Goal: Task Accomplishment & Management: Use online tool/utility

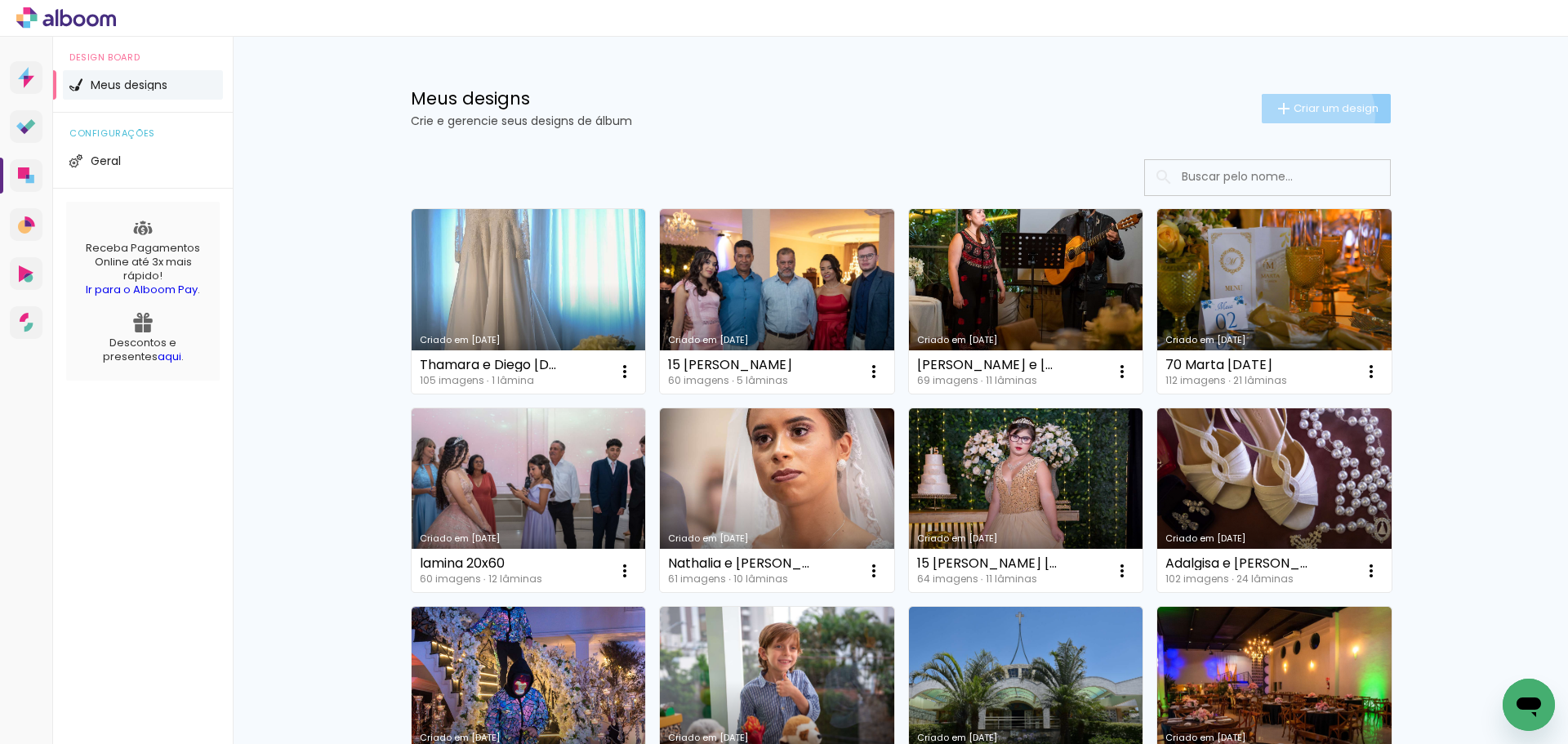
click at [1308, 114] on span "Criar um design" at bounding box center [1335, 108] width 85 height 10
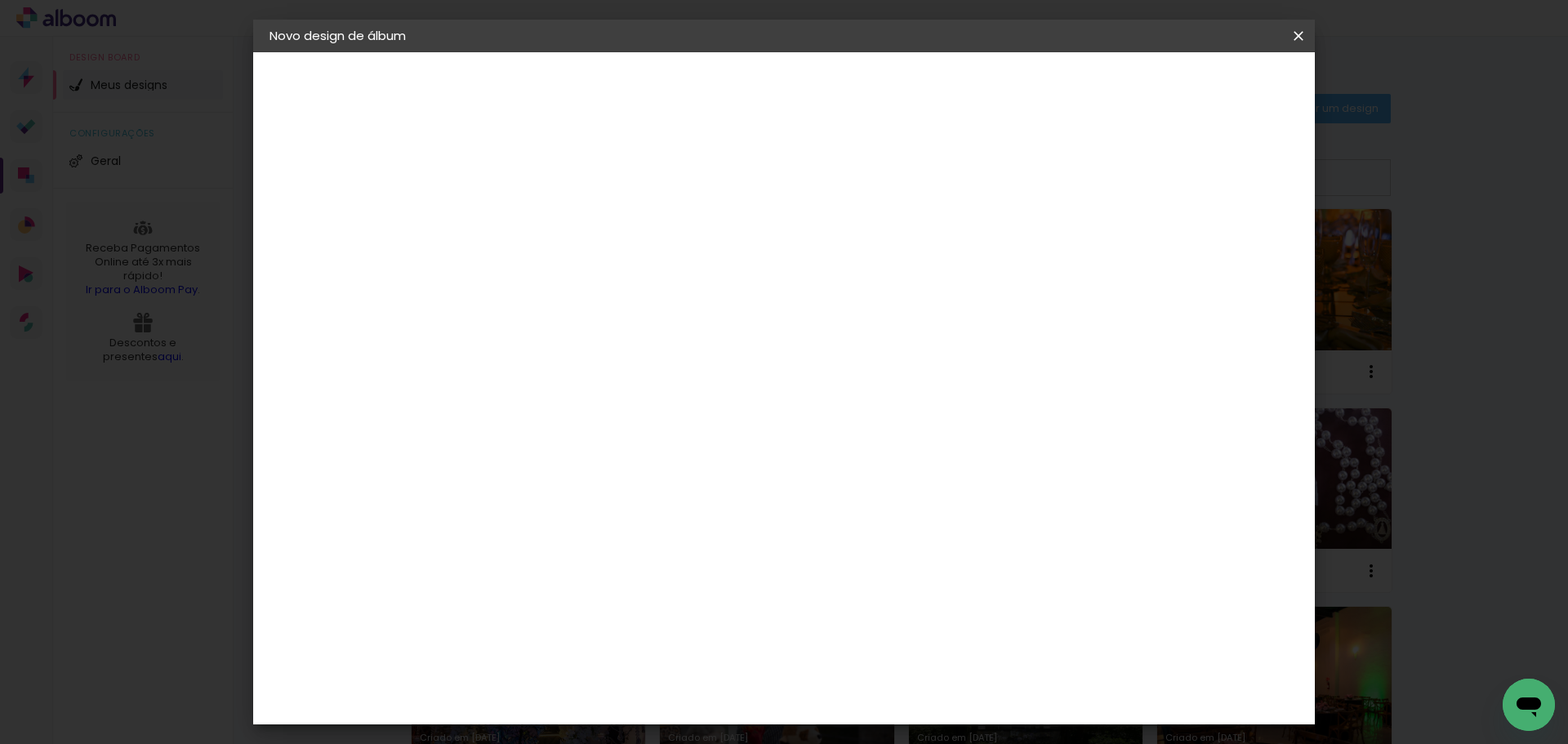
click at [537, 224] on input at bounding box center [537, 219] width 0 height 26
type input "[PERSON_NAME] e [PERSON_NAME] 12/10/224"
type paper-input "[PERSON_NAME] e [PERSON_NAME] 12/10/224"
click at [704, 92] on paper-button "Avançar" at bounding box center [664, 86] width 80 height 28
click at [556, 315] on input at bounding box center [578, 310] width 165 height 20
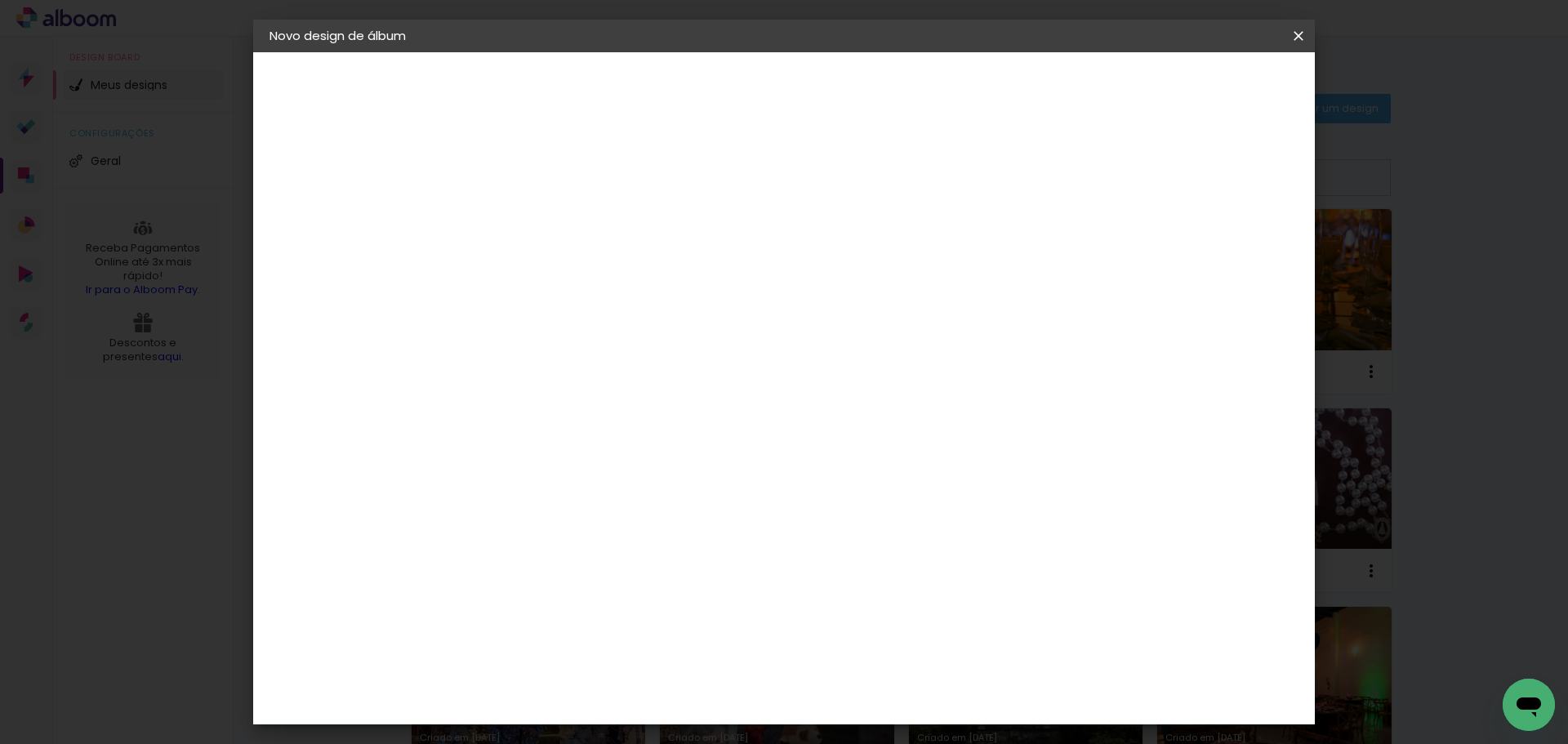
type input "se"
type paper-input "se"
click at [554, 406] on div "SELPABRASIL" at bounding box center [565, 408] width 79 height 13
click at [633, 416] on paper-item "SELPABRASIL" at bounding box center [562, 408] width 144 height 36
click at [581, 415] on div "SELPABRASIL" at bounding box center [565, 408] width 79 height 13
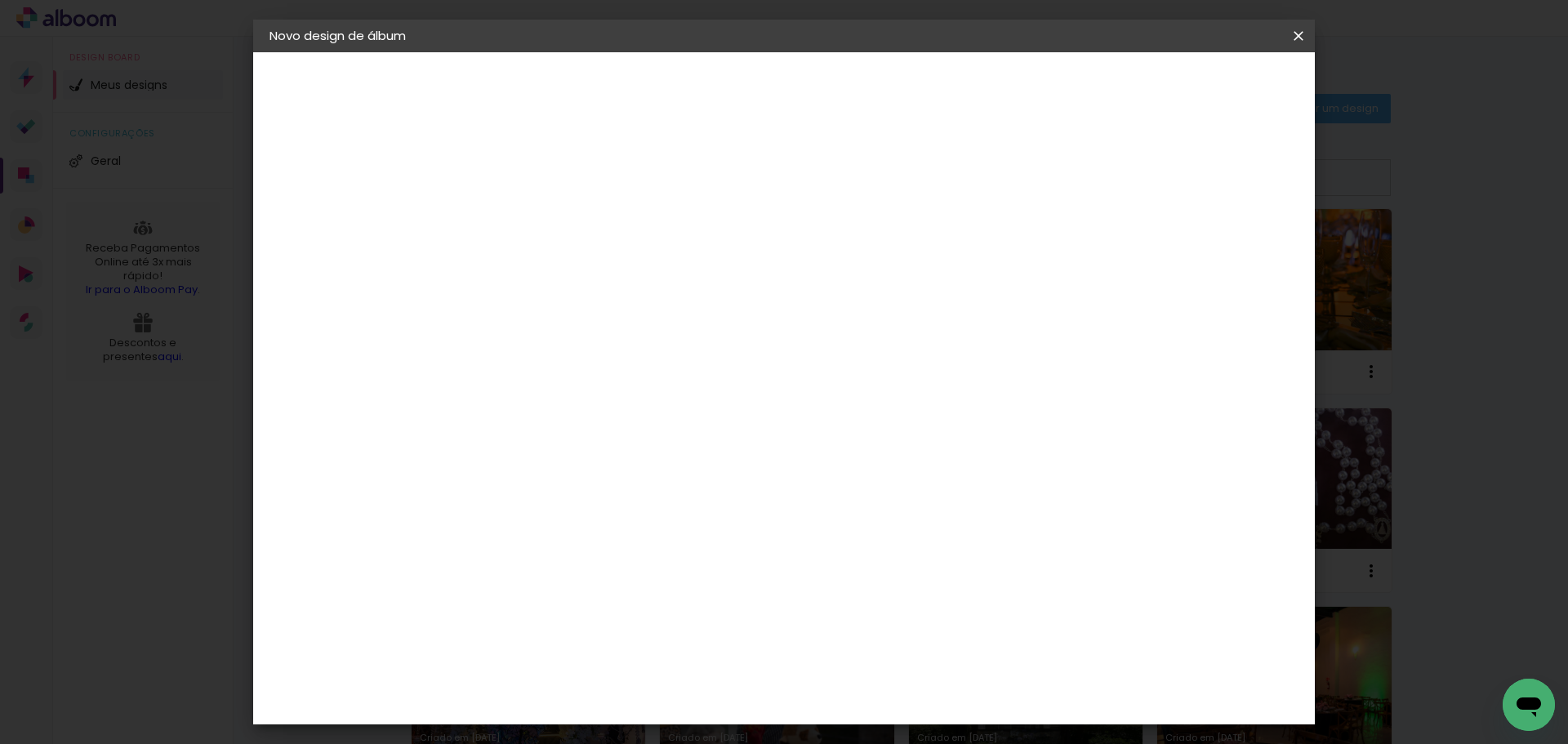
click at [541, 313] on input "se" at bounding box center [562, 310] width 133 height 20
drag, startPoint x: 526, startPoint y: 316, endPoint x: 502, endPoint y: 315, distance: 24.0
click at [502, 315] on input "se" at bounding box center [562, 310] width 133 height 20
click at [513, 315] on input "se" at bounding box center [562, 310] width 133 height 20
click at [505, 314] on input "se" at bounding box center [562, 310] width 133 height 20
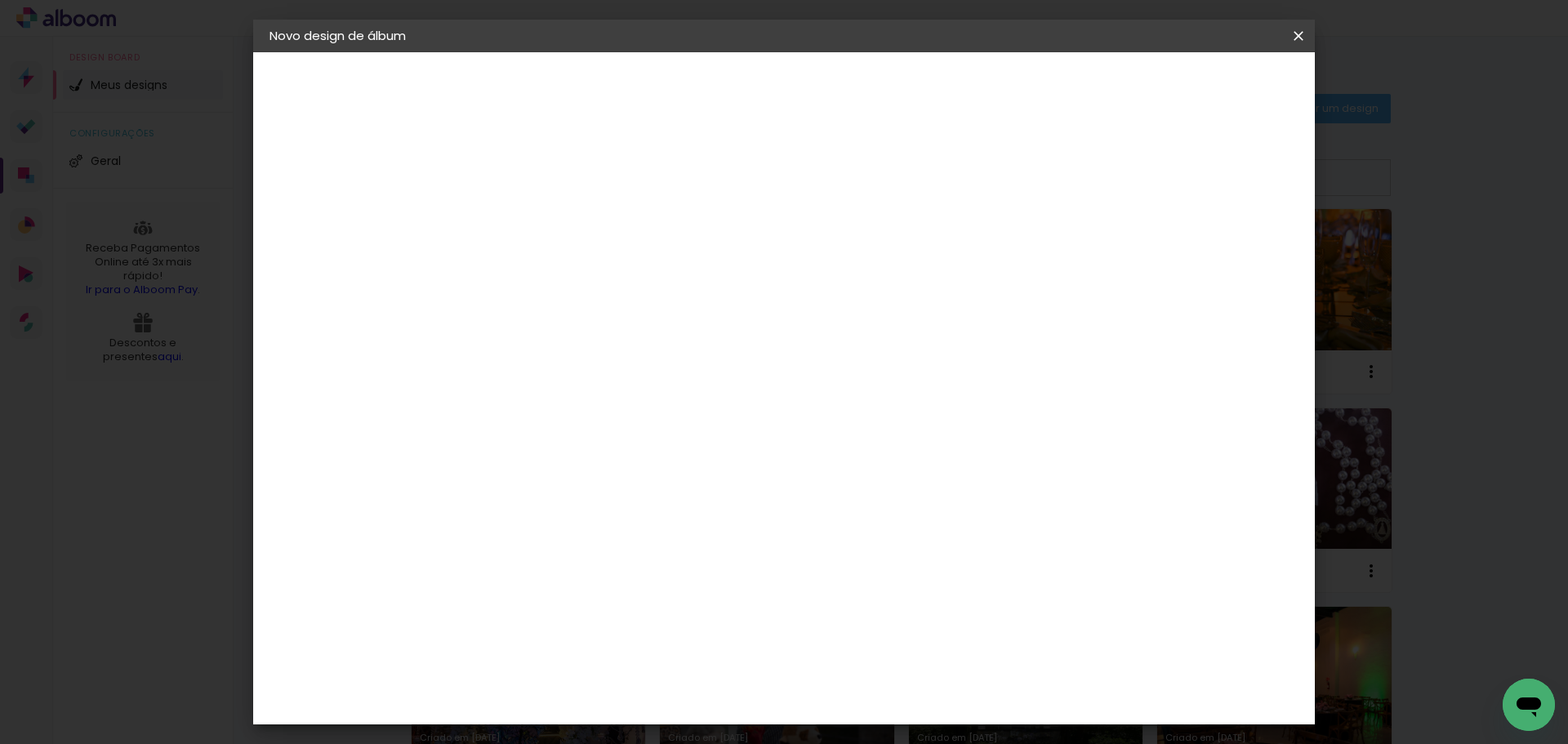
drag, startPoint x: 508, startPoint y: 316, endPoint x: 490, endPoint y: 316, distance: 18.0
click at [490, 280] on paper-input-container "s" at bounding box center [567, 261] width 153 height 37
click at [530, 320] on input "s" at bounding box center [567, 310] width 141 height 20
type input "s"
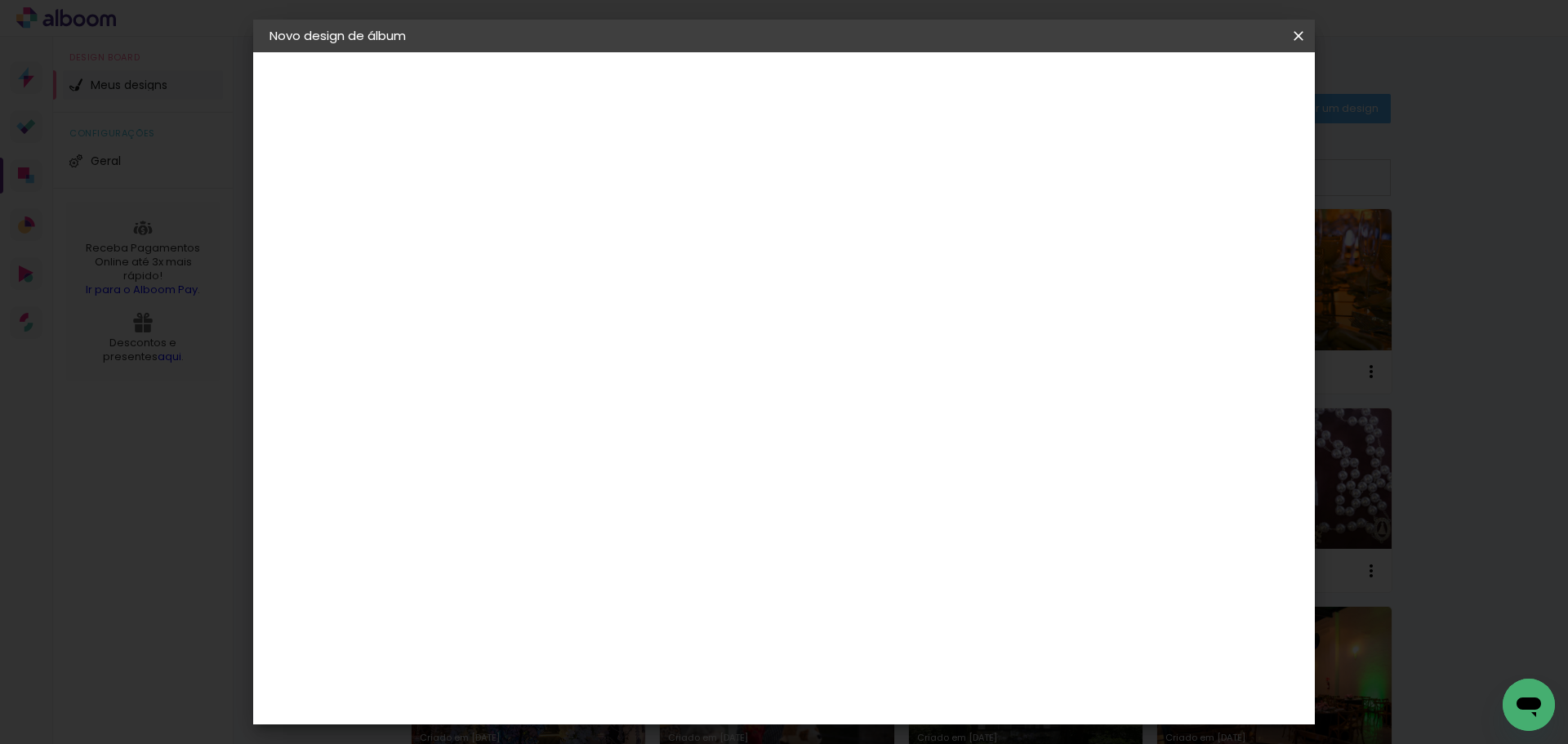
type paper-input "s"
click at [643, 625] on paper-item "SELPABRASIL" at bounding box center [567, 643] width 153 height 36
click at [0, 0] on slot "Avançar" at bounding box center [0, 0] width 0 height 0
click at [647, 438] on span "20 × 30" at bounding box center [609, 459] width 76 height 43
click at [0, 0] on slot "Avançar" at bounding box center [0, 0] width 0 height 0
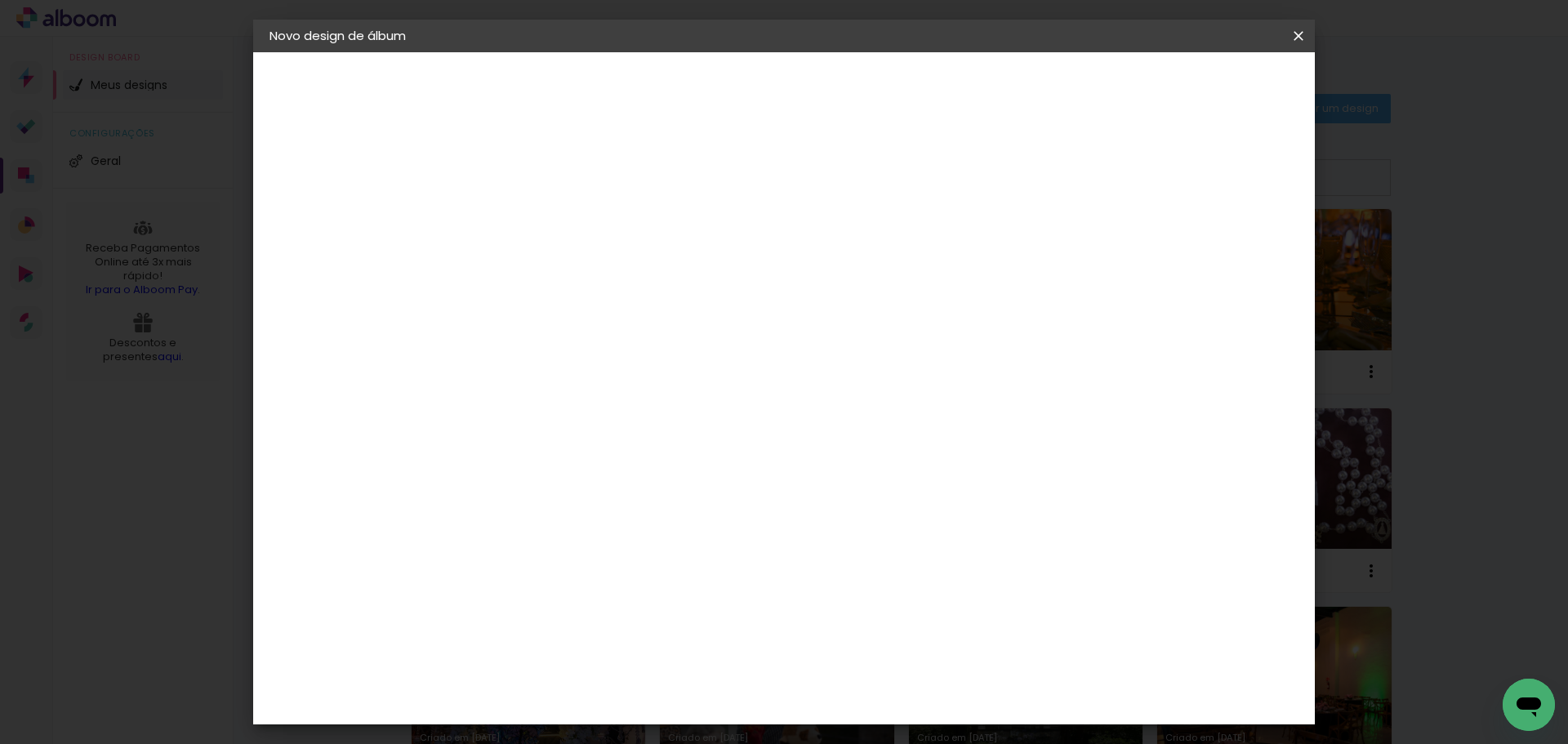
type input "3"
type paper-input "3"
click at [545, 168] on input "3" at bounding box center [524, 176] width 56 height 20
click at [1196, 86] on span "Iniciar design" at bounding box center [1160, 87] width 74 height 11
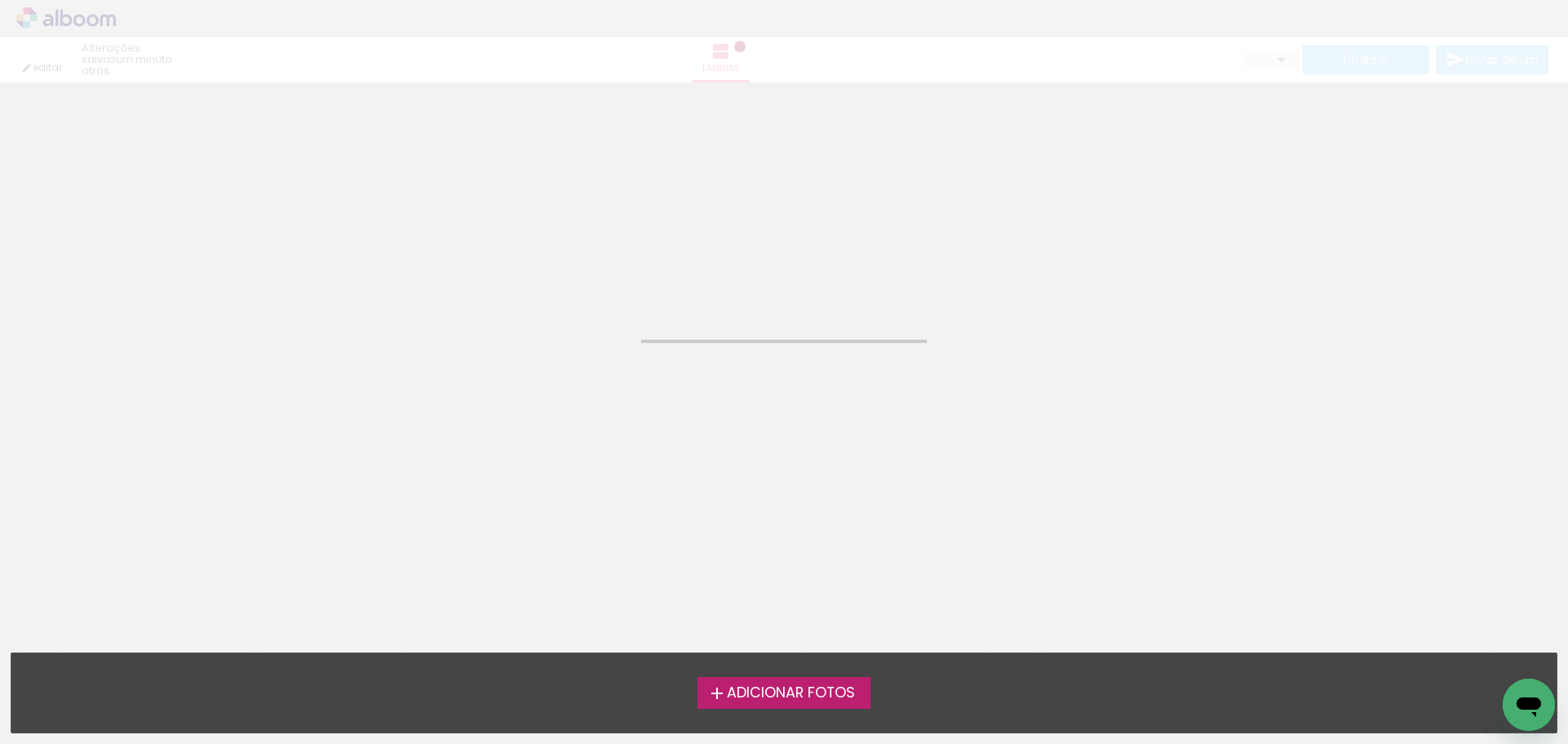
click at [769, 692] on span "Adicionar Fotos" at bounding box center [791, 692] width 128 height 14
click at [0, 0] on input "file" at bounding box center [0, 0] width 0 height 0
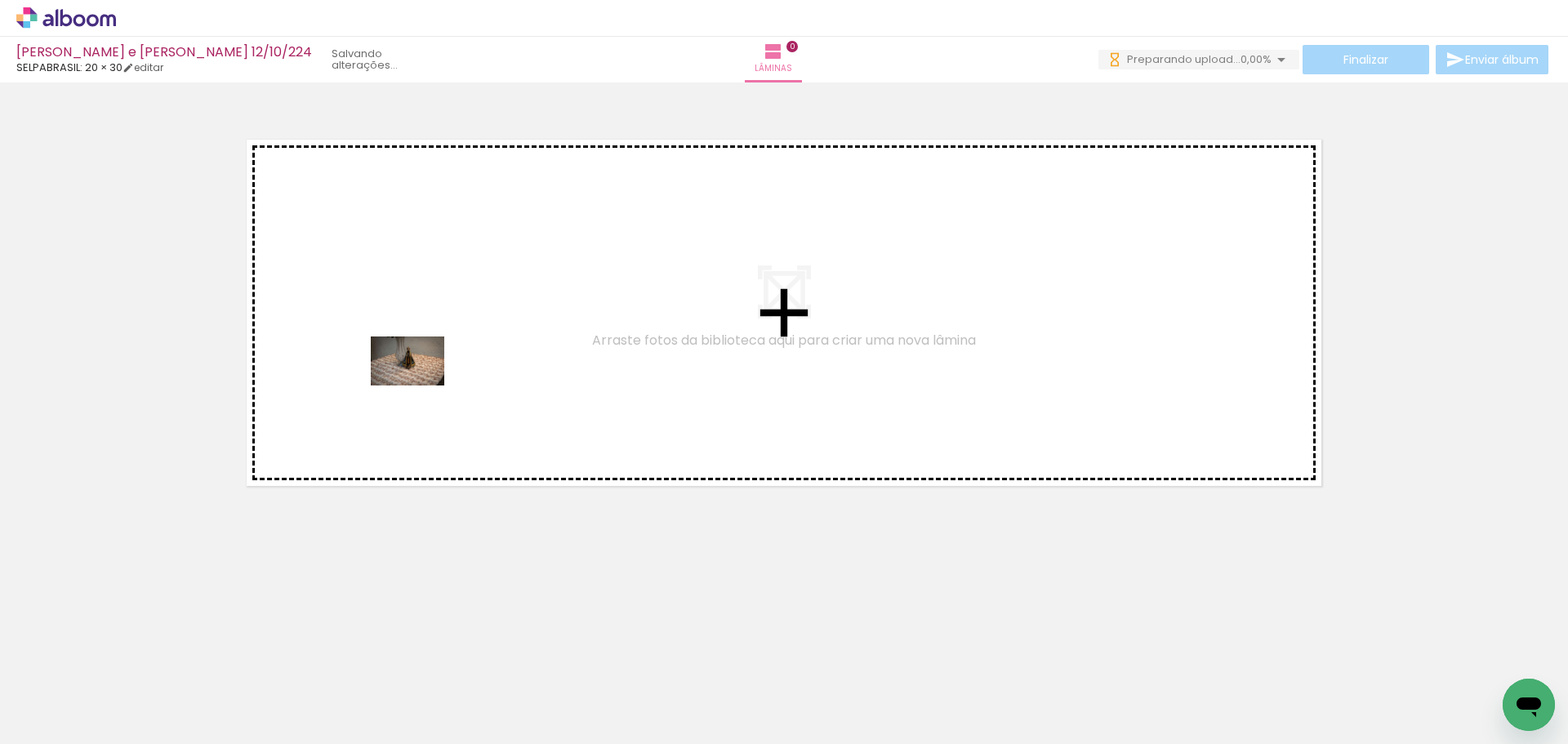
drag, startPoint x: 217, startPoint y: 622, endPoint x: 420, endPoint y: 385, distance: 312.1
click at [420, 385] on quentale-workspace at bounding box center [784, 372] width 1568 height 744
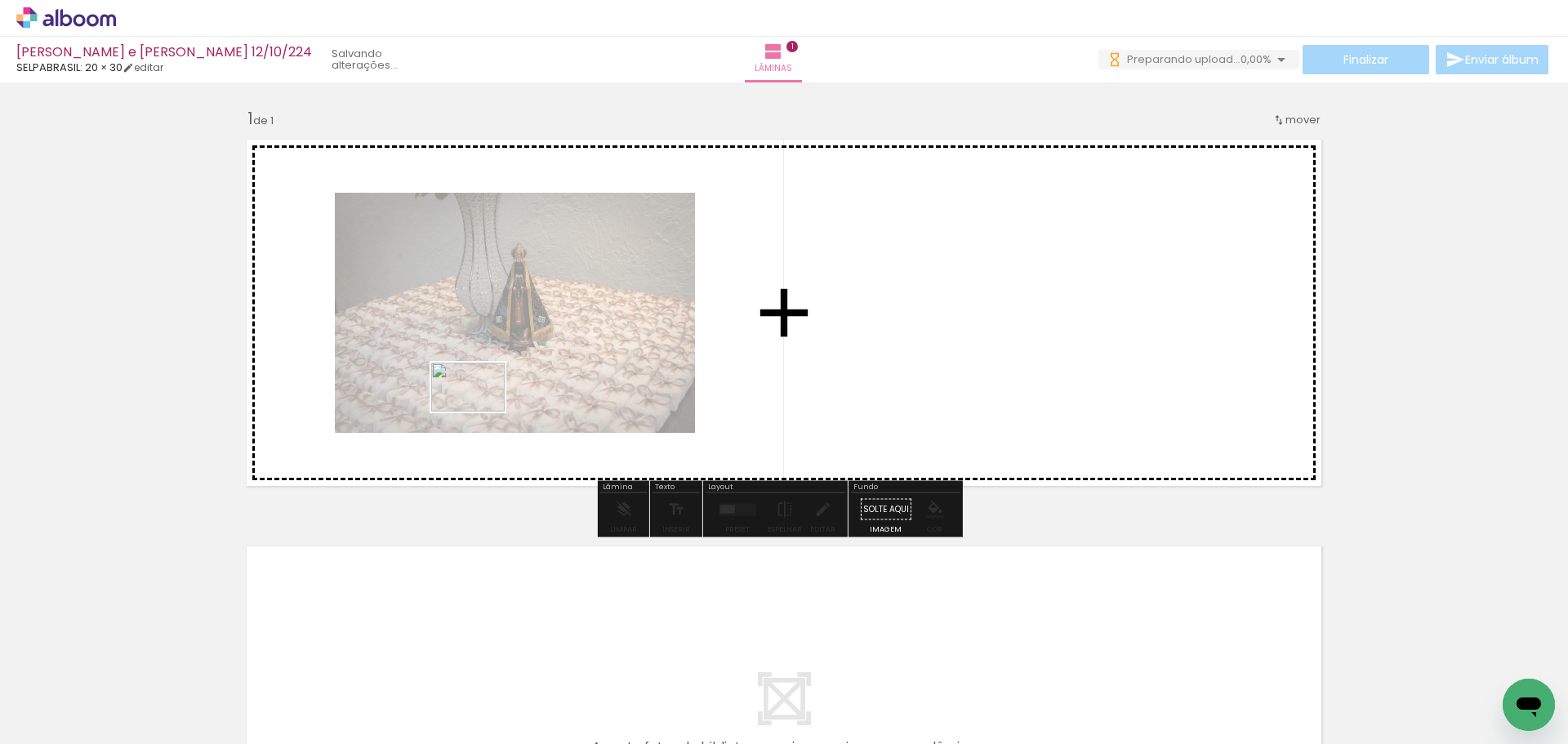
drag, startPoint x: 275, startPoint y: 681, endPoint x: 417, endPoint y: 685, distance: 142.1
click at [485, 410] on quentale-workspace at bounding box center [784, 372] width 1568 height 744
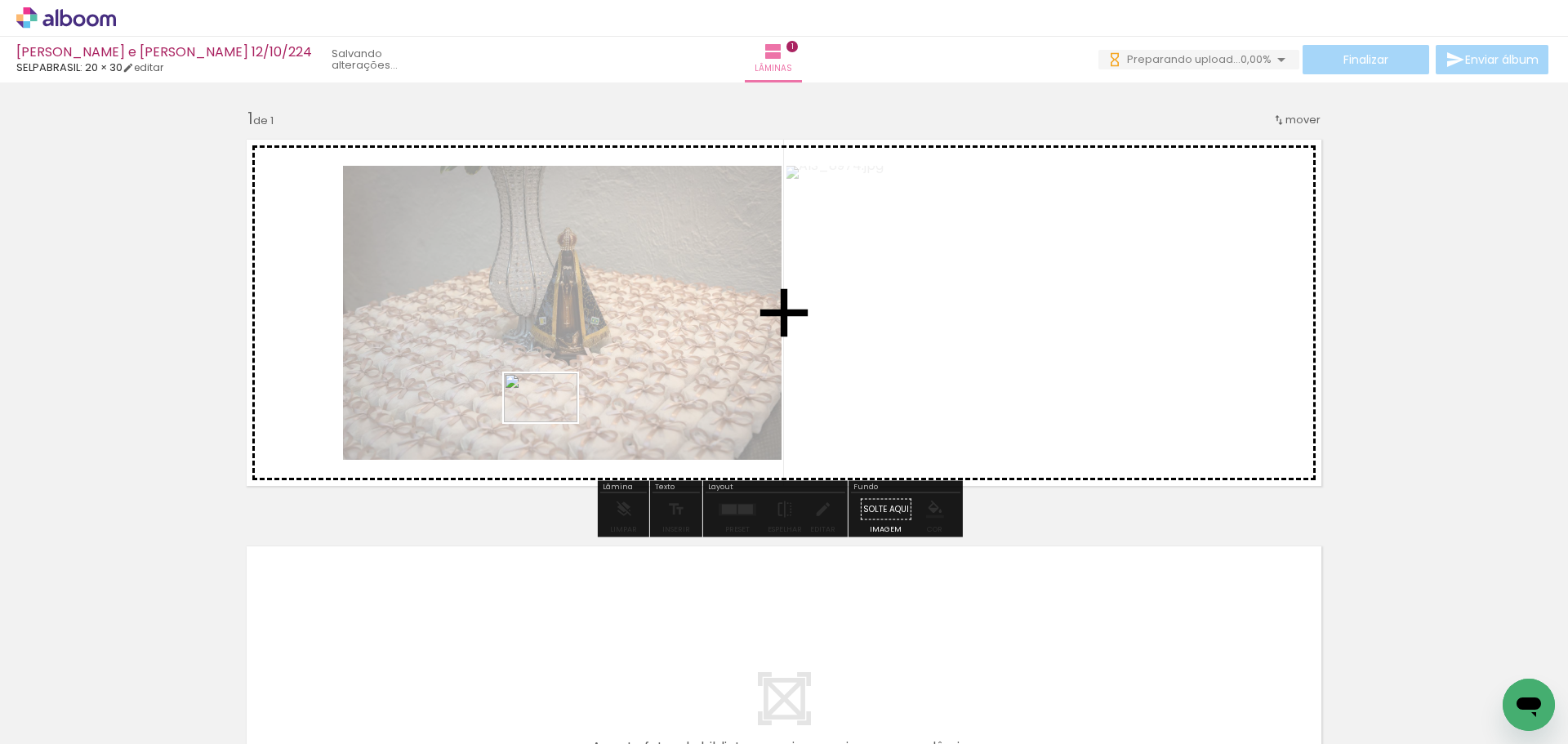
drag, startPoint x: 344, startPoint y: 709, endPoint x: 615, endPoint y: 451, distance: 374.2
click at [554, 423] on quentale-workspace at bounding box center [784, 372] width 1568 height 744
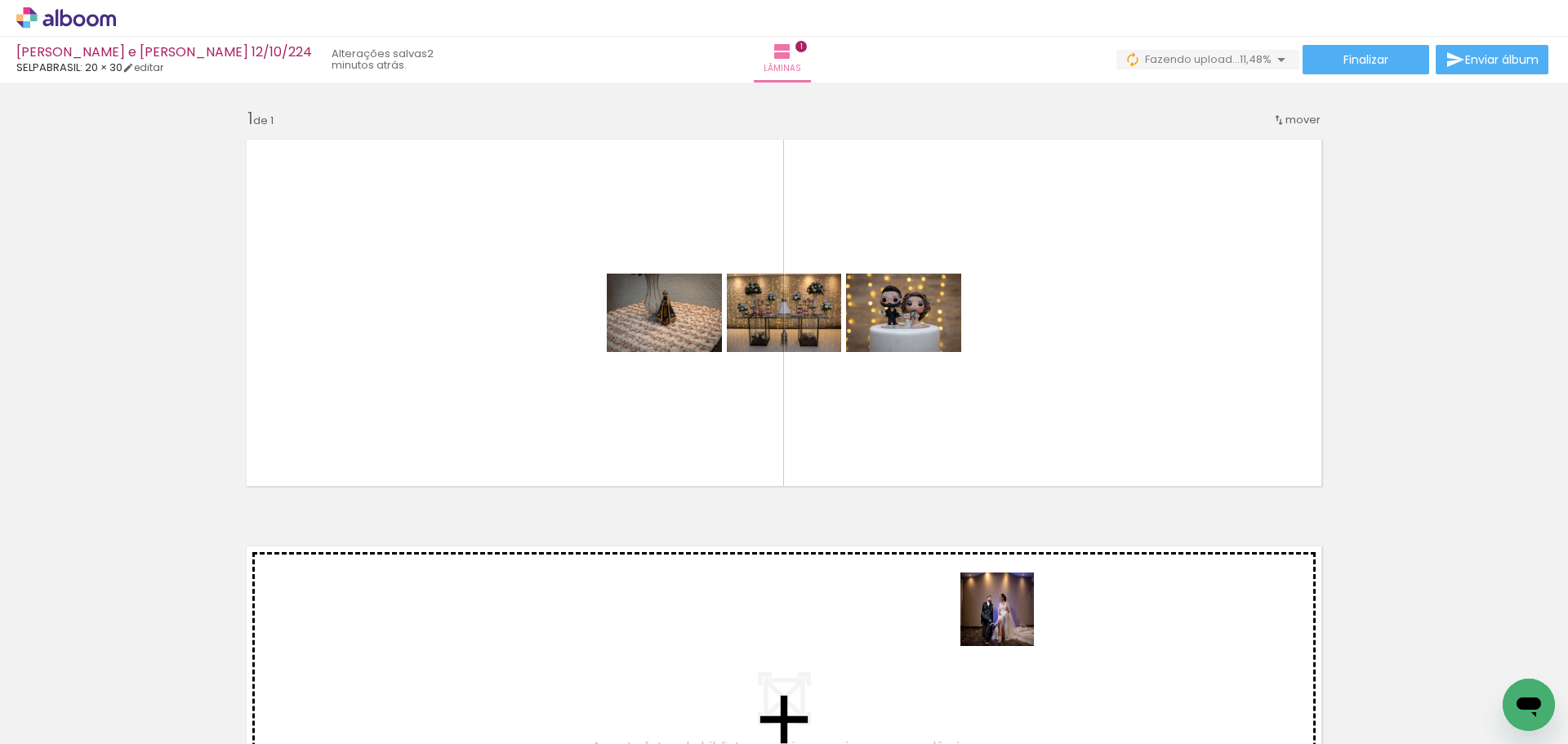
drag, startPoint x: 1088, startPoint y: 691, endPoint x: 1061, endPoint y: 471, distance: 221.7
click at [895, 477] on quentale-workspace at bounding box center [784, 372] width 1568 height 744
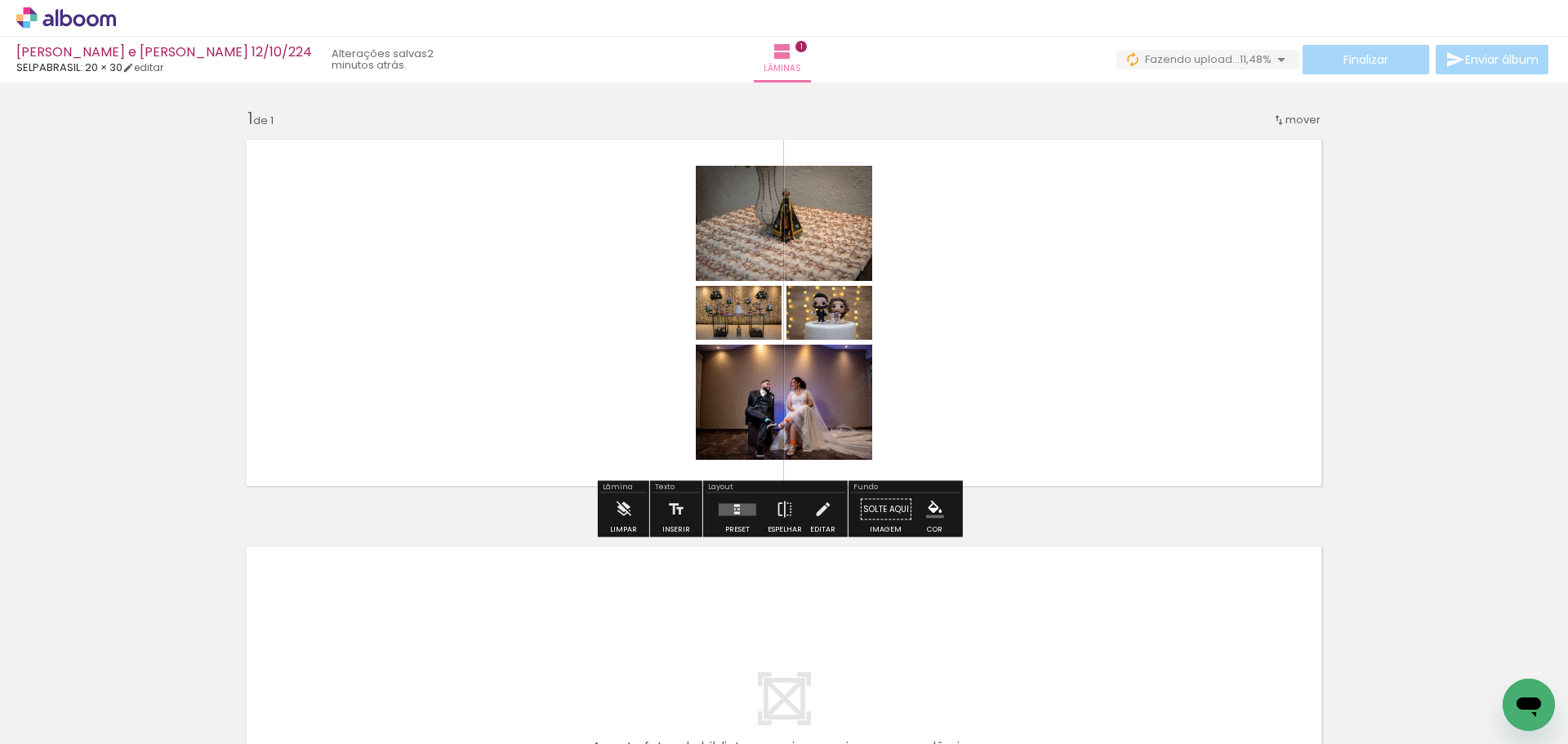
click at [737, 509] on quentale-layouter at bounding box center [737, 508] width 37 height 12
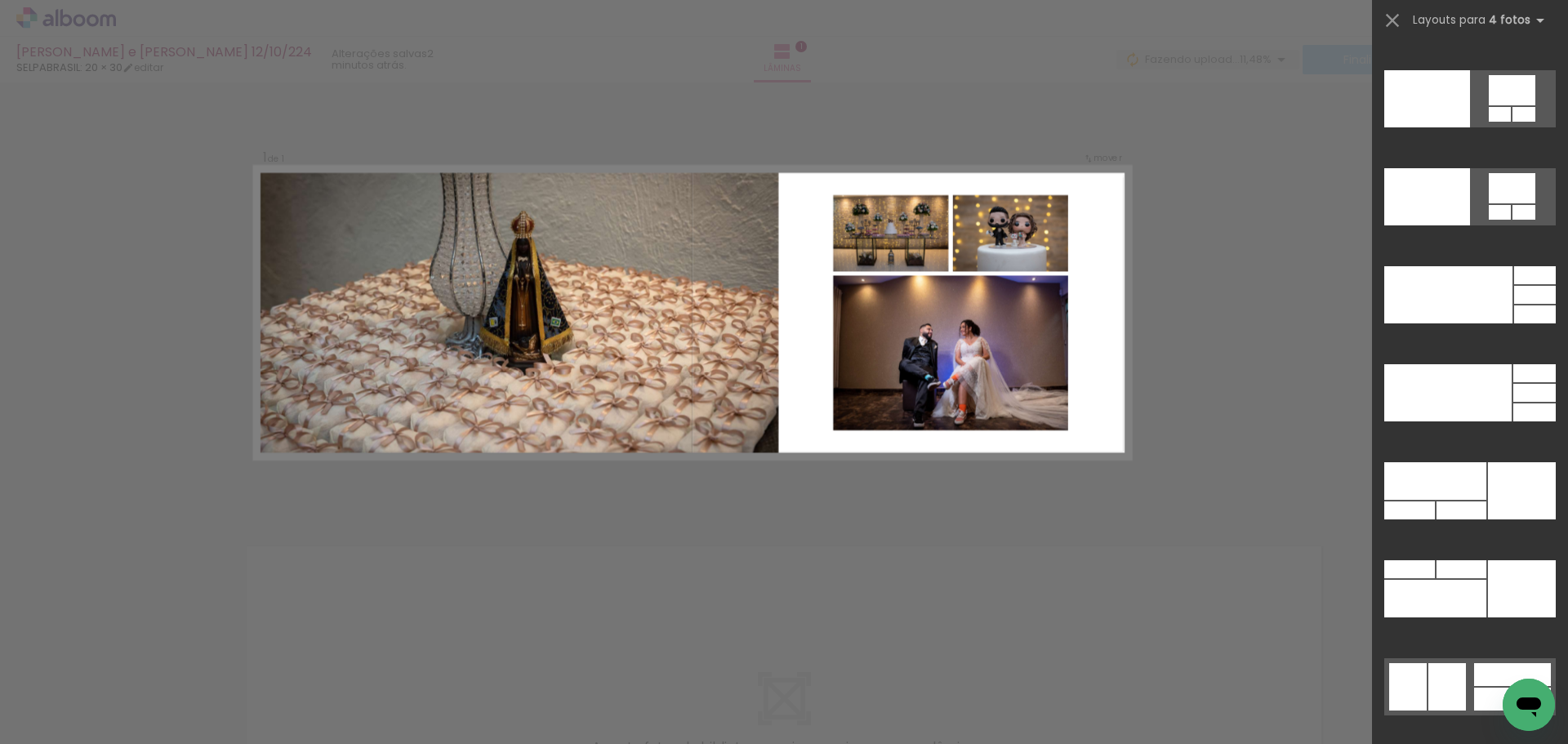
scroll to position [34791, 0]
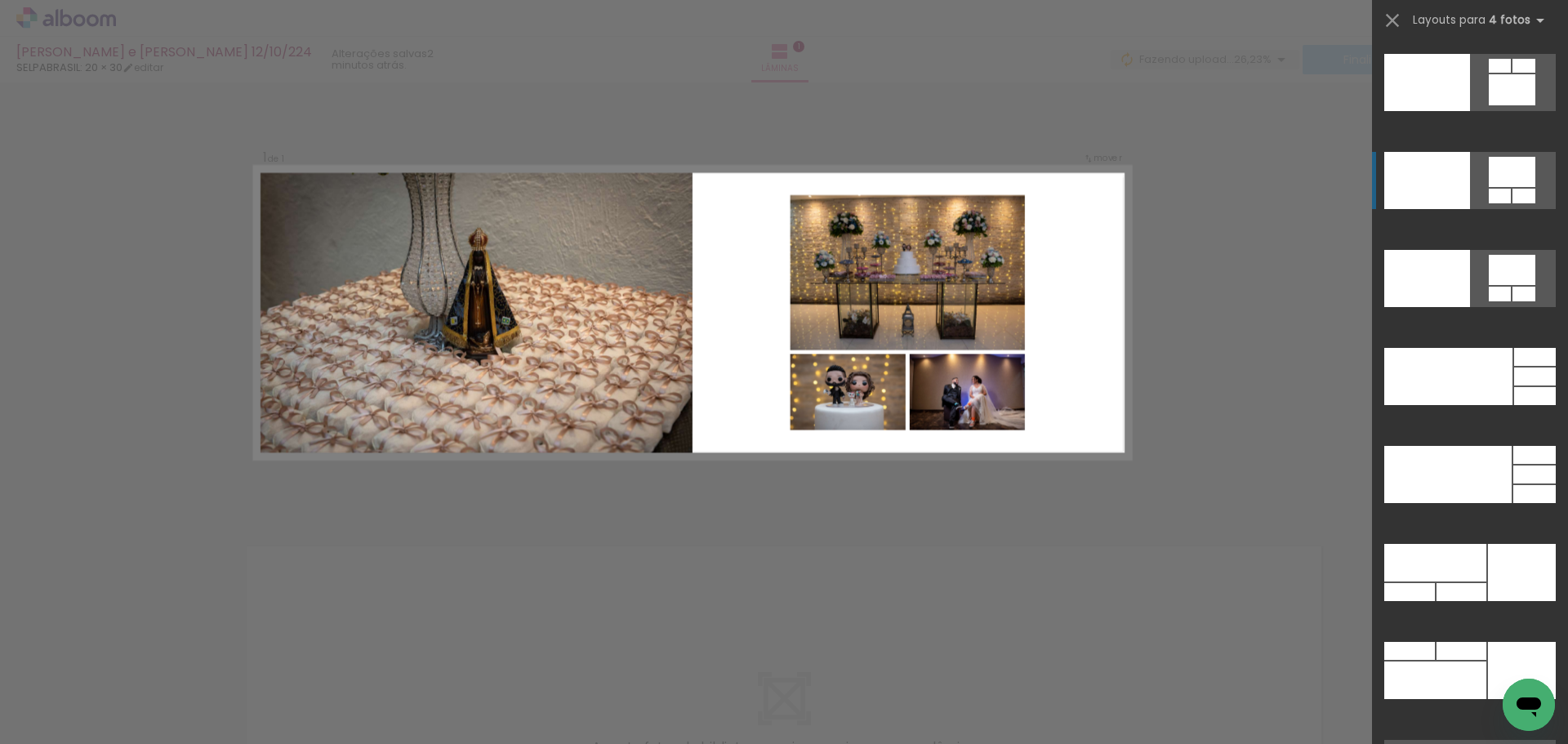
click at [1435, 642] on div at bounding box center [1409, 651] width 51 height 18
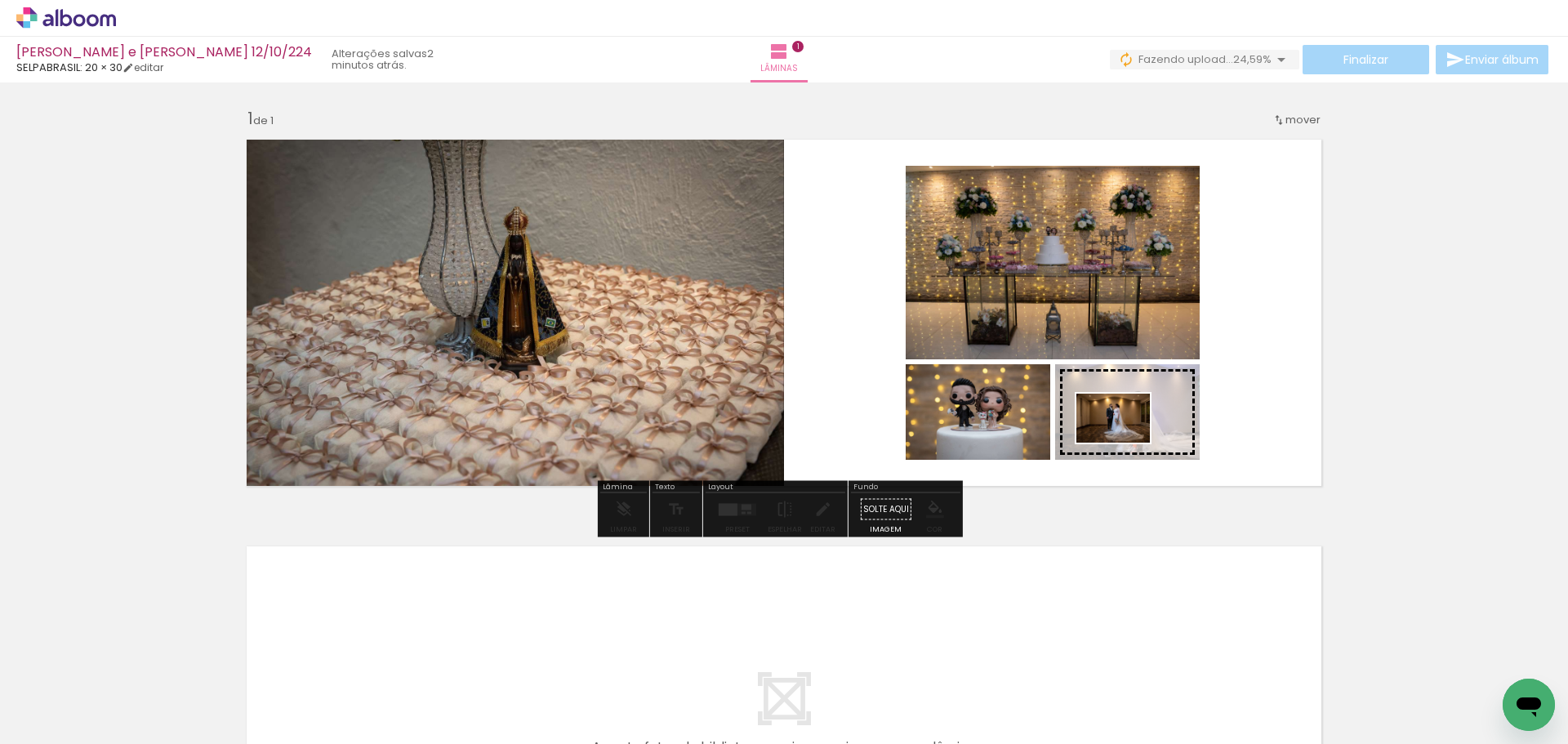
drag, startPoint x: 894, startPoint y: 699, endPoint x: 1125, endPoint y: 443, distance: 344.8
click at [1125, 443] on quentale-workspace at bounding box center [784, 372] width 1568 height 744
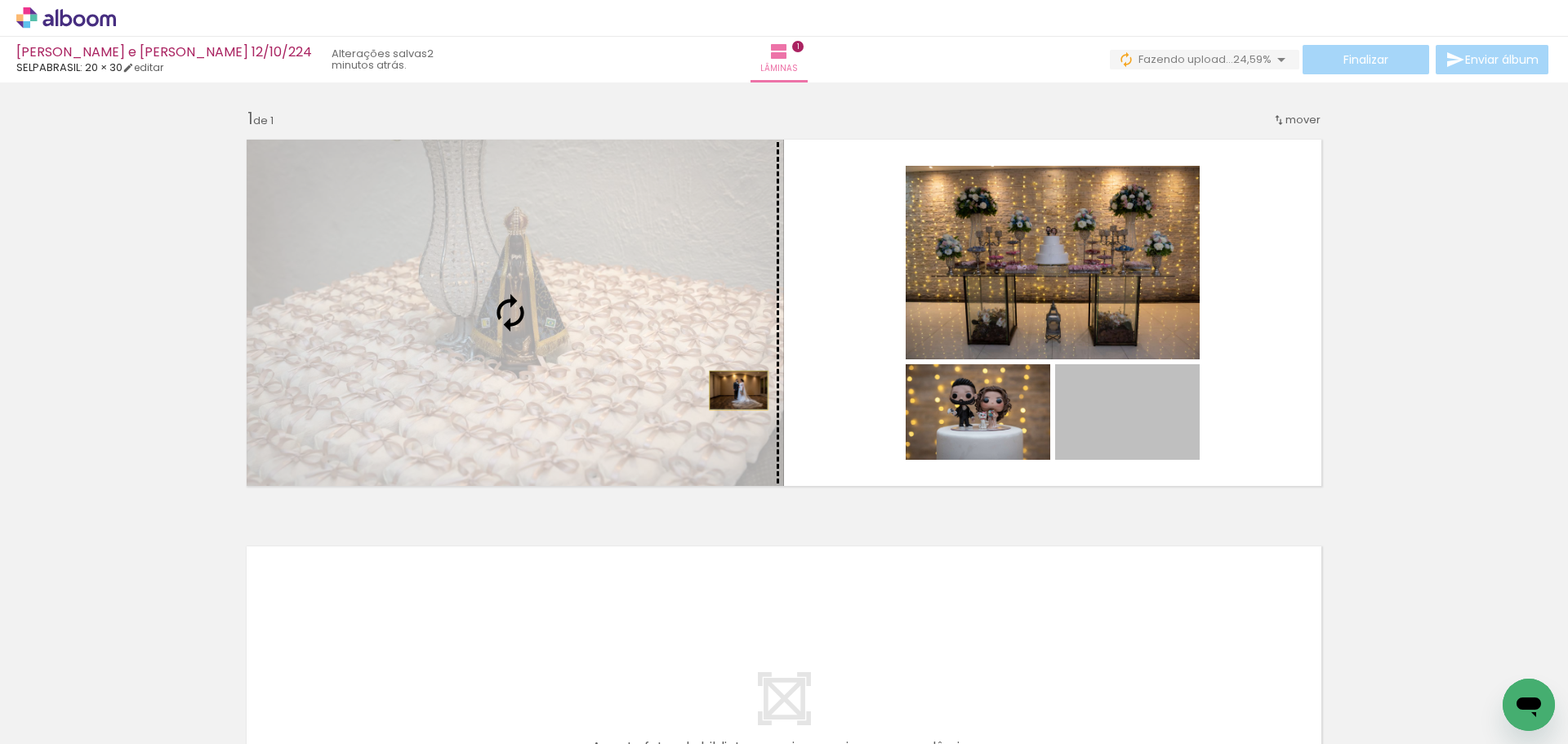
drag, startPoint x: 1136, startPoint y: 435, endPoint x: 721, endPoint y: 423, distance: 415.2
click at [0, 0] on slot at bounding box center [0, 0] width 0 height 0
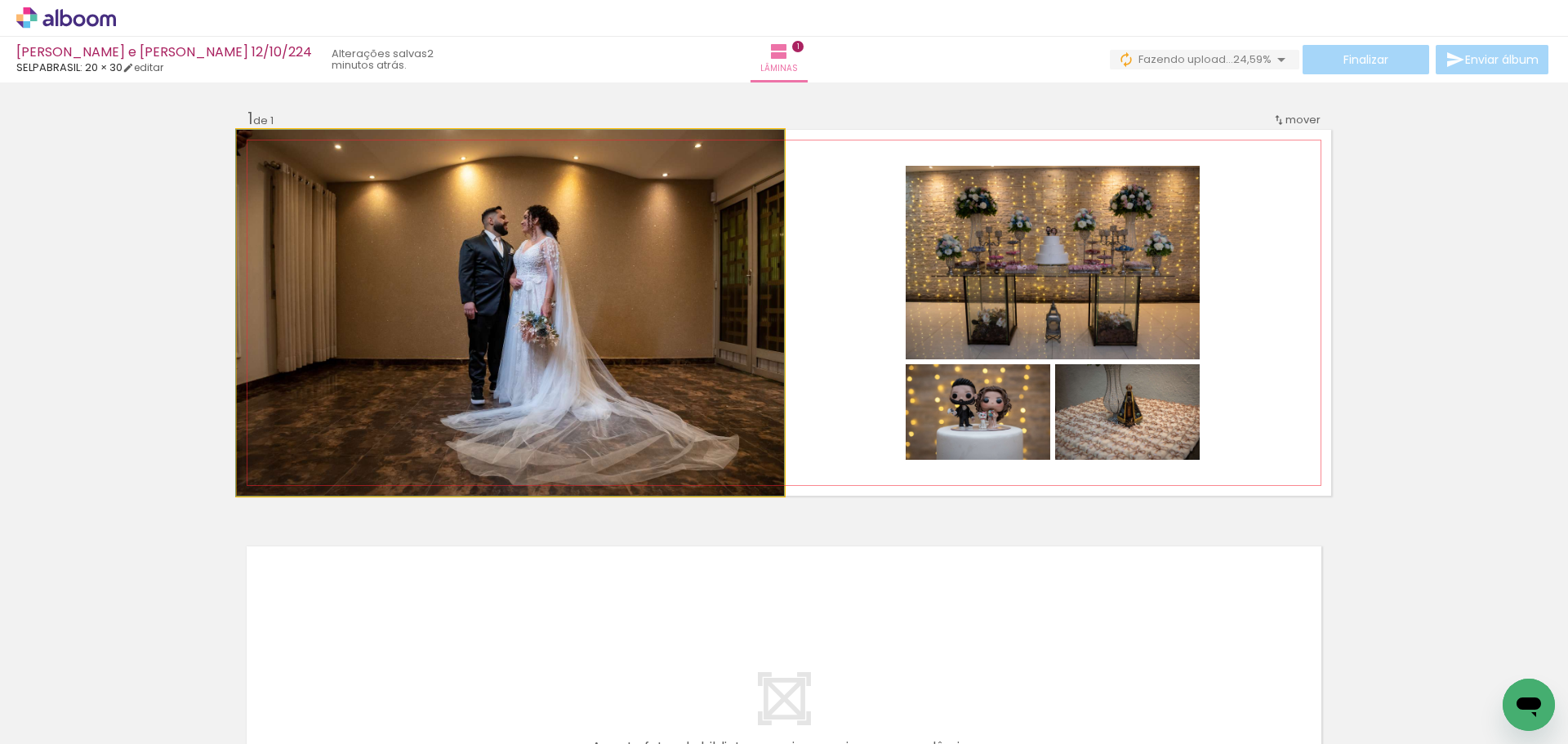
click at [684, 395] on quentale-photo at bounding box center [510, 313] width 547 height 366
click at [735, 424] on quentale-photo at bounding box center [510, 313] width 547 height 366
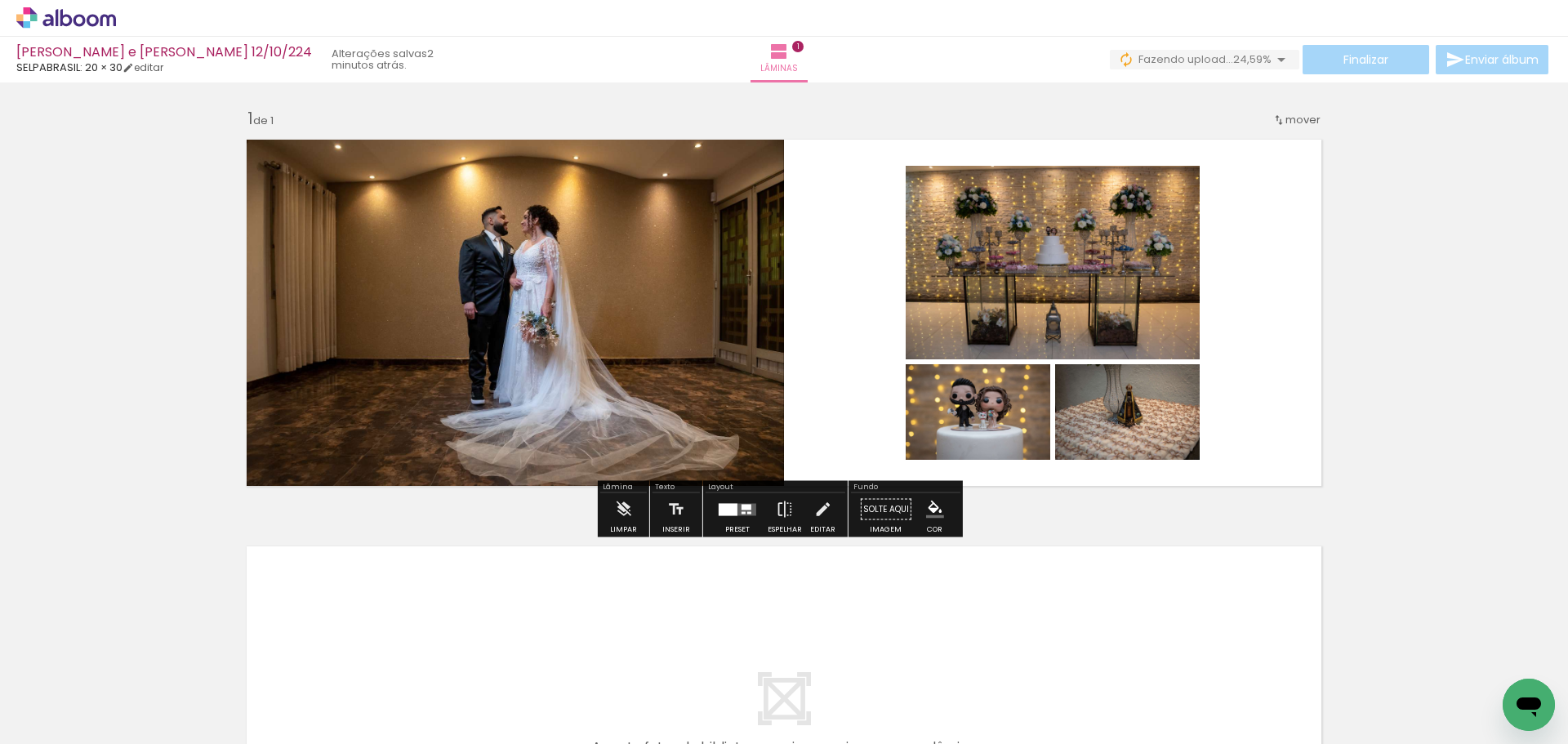
click at [811, 386] on quentale-layouter at bounding box center [783, 313] width 1094 height 366
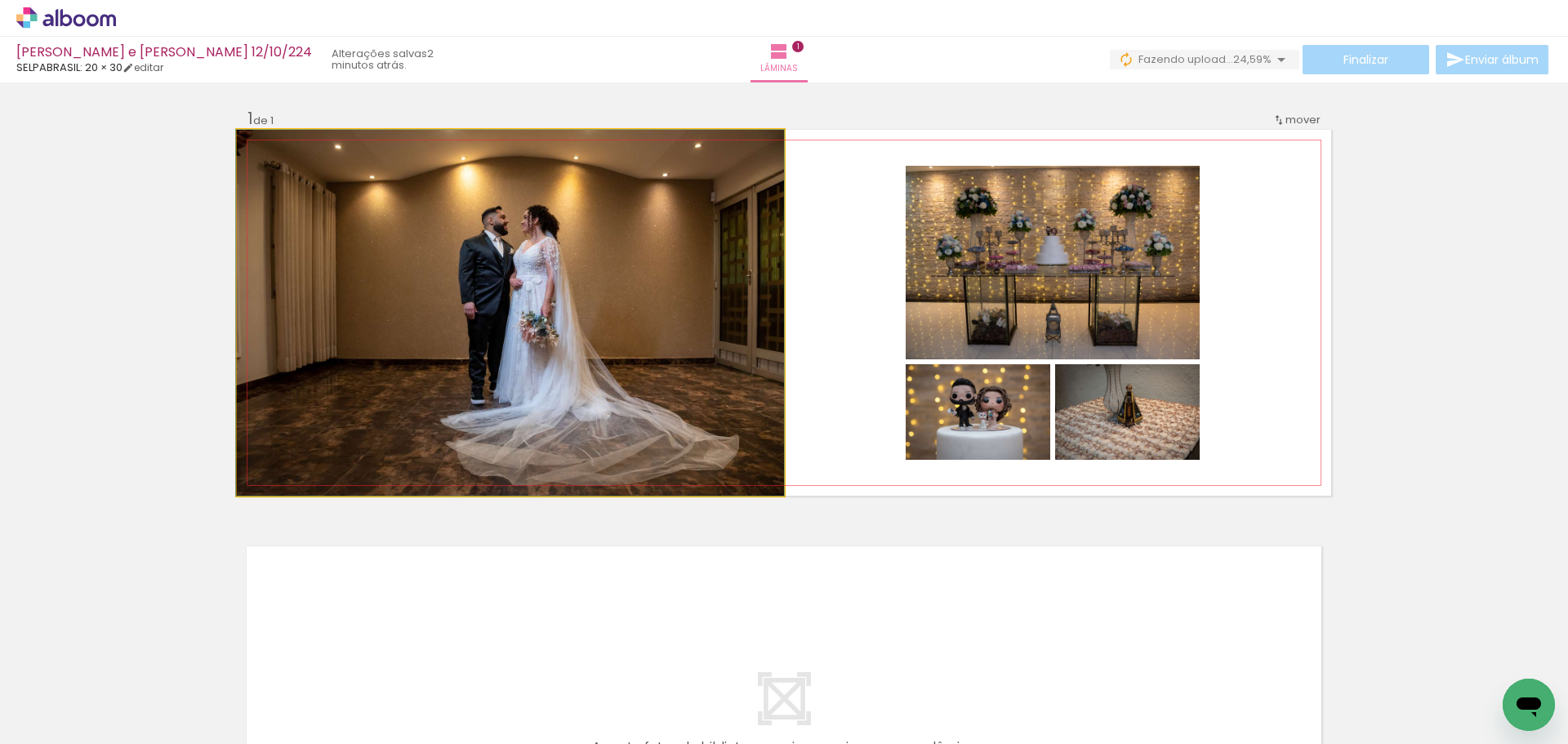
click at [633, 382] on quentale-photo at bounding box center [510, 313] width 547 height 366
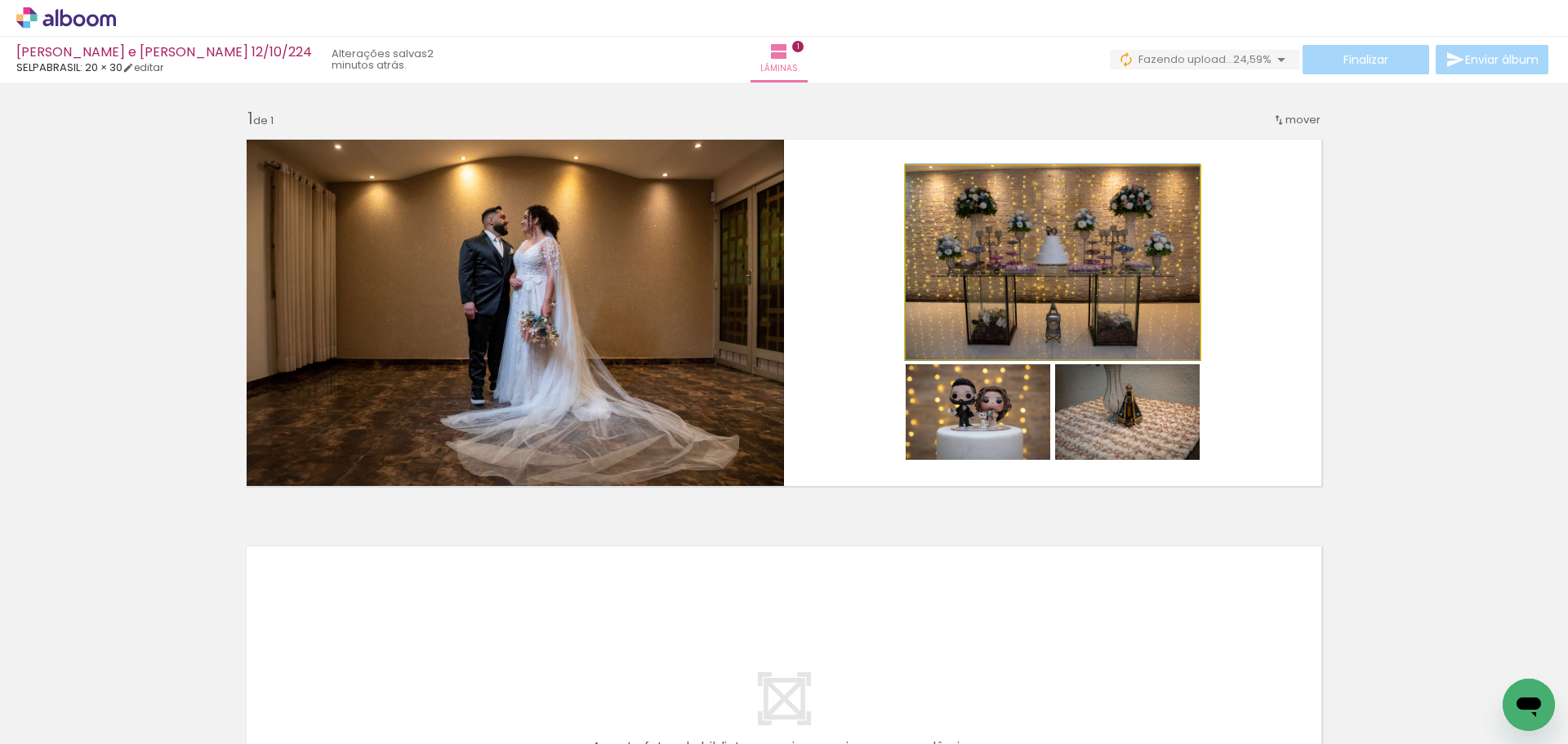
click at [986, 287] on quentale-photo at bounding box center [1053, 262] width 294 height 194
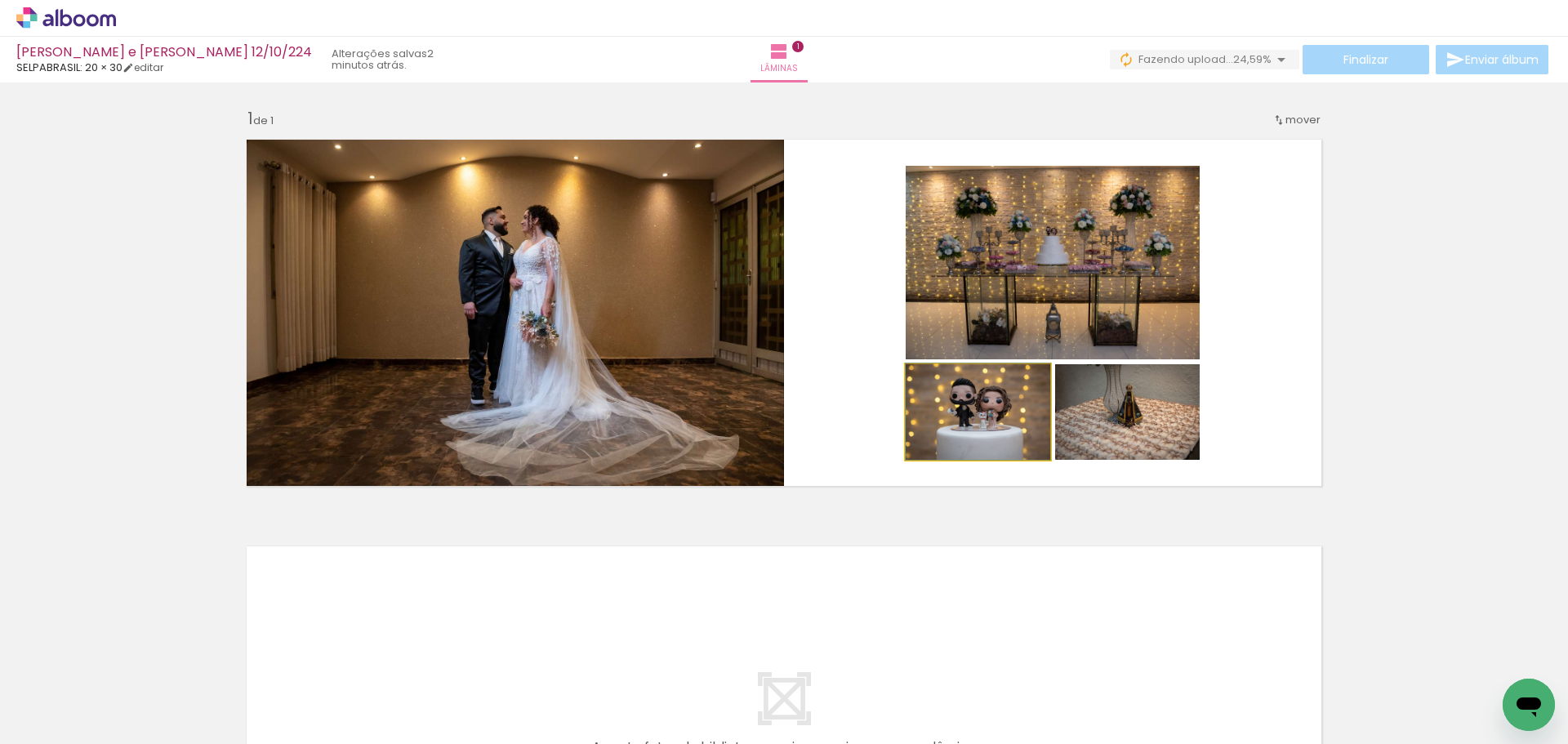
click at [1024, 403] on quentale-photo at bounding box center [979, 412] width 145 height 95
type paper-slider "109"
click at [948, 383] on div at bounding box center [948, 381] width 26 height 26
drag, startPoint x: 1013, startPoint y: 437, endPoint x: 1011, endPoint y: 422, distance: 15.1
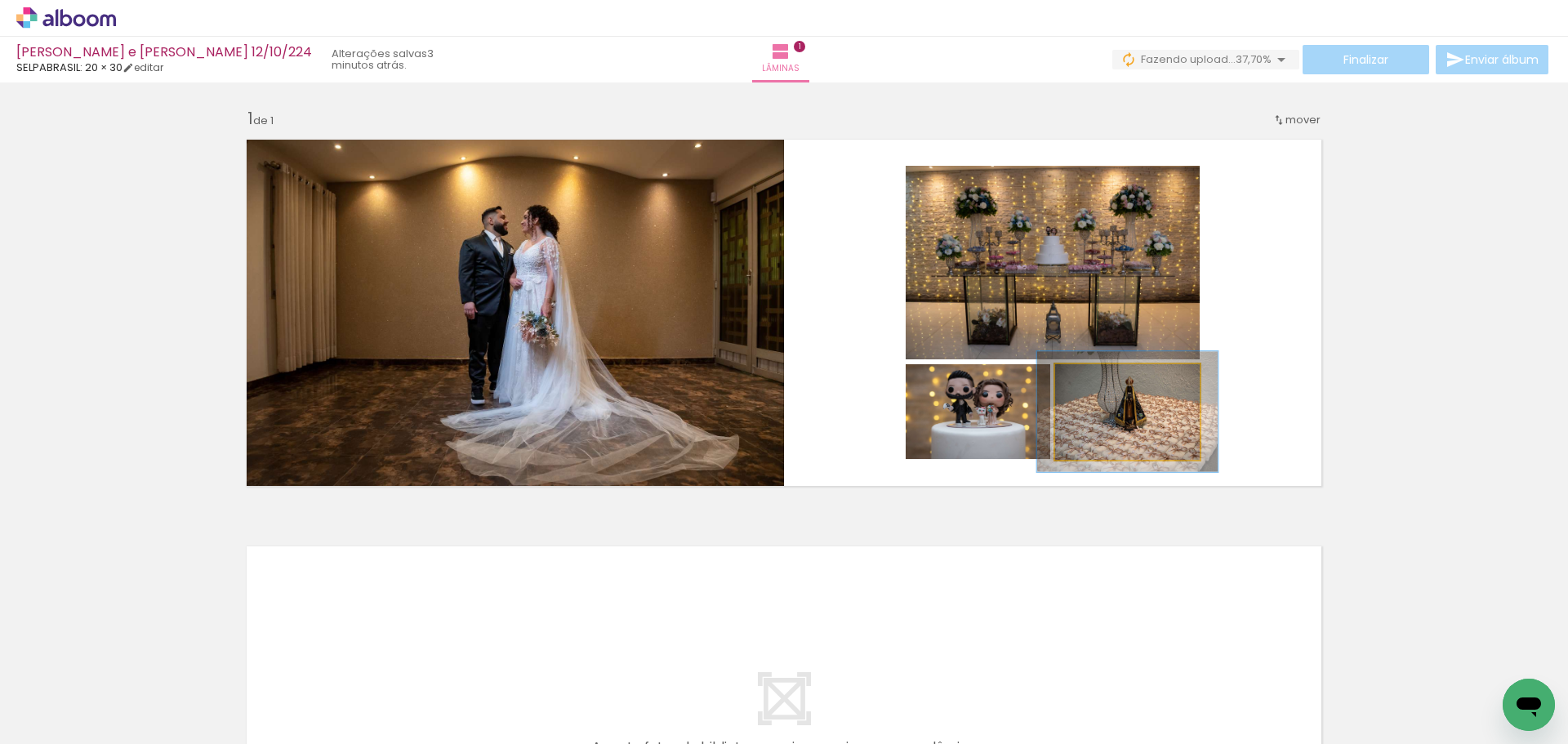
drag, startPoint x: 1089, startPoint y: 382, endPoint x: 1104, endPoint y: 382, distance: 15.0
type paper-slider "125"
click at [1104, 382] on div at bounding box center [1106, 381] width 14 height 14
drag, startPoint x: 1173, startPoint y: 413, endPoint x: 1169, endPoint y: 405, distance: 8.9
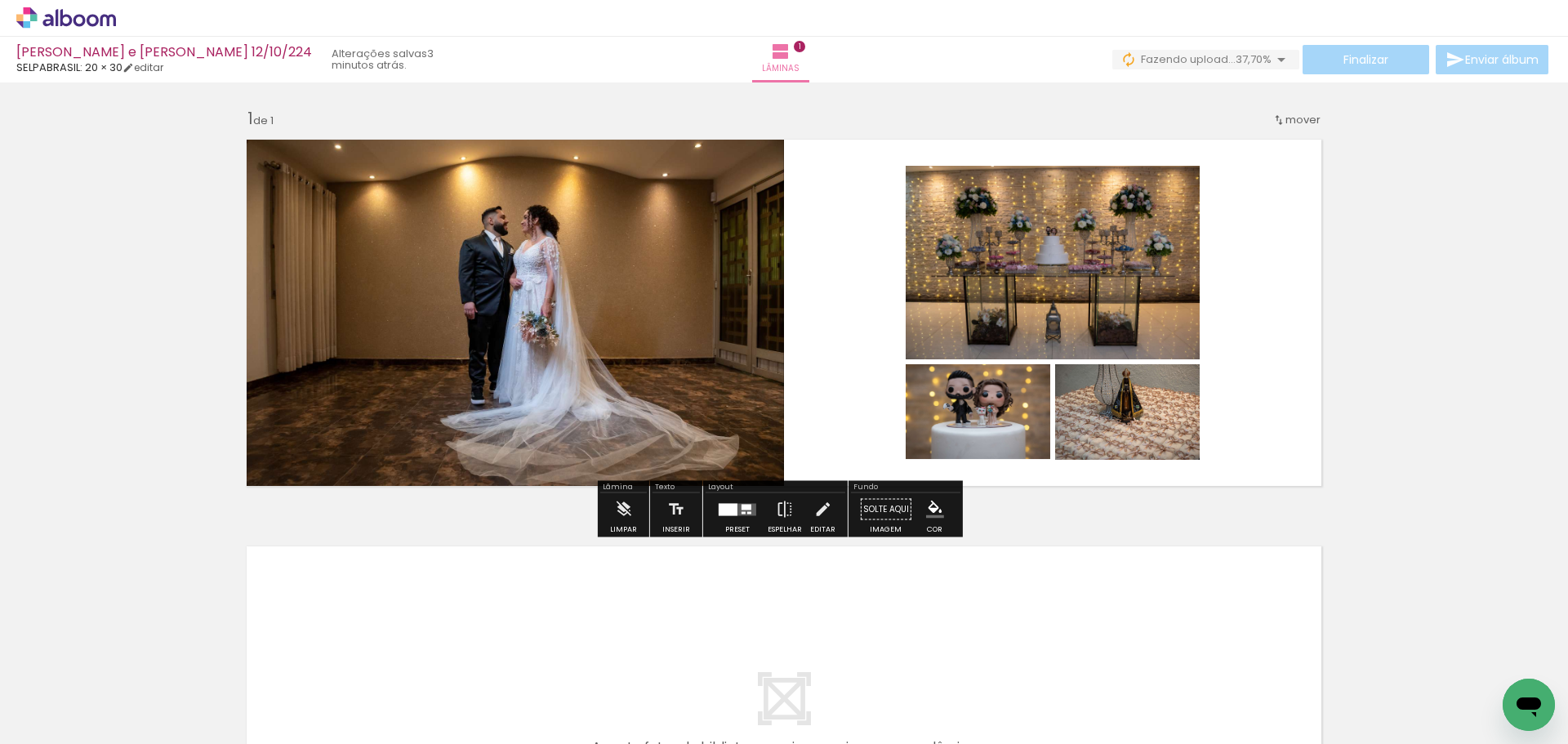
click at [1372, 326] on div "Inserir lâmina 1 de 1" at bounding box center [784, 495] width 1568 height 815
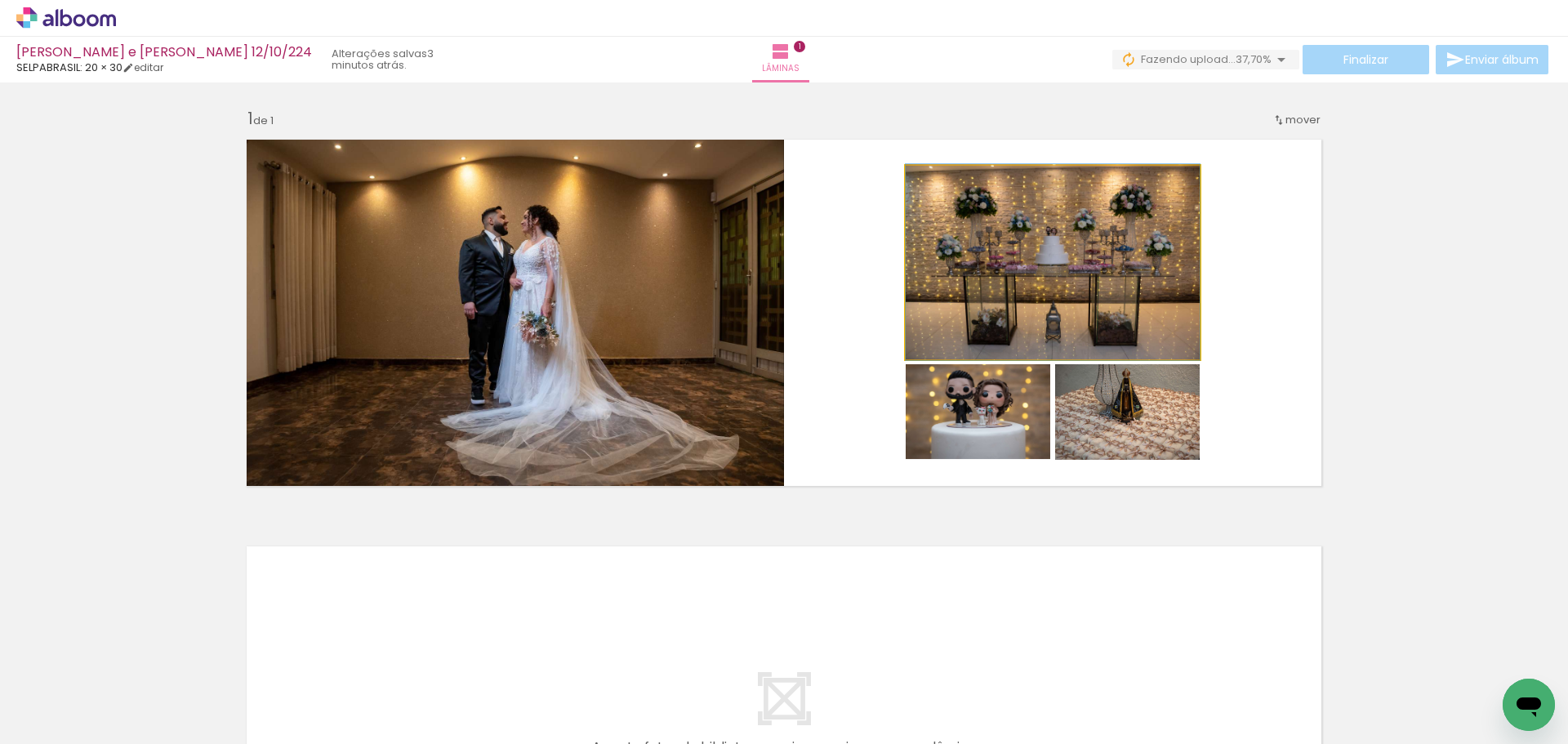
click at [1009, 258] on quentale-photo at bounding box center [1053, 262] width 294 height 194
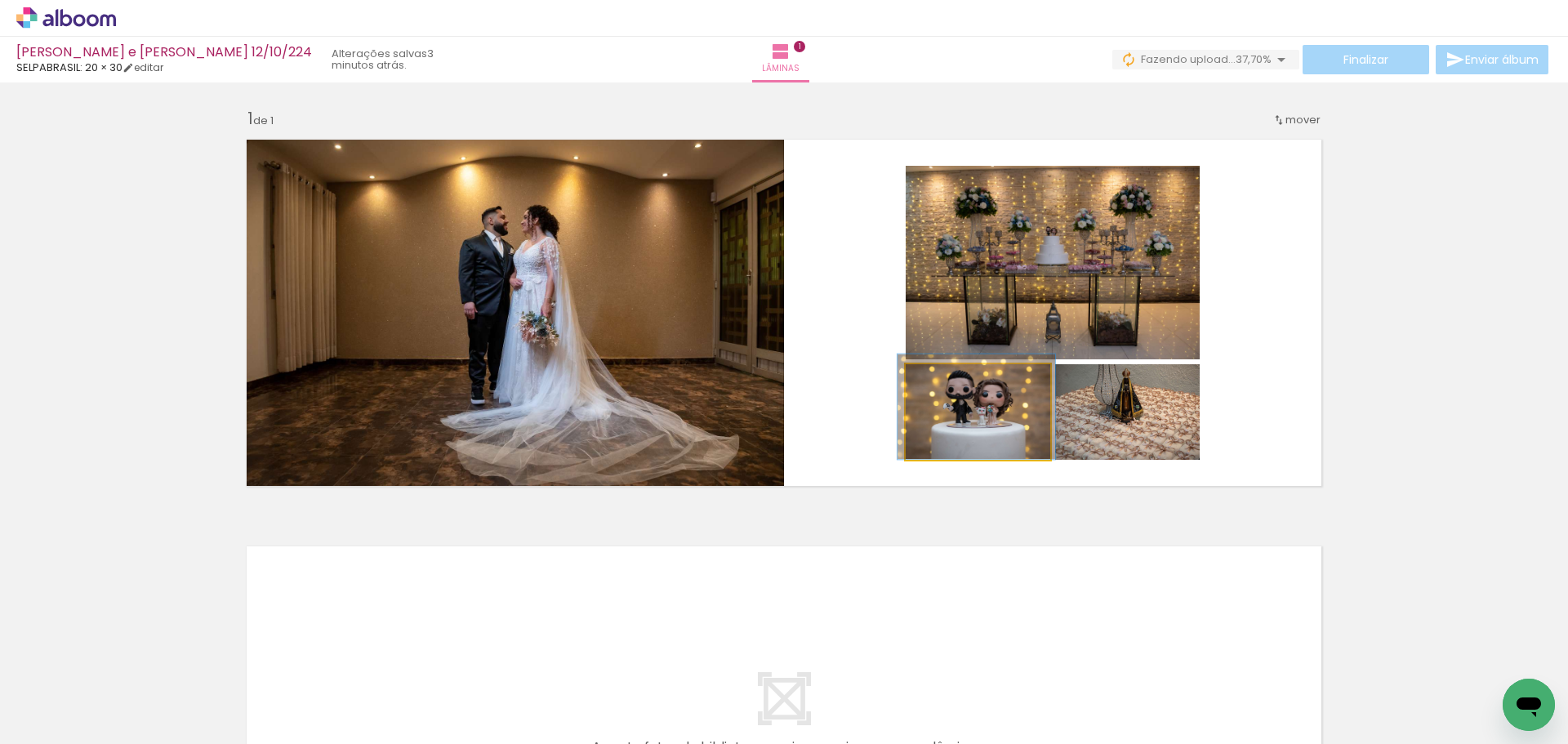
click at [976, 439] on quentale-photo at bounding box center [979, 412] width 145 height 95
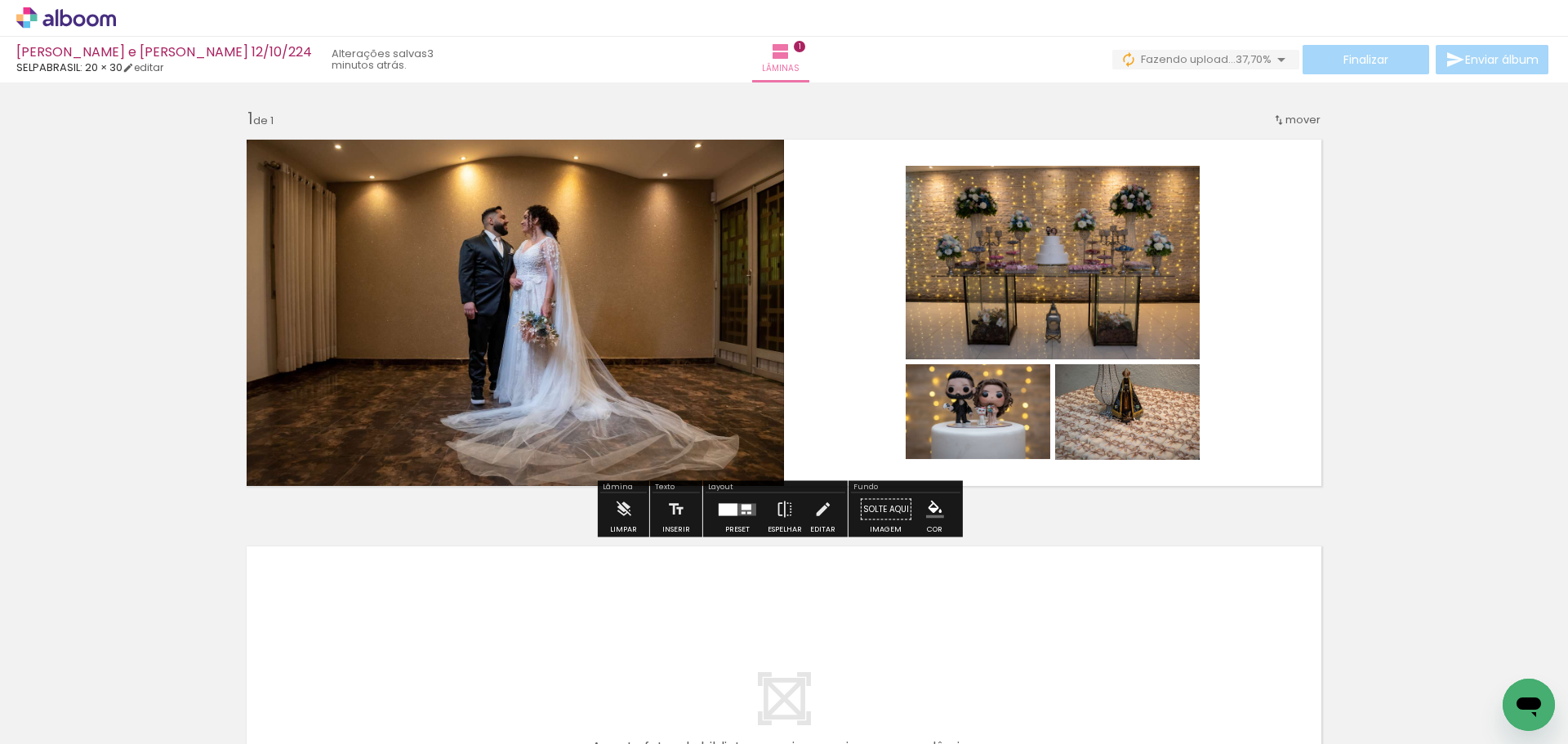
click at [1123, 438] on quentale-photo at bounding box center [1127, 412] width 145 height 95
drag, startPoint x: 805, startPoint y: 504, endPoint x: 824, endPoint y: 486, distance: 26.2
click at [806, 503] on paper-button "Editar" at bounding box center [822, 514] width 33 height 42
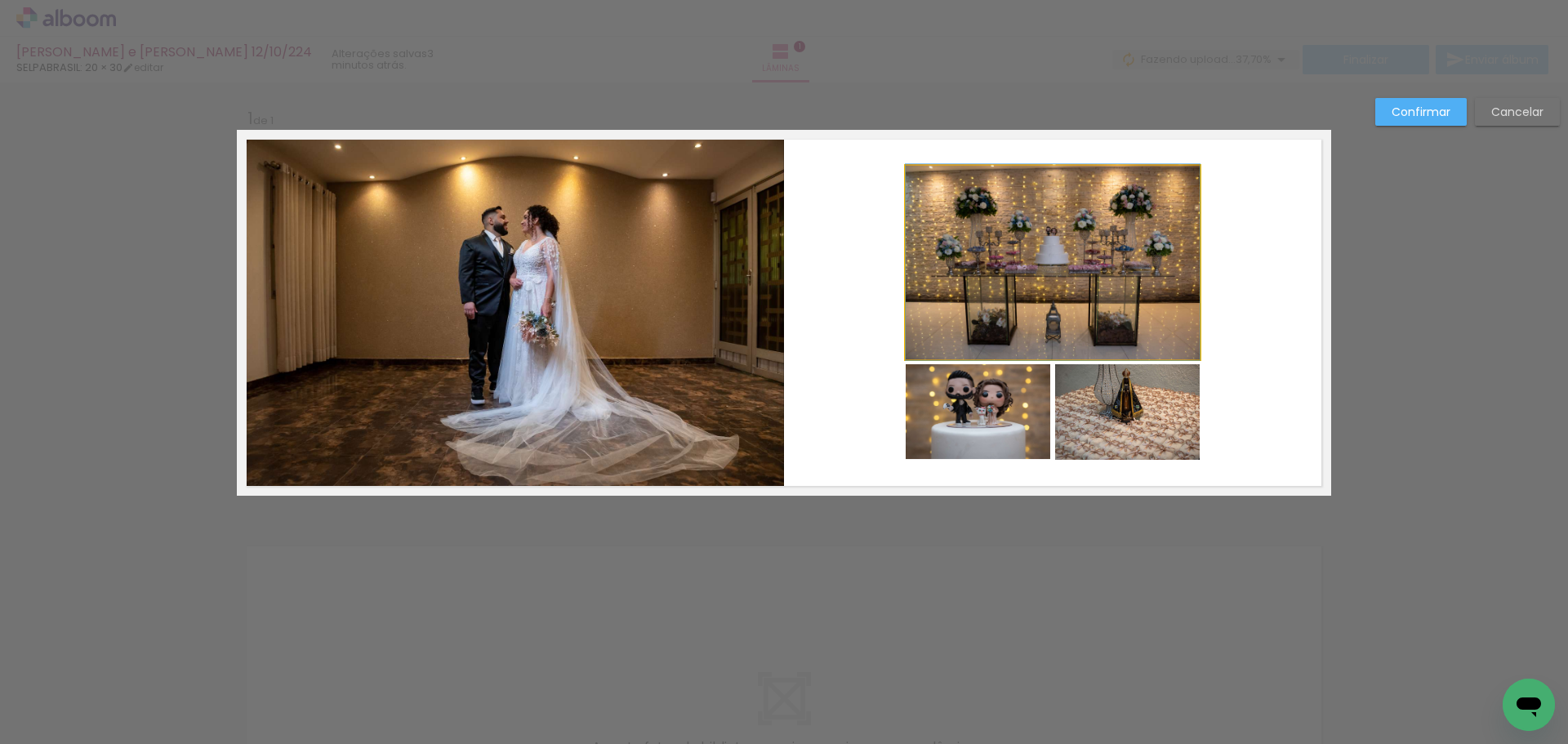
click at [978, 300] on quentale-photo at bounding box center [1053, 262] width 294 height 194
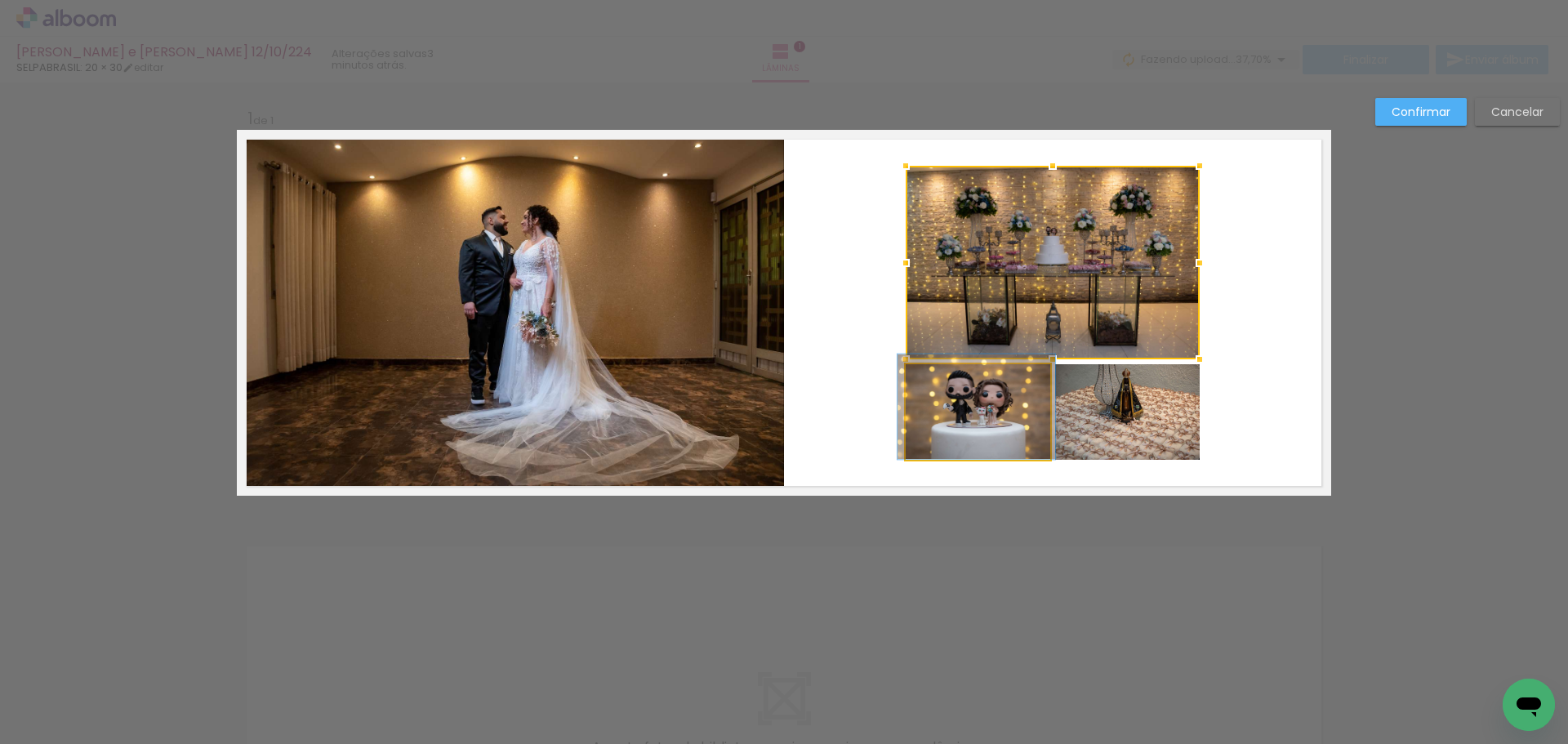
click at [963, 412] on quentale-photo at bounding box center [979, 412] width 145 height 95
click at [1155, 434] on div at bounding box center [1053, 313] width 294 height 294
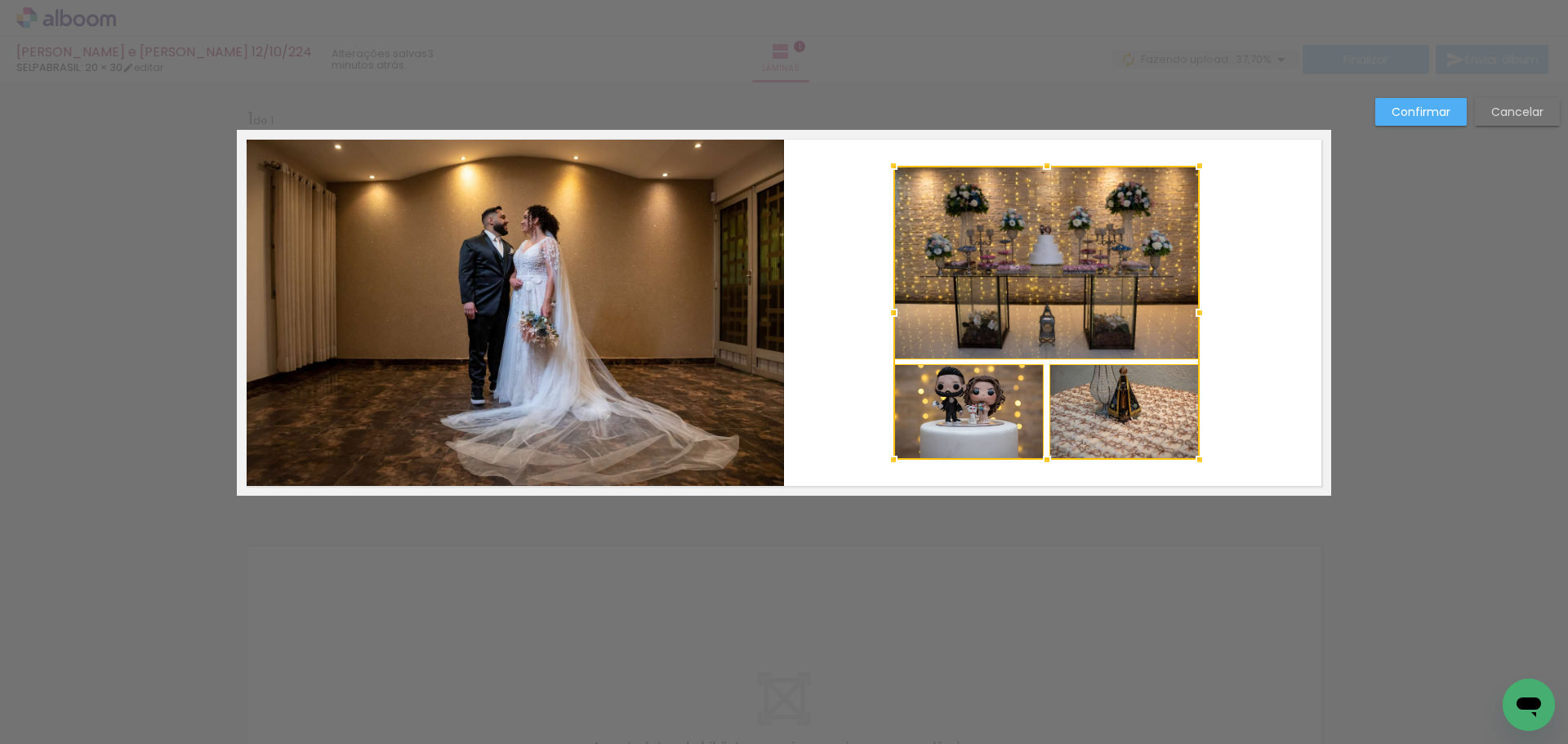
drag, startPoint x: 904, startPoint y: 313, endPoint x: 893, endPoint y: 312, distance: 11.0
click at [893, 312] on div at bounding box center [894, 313] width 32 height 32
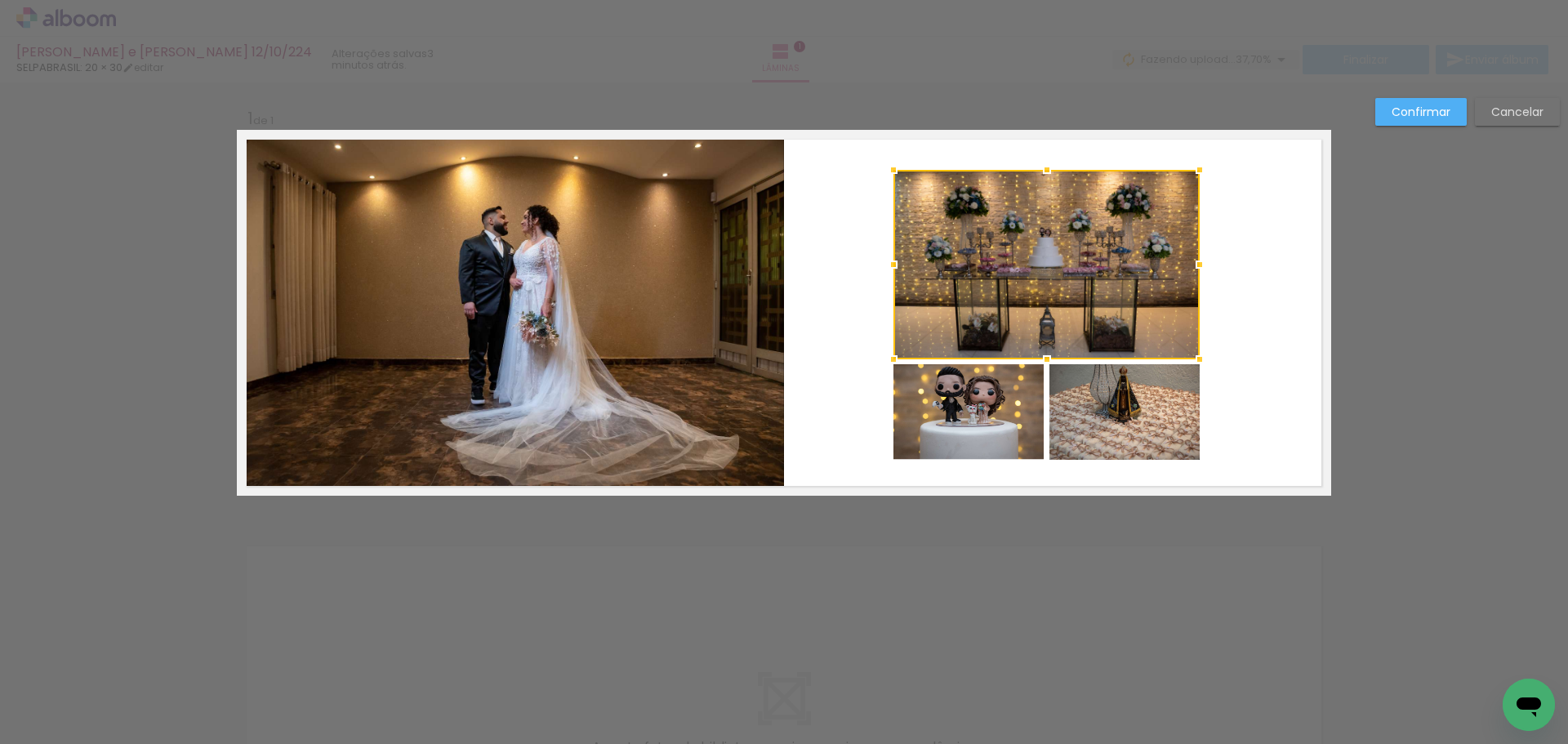
click at [1048, 170] on div at bounding box center [1047, 170] width 32 height 32
click at [1046, 314] on quentale-photo at bounding box center [1046, 264] width 306 height 190
click at [997, 412] on quentale-photo at bounding box center [969, 412] width 151 height 95
click at [1127, 424] on div at bounding box center [1046, 315] width 306 height 290
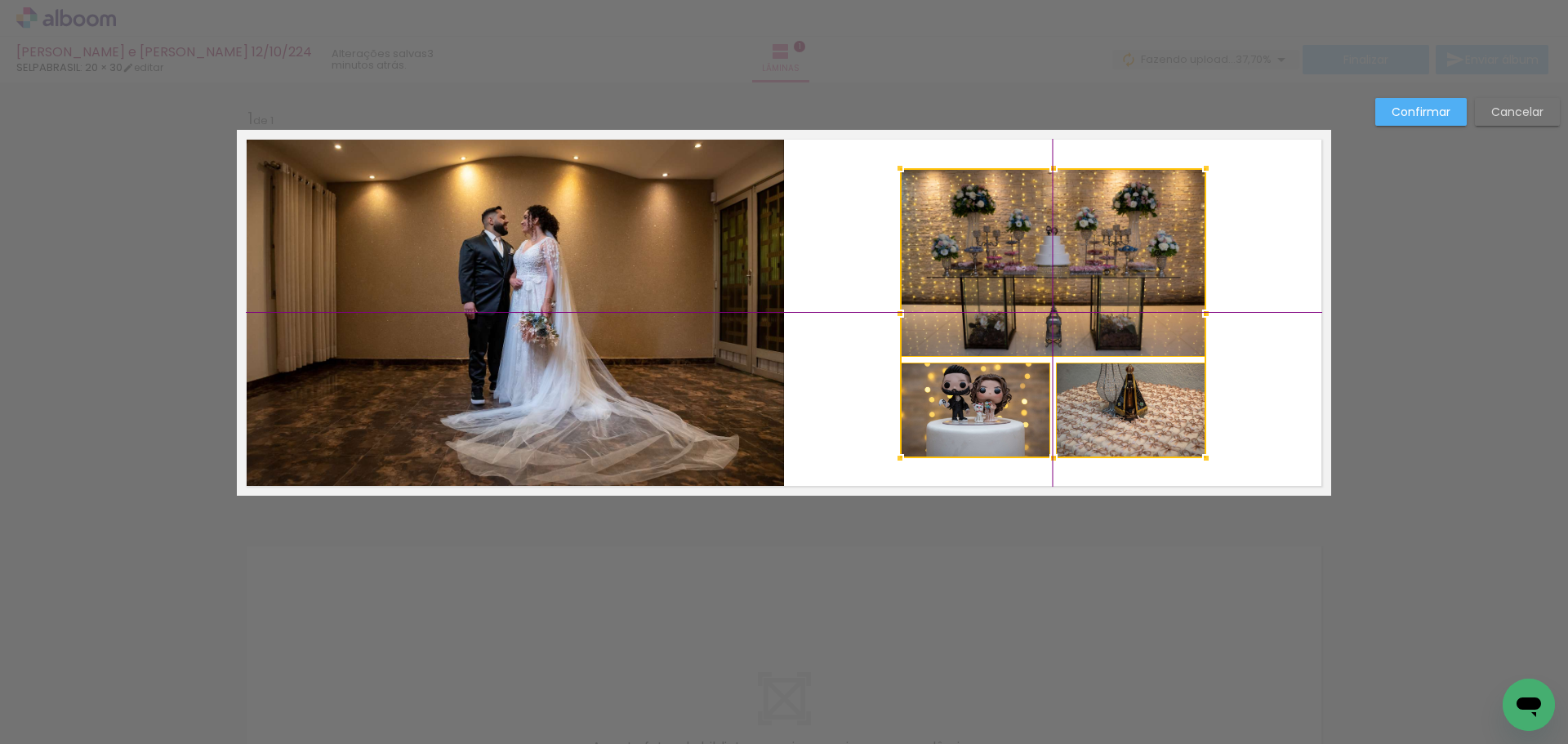
drag, startPoint x: 1115, startPoint y: 351, endPoint x: 1112, endPoint y: 343, distance: 8.5
click at [1112, 343] on div at bounding box center [1053, 313] width 306 height 290
click at [737, 305] on quentale-photo at bounding box center [510, 313] width 547 height 366
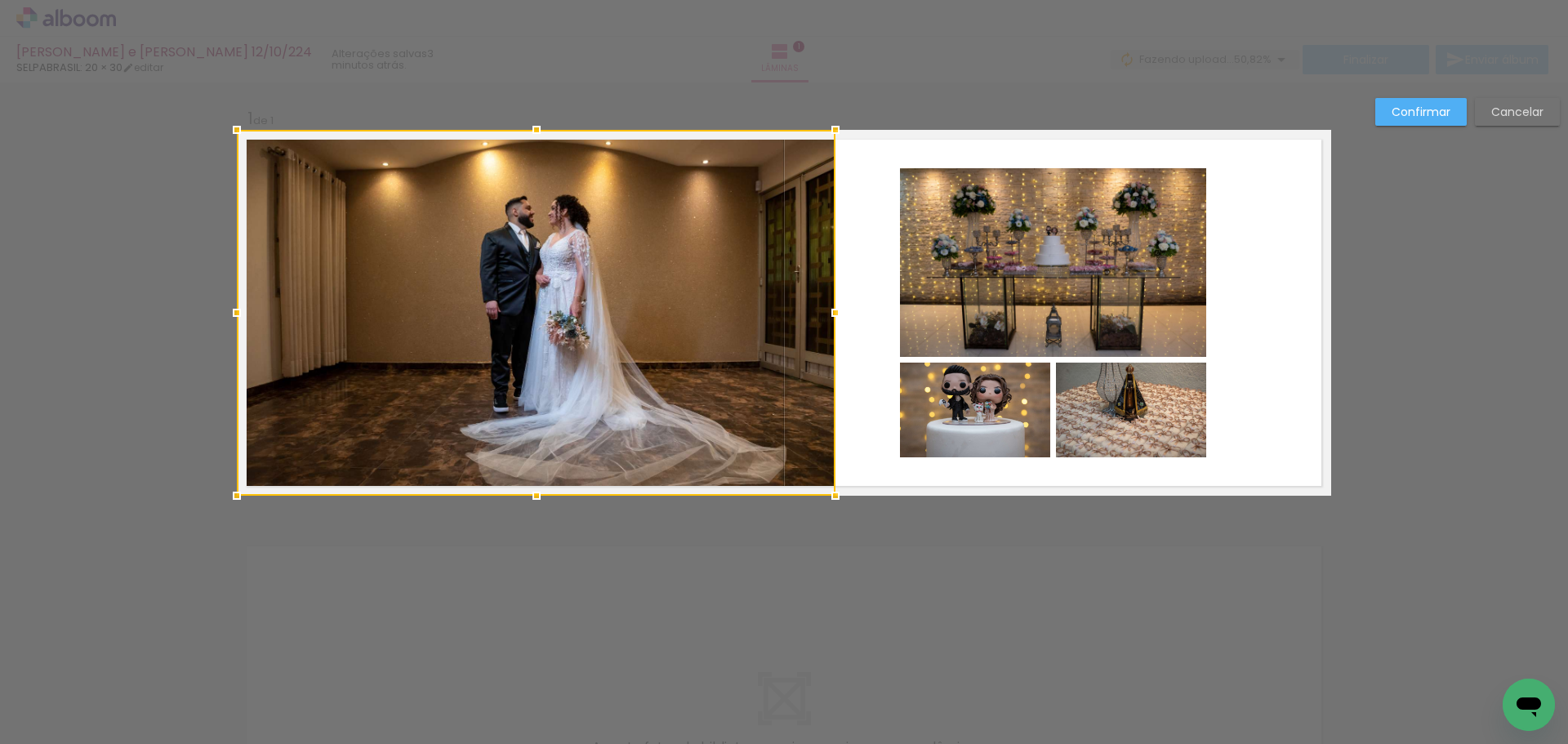
drag, startPoint x: 775, startPoint y: 314, endPoint x: 836, endPoint y: 314, distance: 61.0
click at [836, 314] on div at bounding box center [836, 313] width 32 height 32
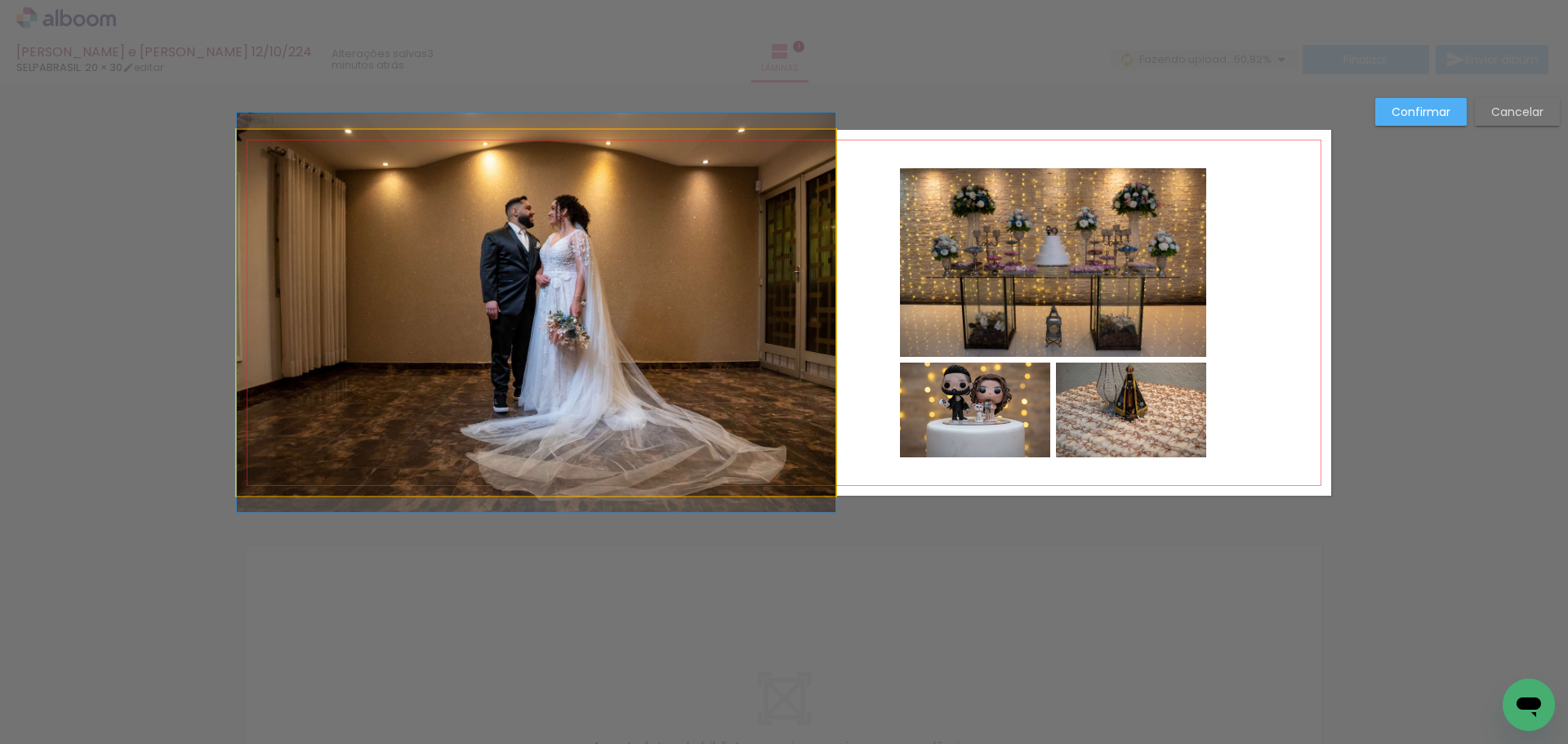
click at [677, 308] on quentale-photo at bounding box center [536, 313] width 599 height 366
click at [676, 308] on div at bounding box center [536, 313] width 599 height 366
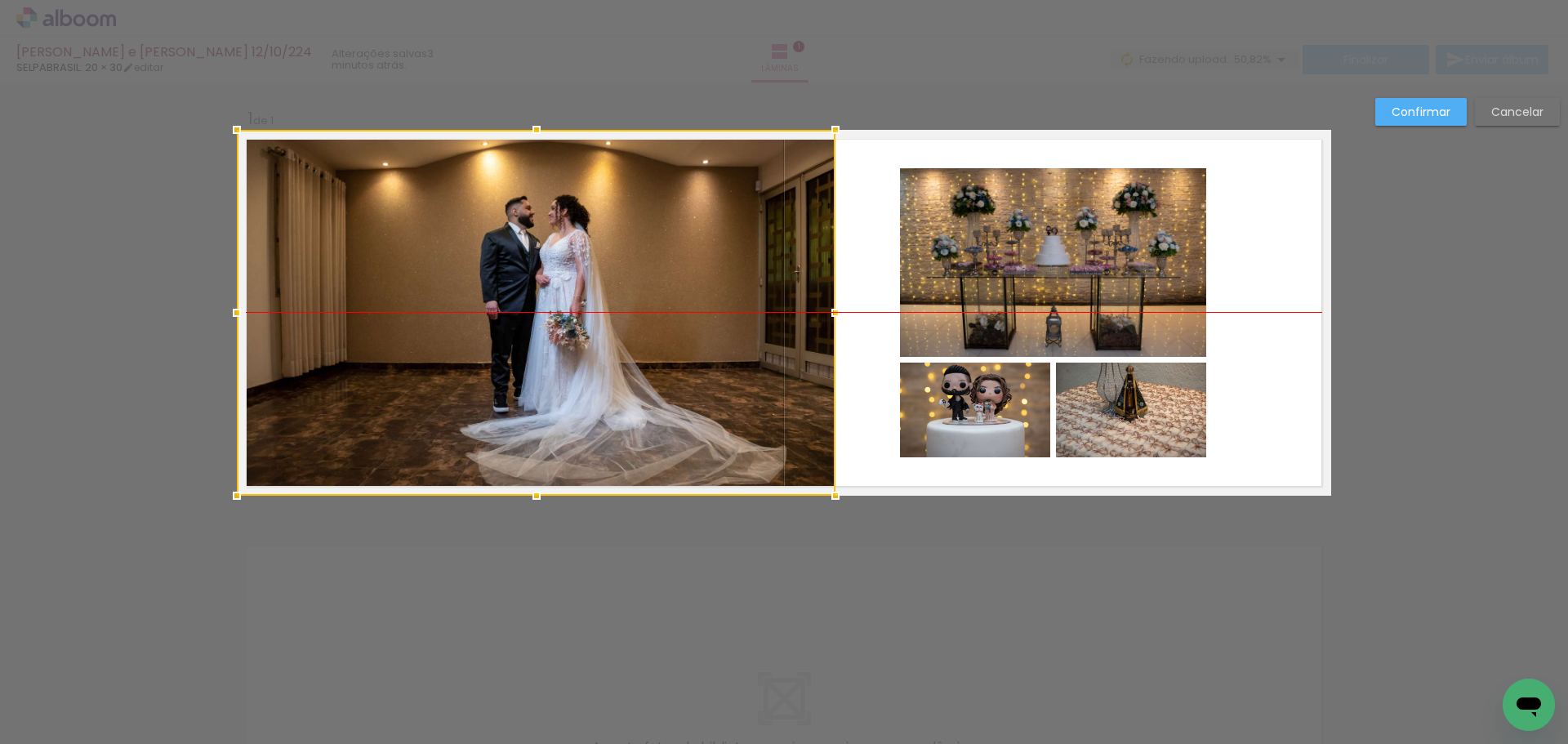
drag, startPoint x: 669, startPoint y: 321, endPoint x: 626, endPoint y: 276, distance: 62.2
click at [626, 276] on div at bounding box center [536, 313] width 599 height 366
click at [0, 0] on slot "Confirmar" at bounding box center [0, 0] width 0 height 0
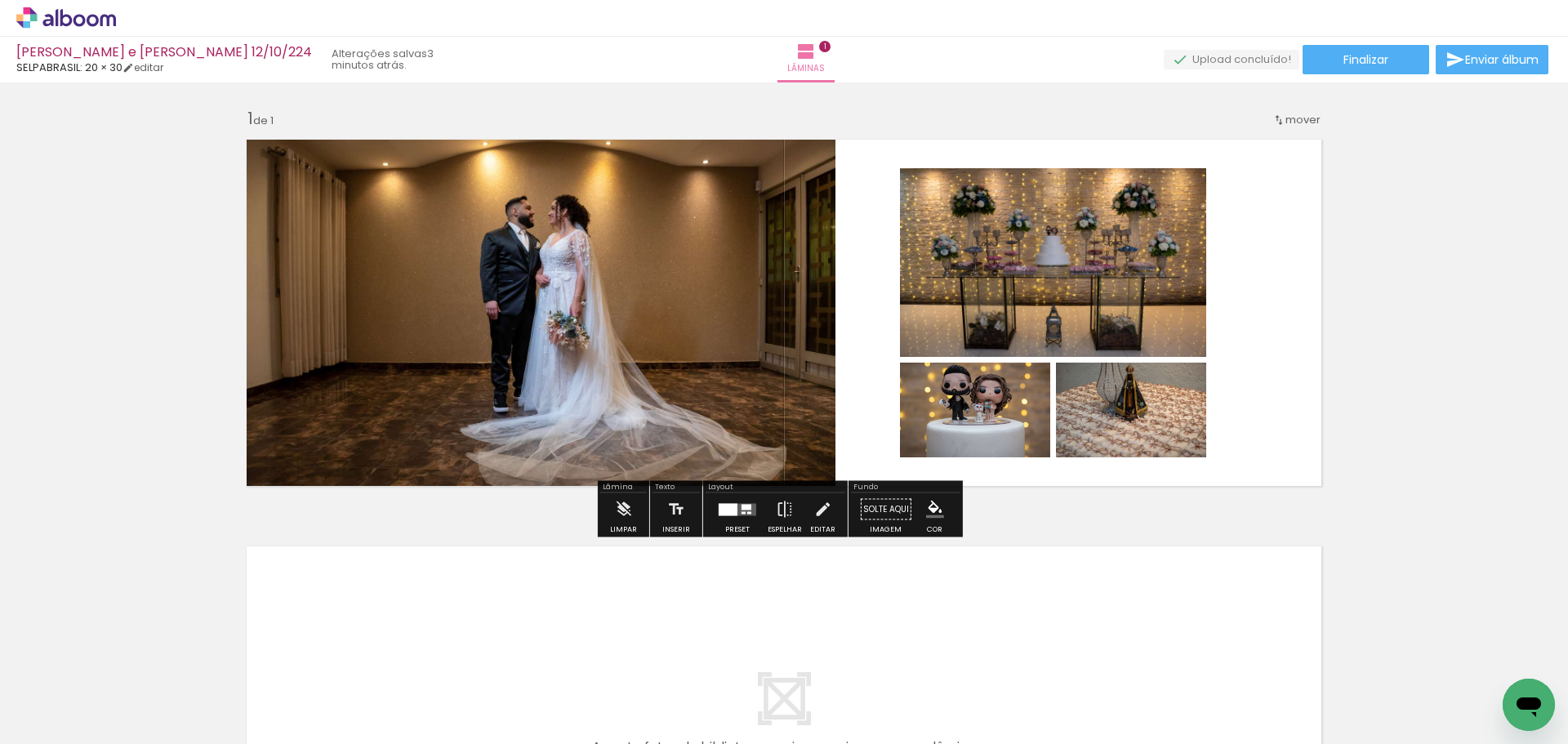
click at [1080, 240] on quentale-photo at bounding box center [1053, 262] width 306 height 190
click at [816, 506] on iron-icon at bounding box center [822, 509] width 18 height 32
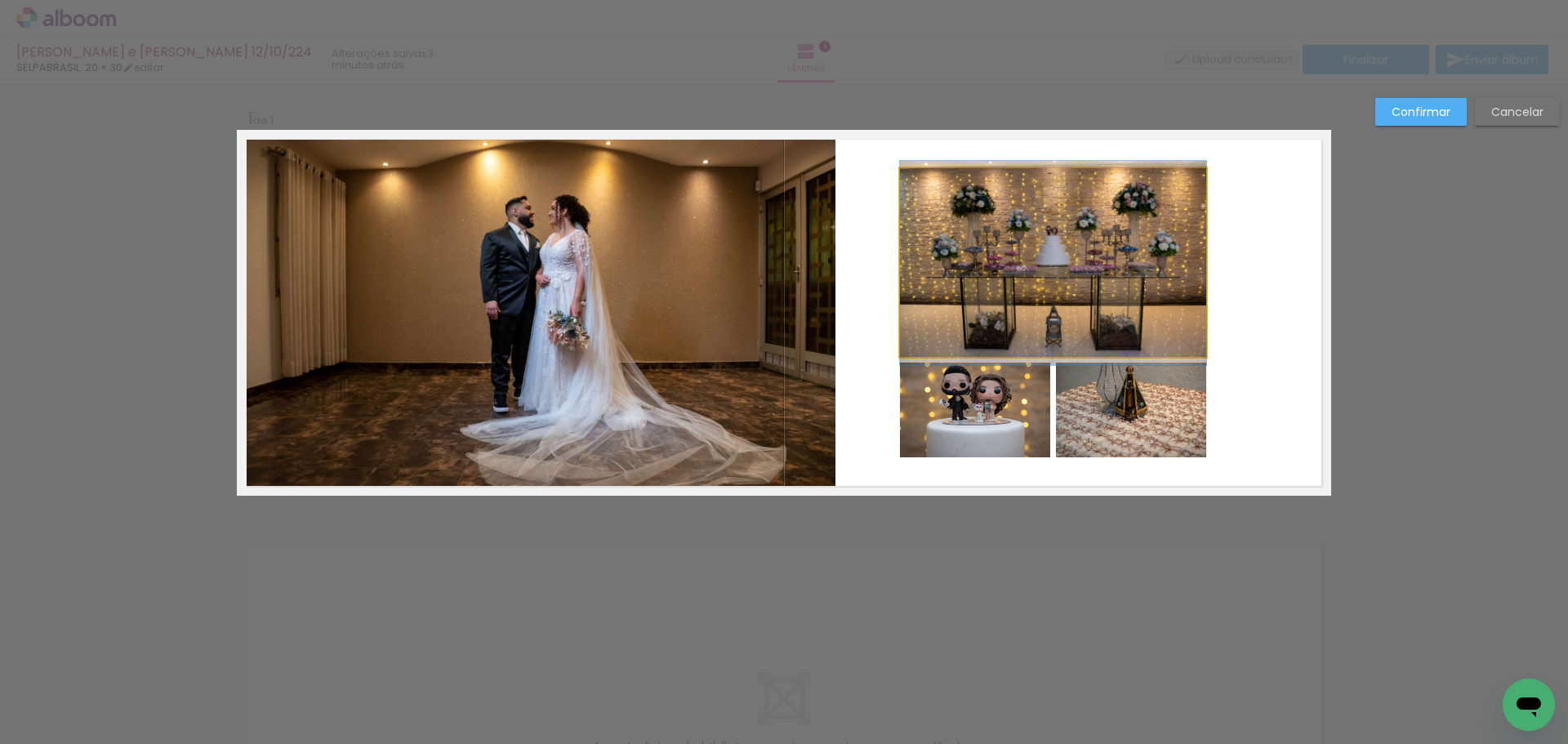
click at [1012, 269] on quentale-photo at bounding box center [1053, 262] width 306 height 190
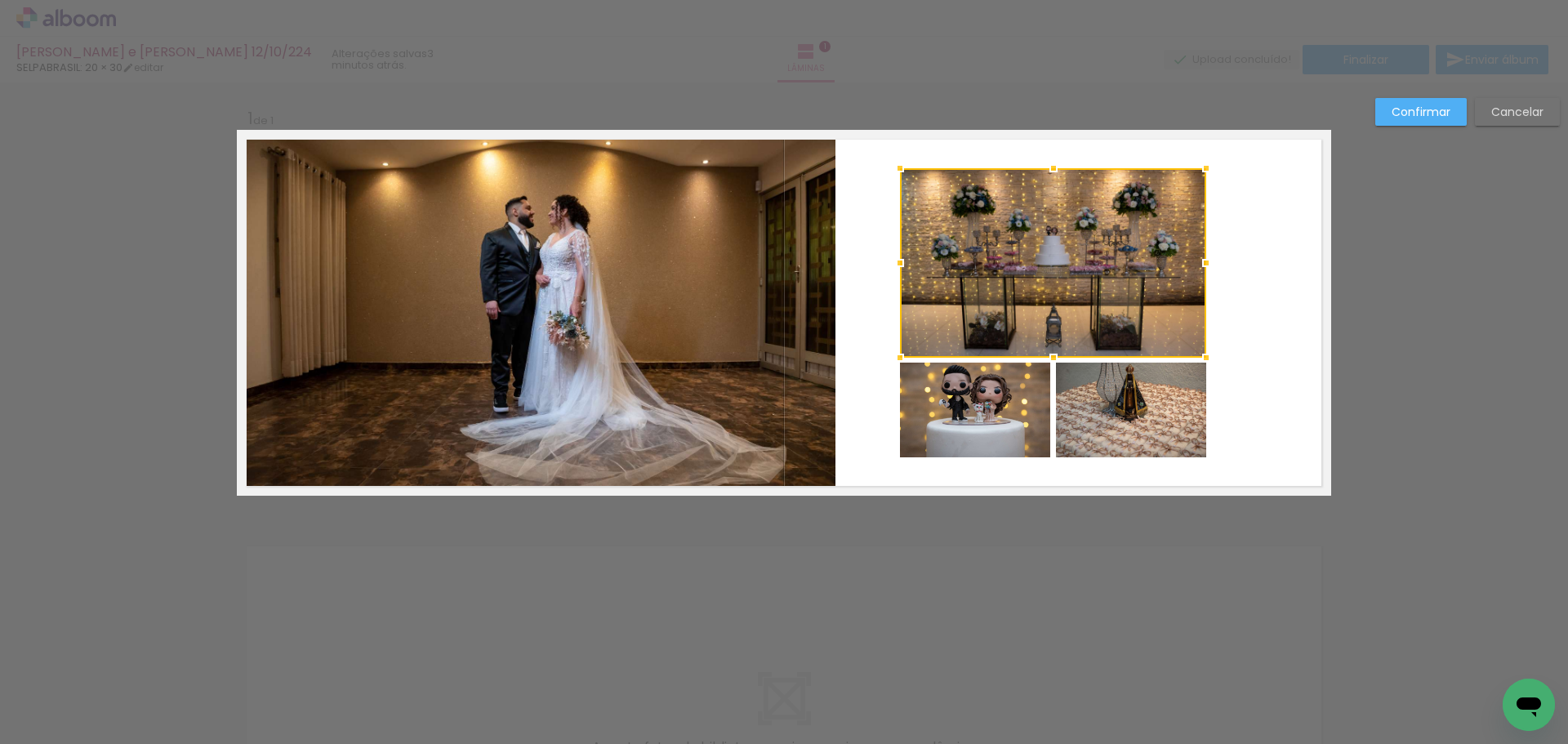
click at [974, 400] on quentale-photo at bounding box center [976, 410] width 151 height 95
click at [1121, 406] on div at bounding box center [1053, 313] width 306 height 290
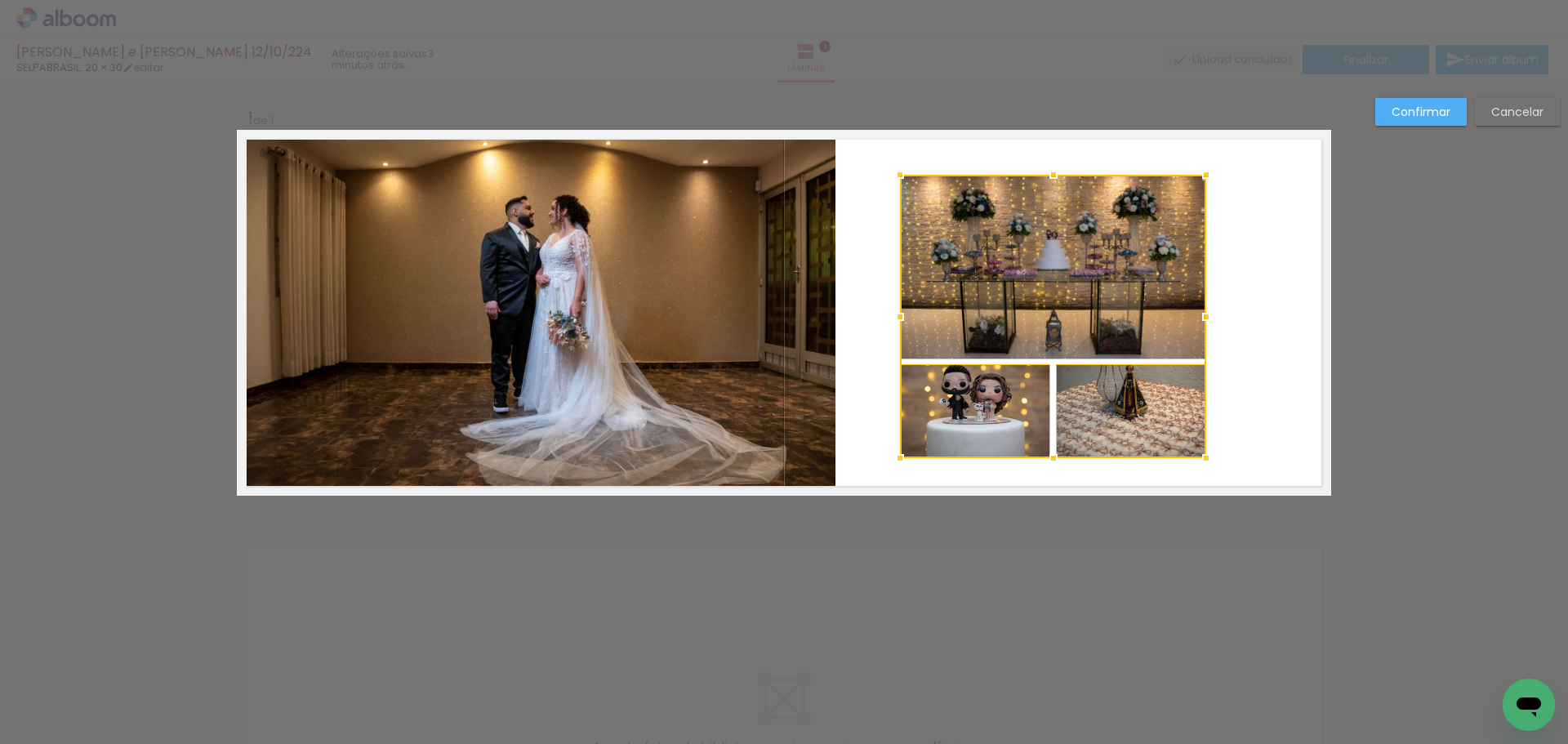
drag, startPoint x: 1049, startPoint y: 168, endPoint x: 1048, endPoint y: 221, distance: 53.0
click at [1048, 221] on div at bounding box center [1053, 316] width 306 height 283
click at [986, 429] on quentale-photo at bounding box center [976, 411] width 151 height 93
click at [1112, 433] on quentale-photo at bounding box center [1131, 411] width 151 height 93
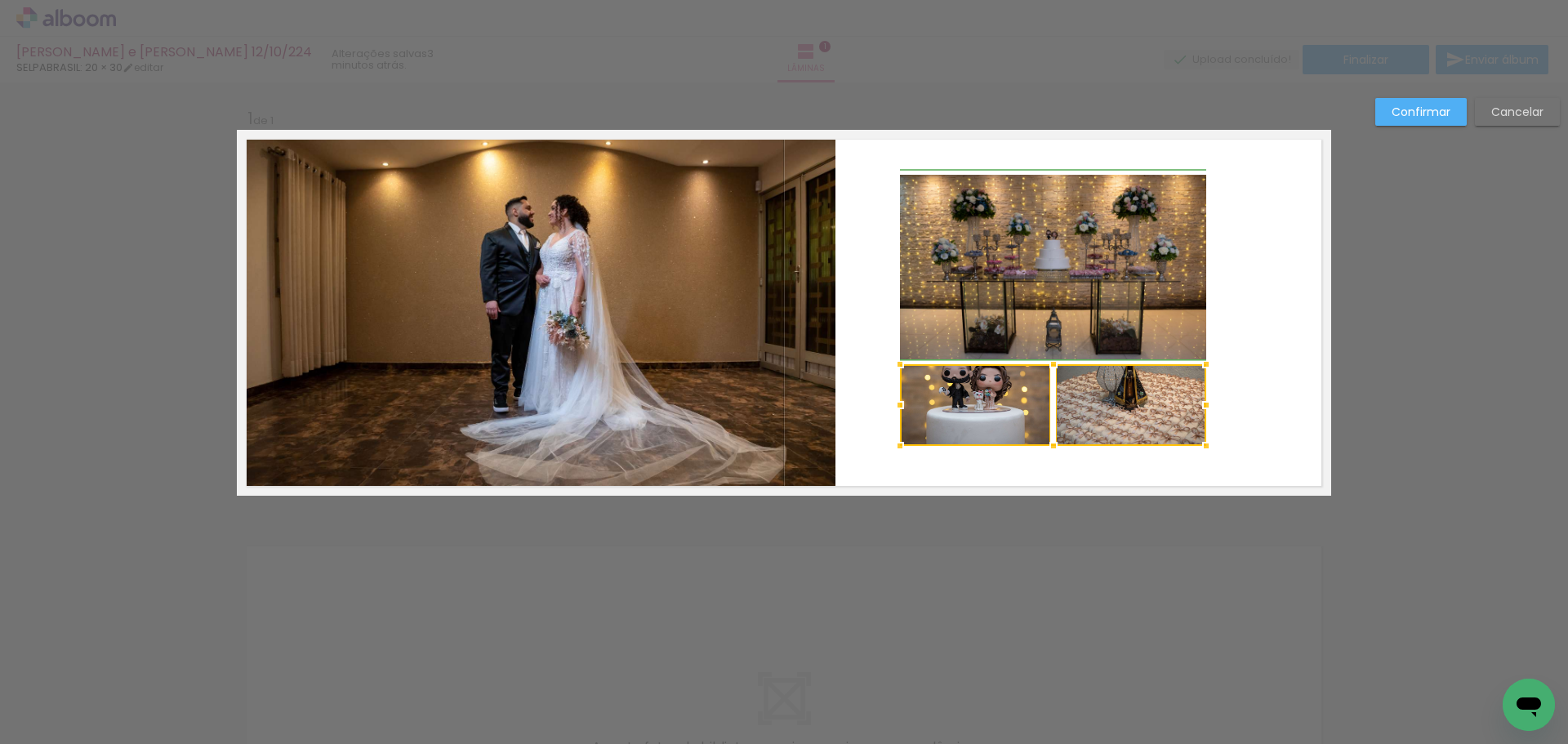
drag, startPoint x: 1199, startPoint y: 455, endPoint x: 1195, endPoint y: 445, distance: 10.8
click at [1195, 445] on div at bounding box center [1207, 445] width 32 height 32
click at [0, 0] on slot "Cancelar" at bounding box center [0, 0] width 0 height 0
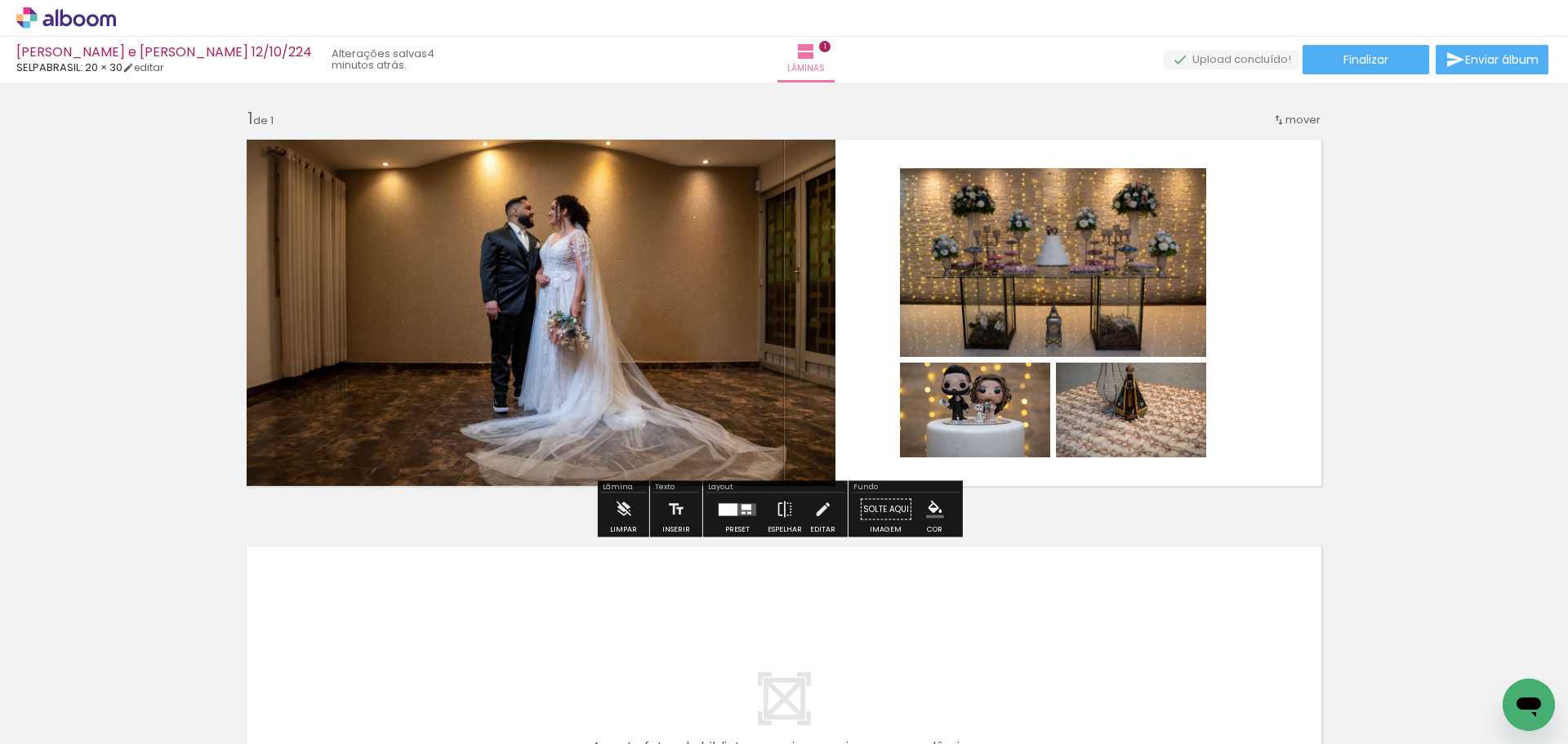
click at [994, 290] on quentale-photo at bounding box center [1053, 262] width 306 height 190
click at [815, 514] on iron-icon at bounding box center [822, 509] width 18 height 32
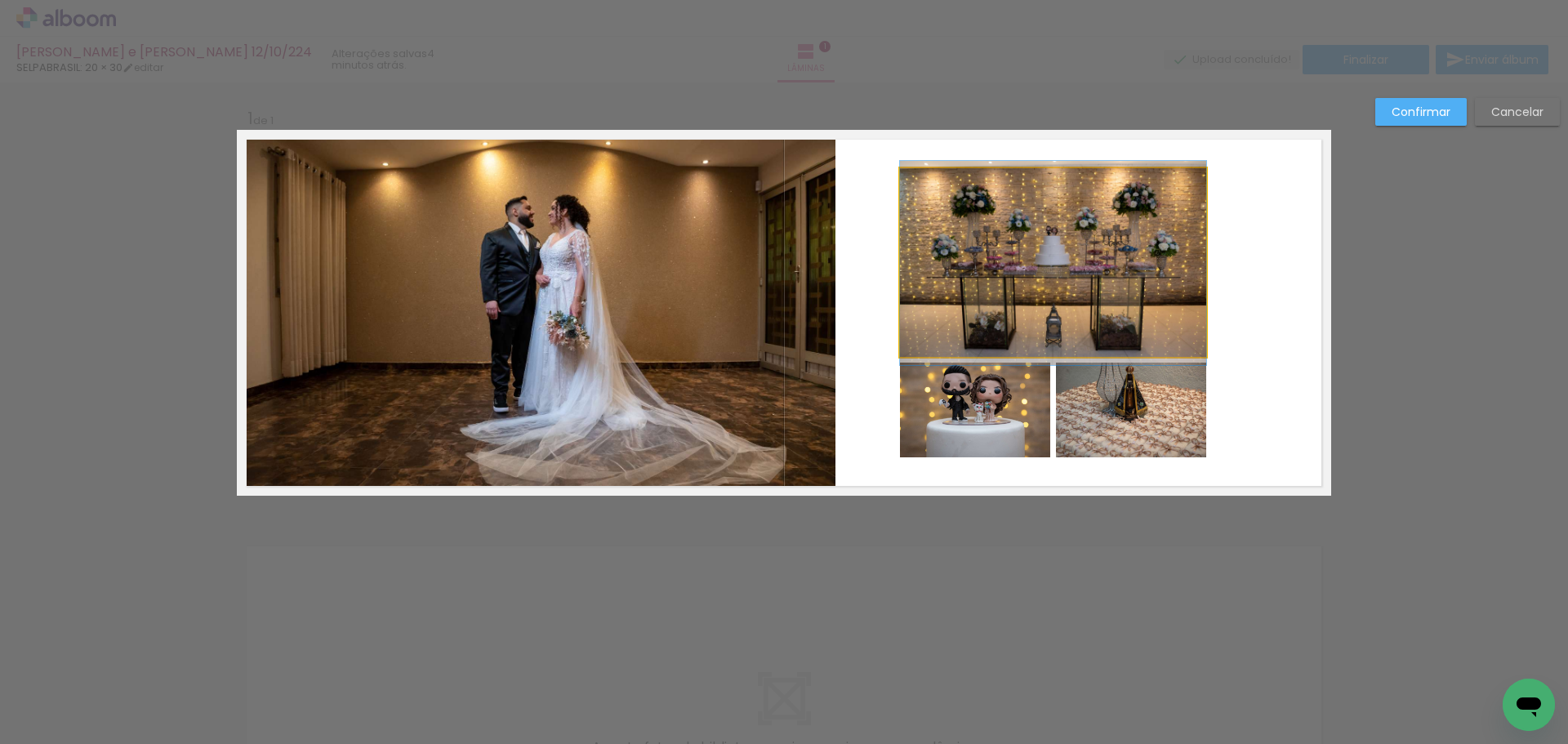
click at [988, 289] on quentale-photo at bounding box center [1053, 262] width 306 height 190
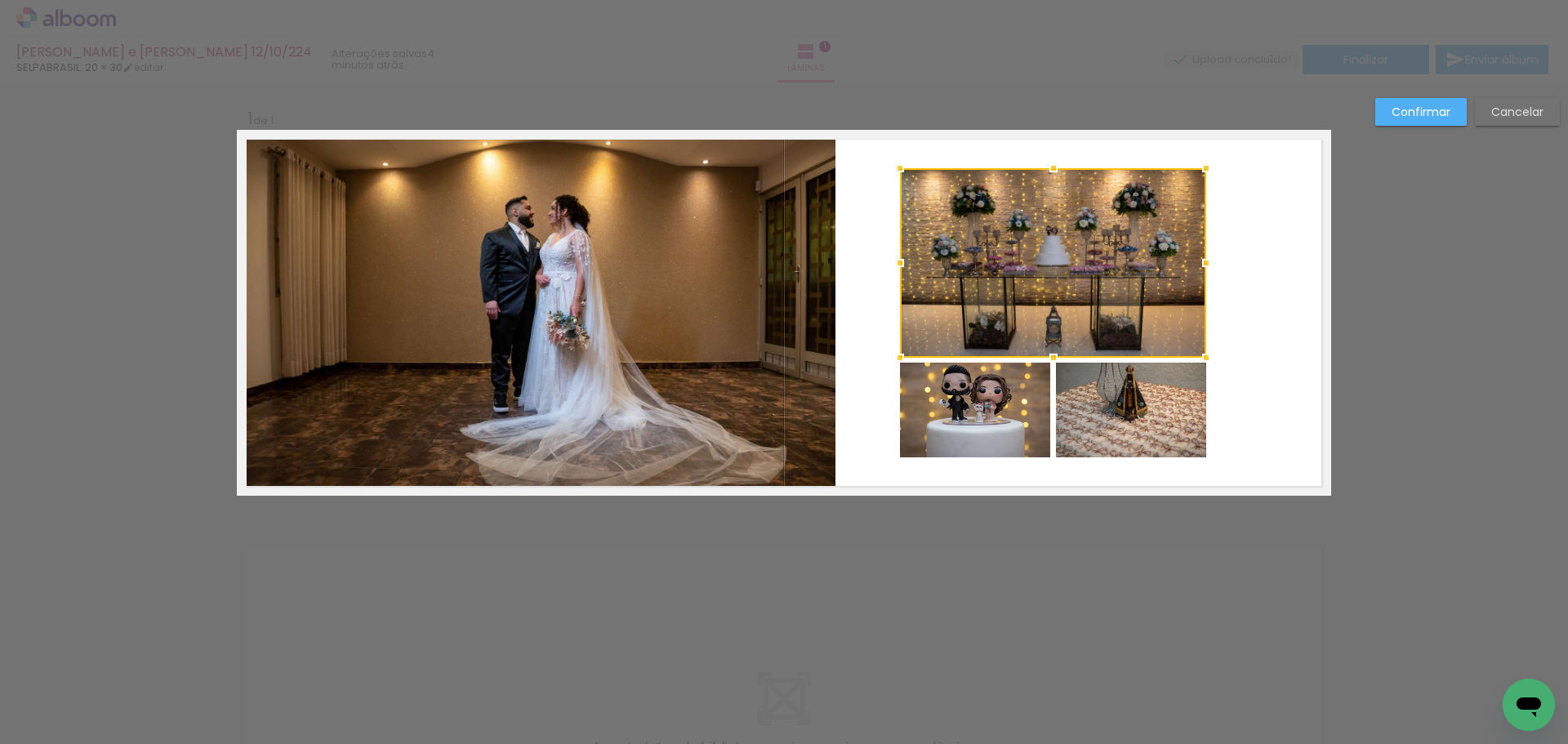
click at [966, 415] on quentale-photo at bounding box center [976, 410] width 151 height 95
click at [1138, 417] on div at bounding box center [1053, 313] width 306 height 290
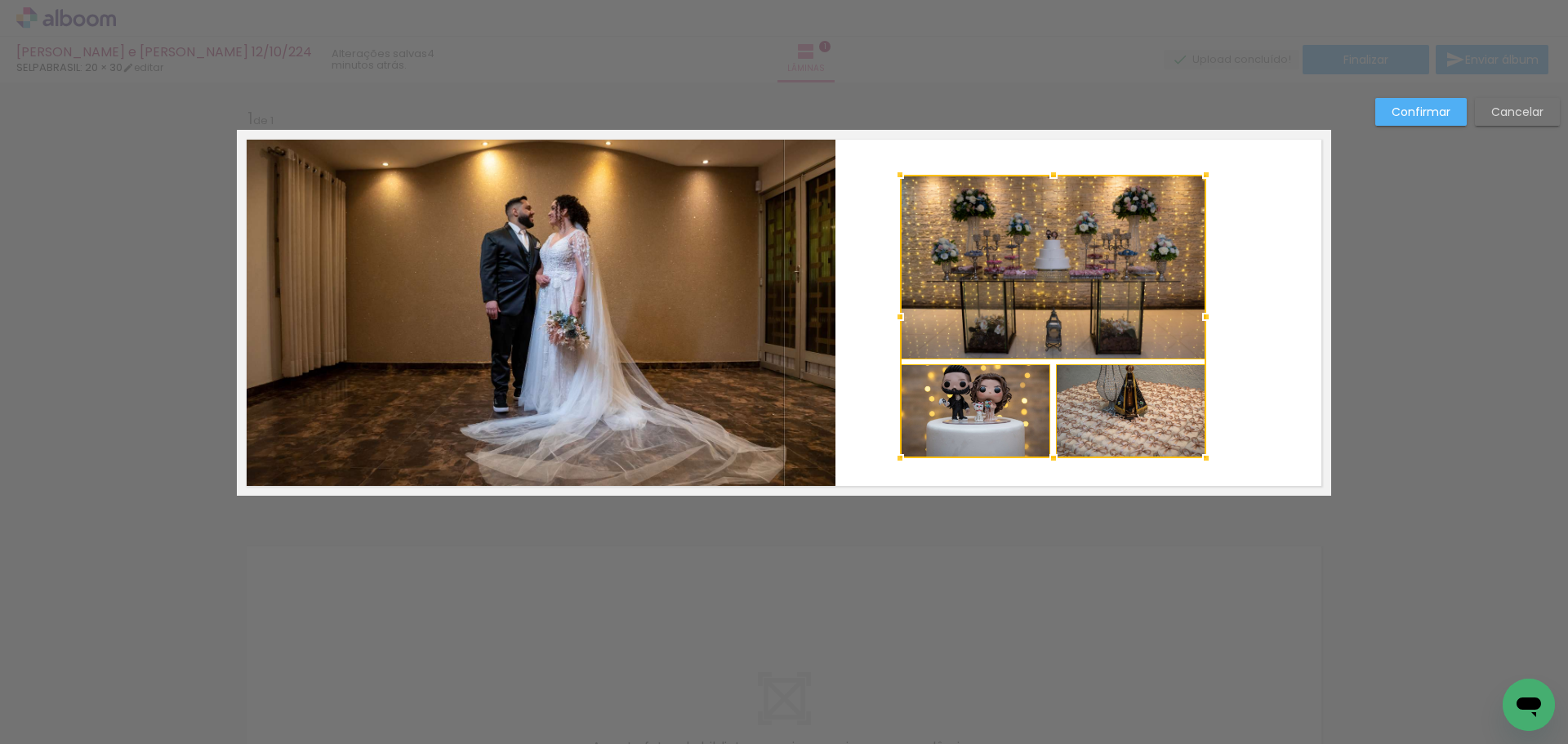
click at [1048, 181] on div at bounding box center [1053, 175] width 32 height 32
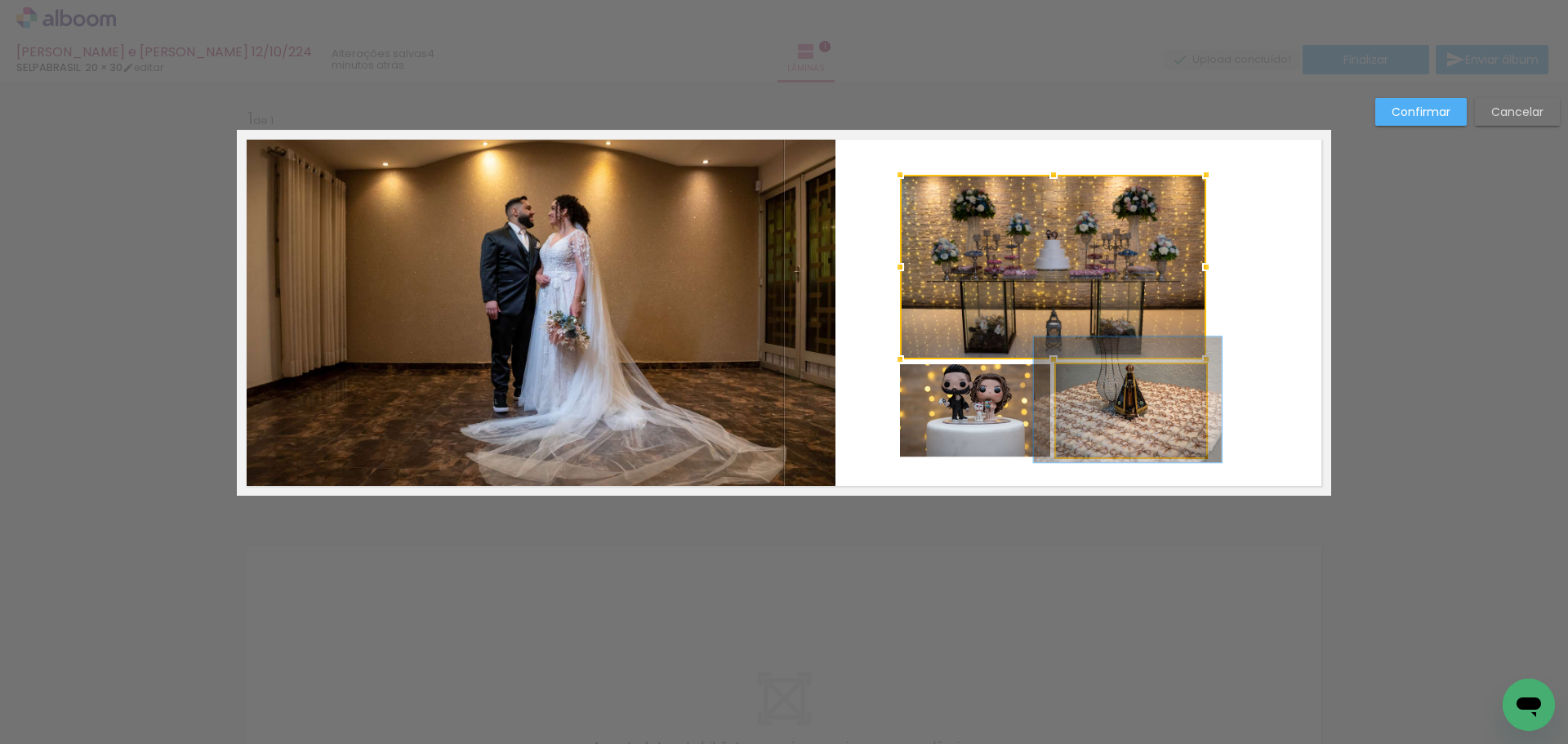
click at [1105, 423] on quentale-photo at bounding box center [1131, 411] width 151 height 93
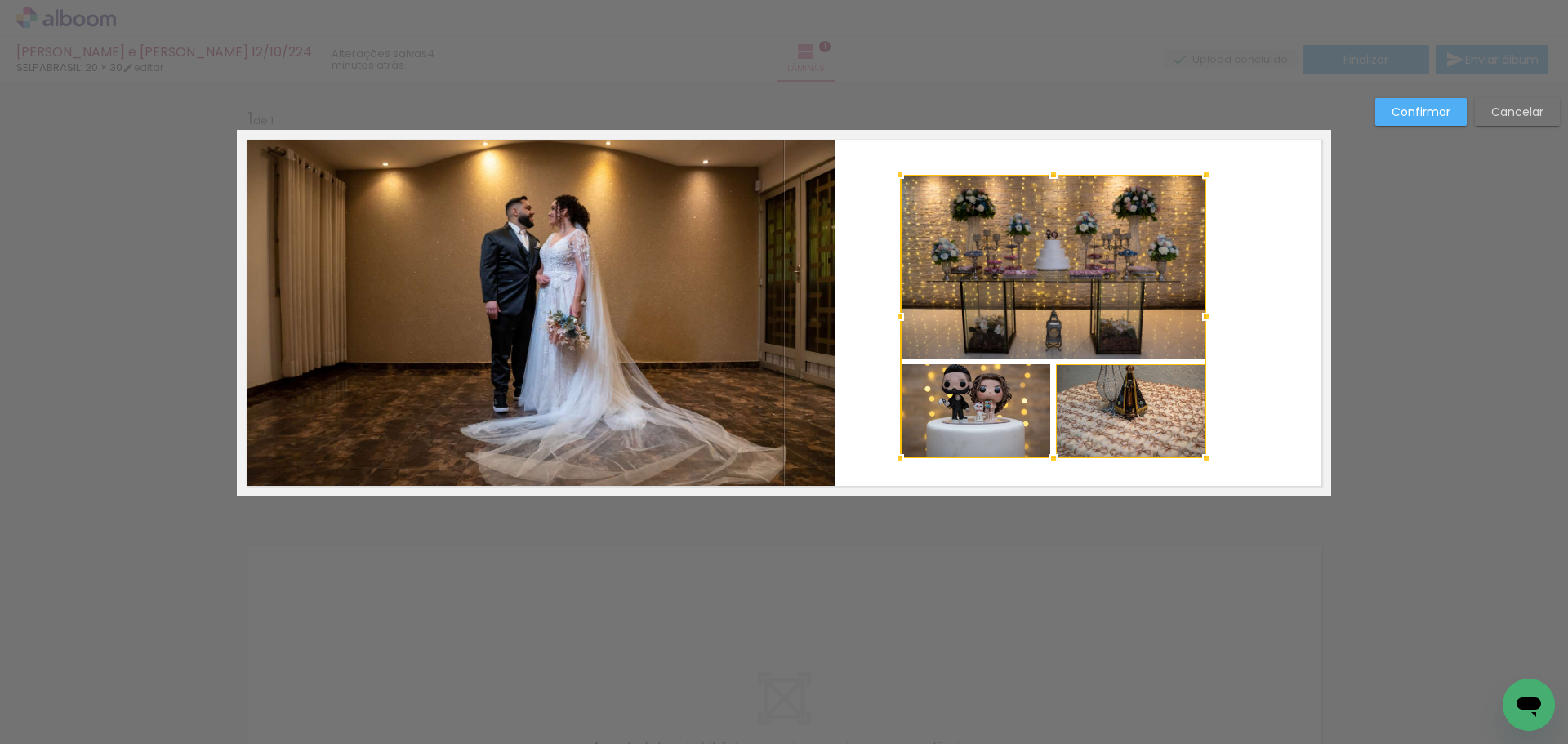
click at [1020, 430] on div at bounding box center [1053, 316] width 306 height 283
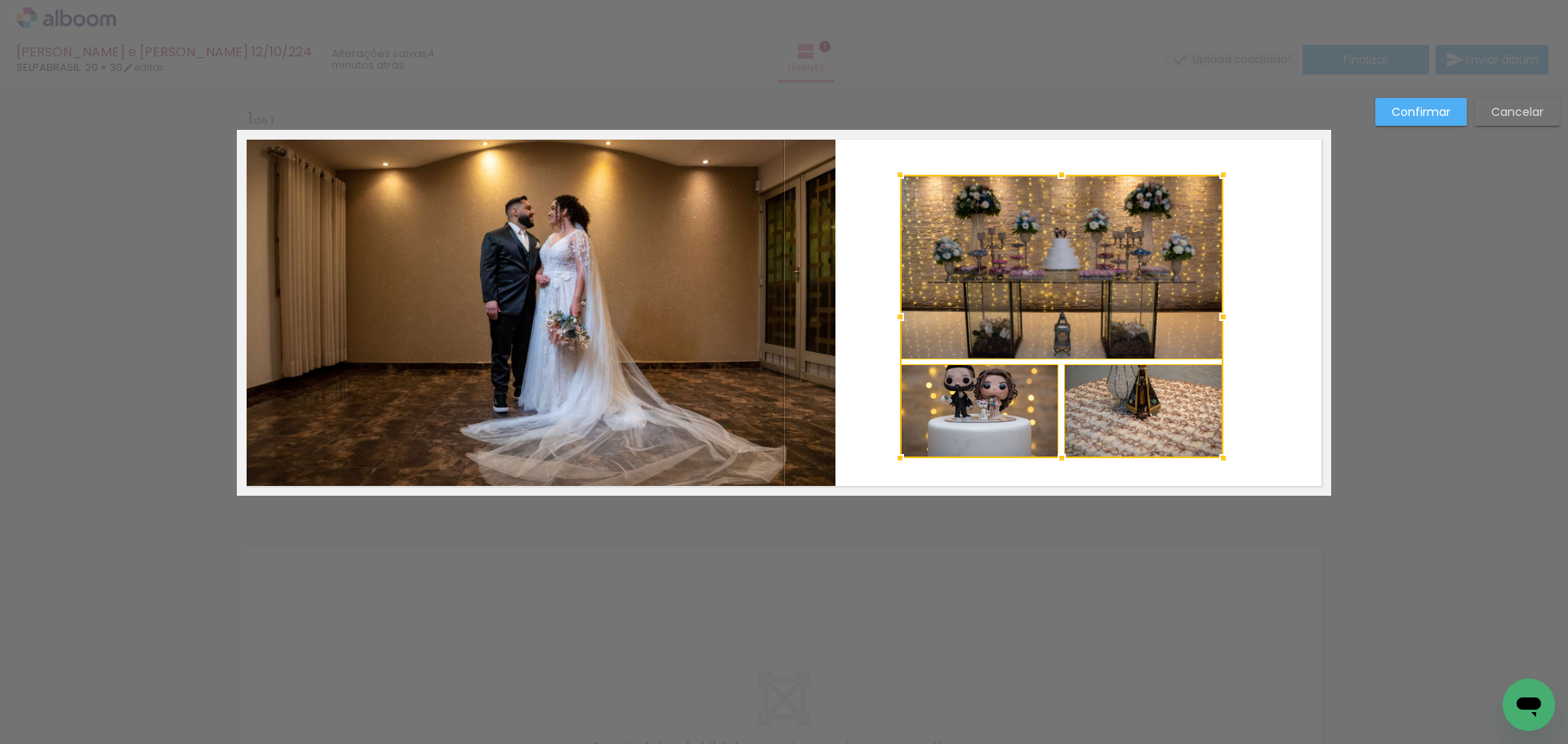
scroll to position [82, 0]
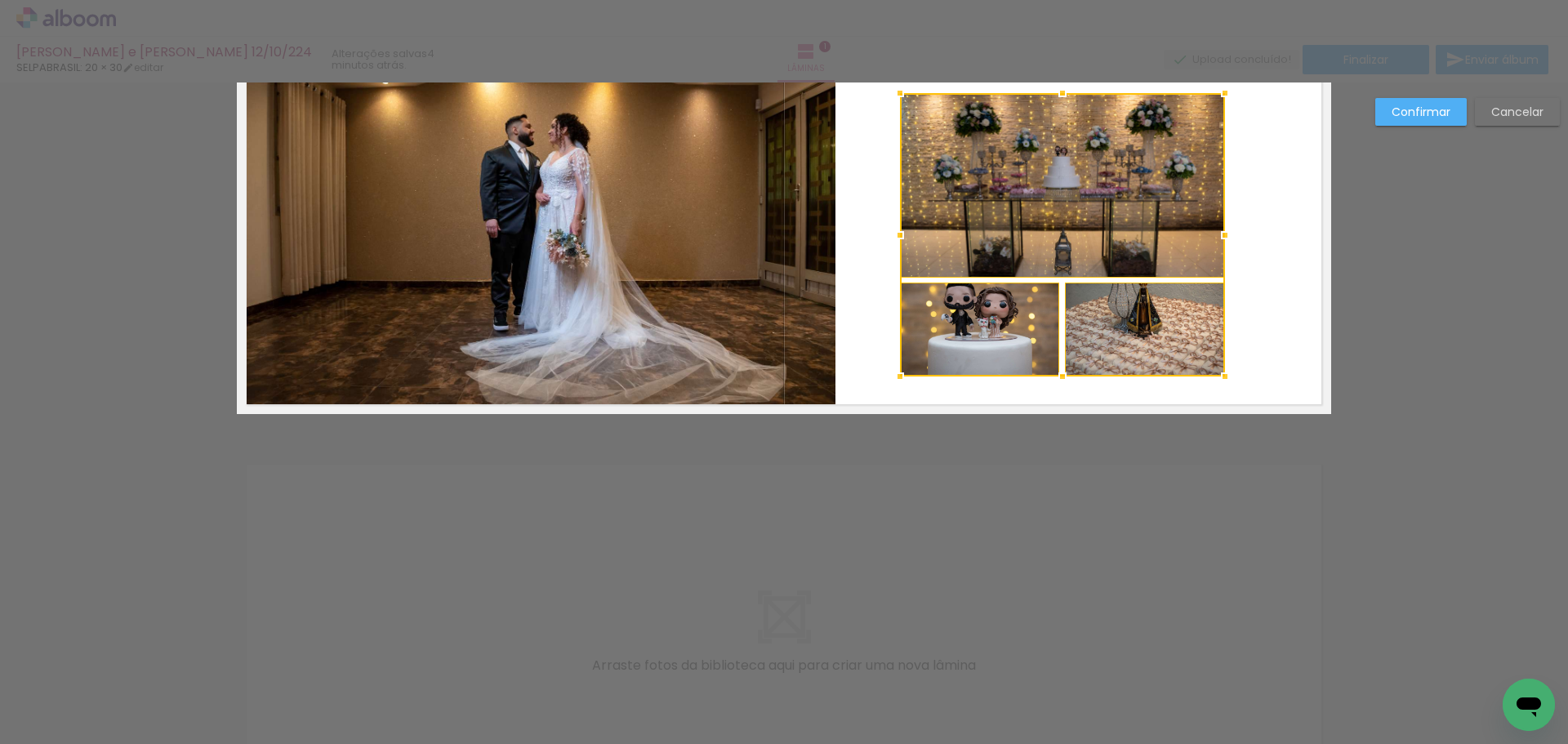
drag, startPoint x: 1202, startPoint y: 321, endPoint x: 1220, endPoint y: 320, distance: 18.0
click at [1220, 320] on album-spread "1 de 1" at bounding box center [783, 232] width 1094 height 366
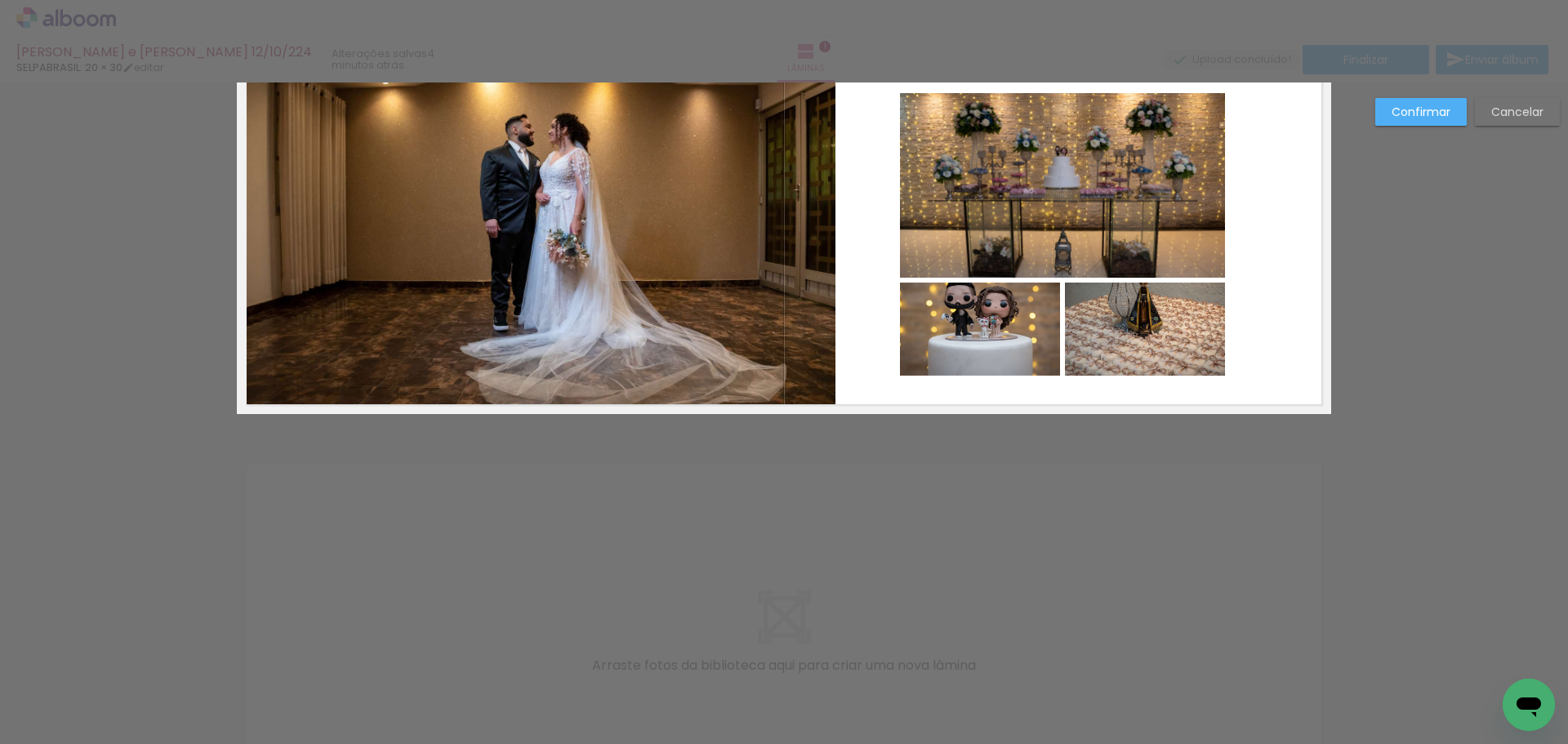
scroll to position [0, 0]
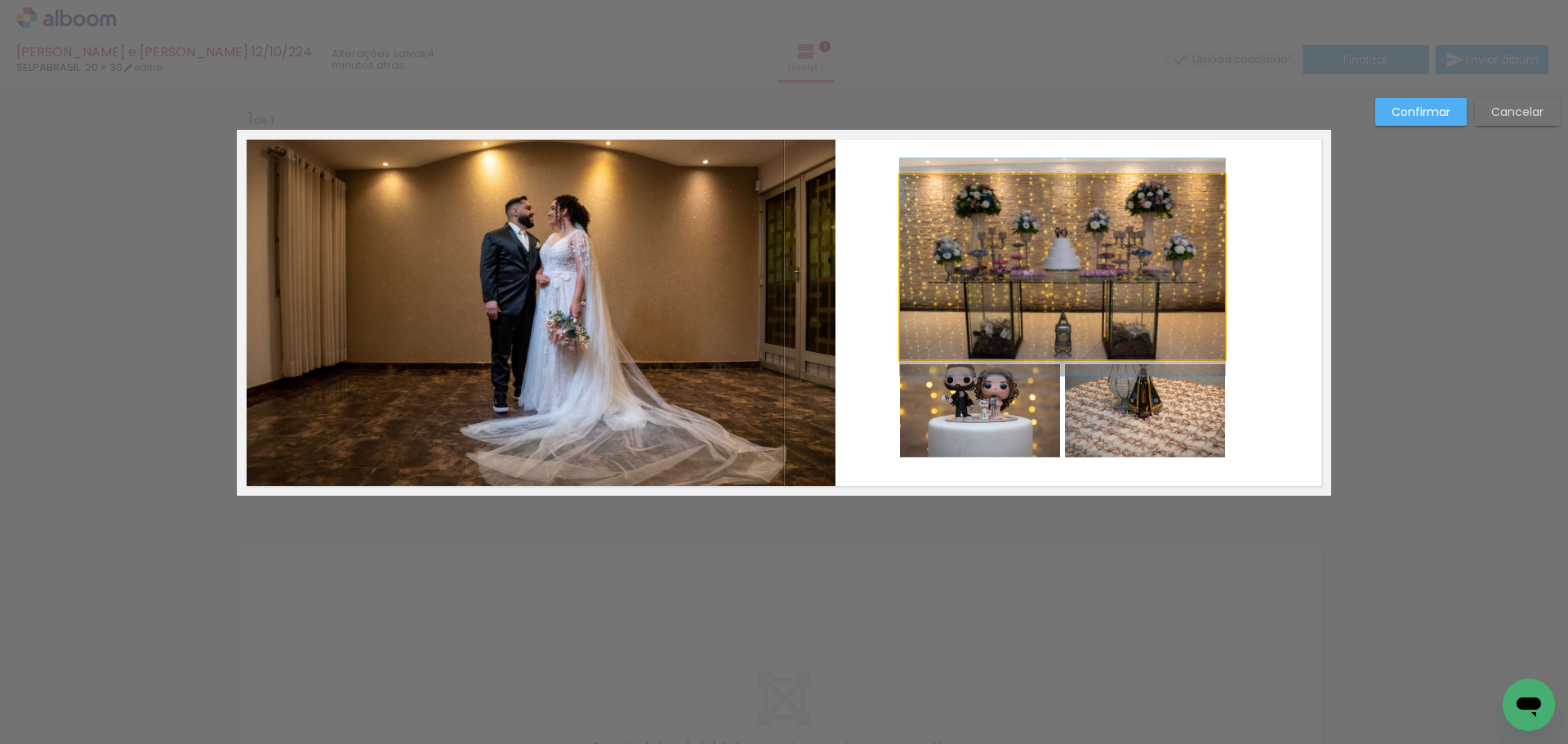
click at [1165, 328] on quentale-photo at bounding box center [1063, 267] width 325 height 185
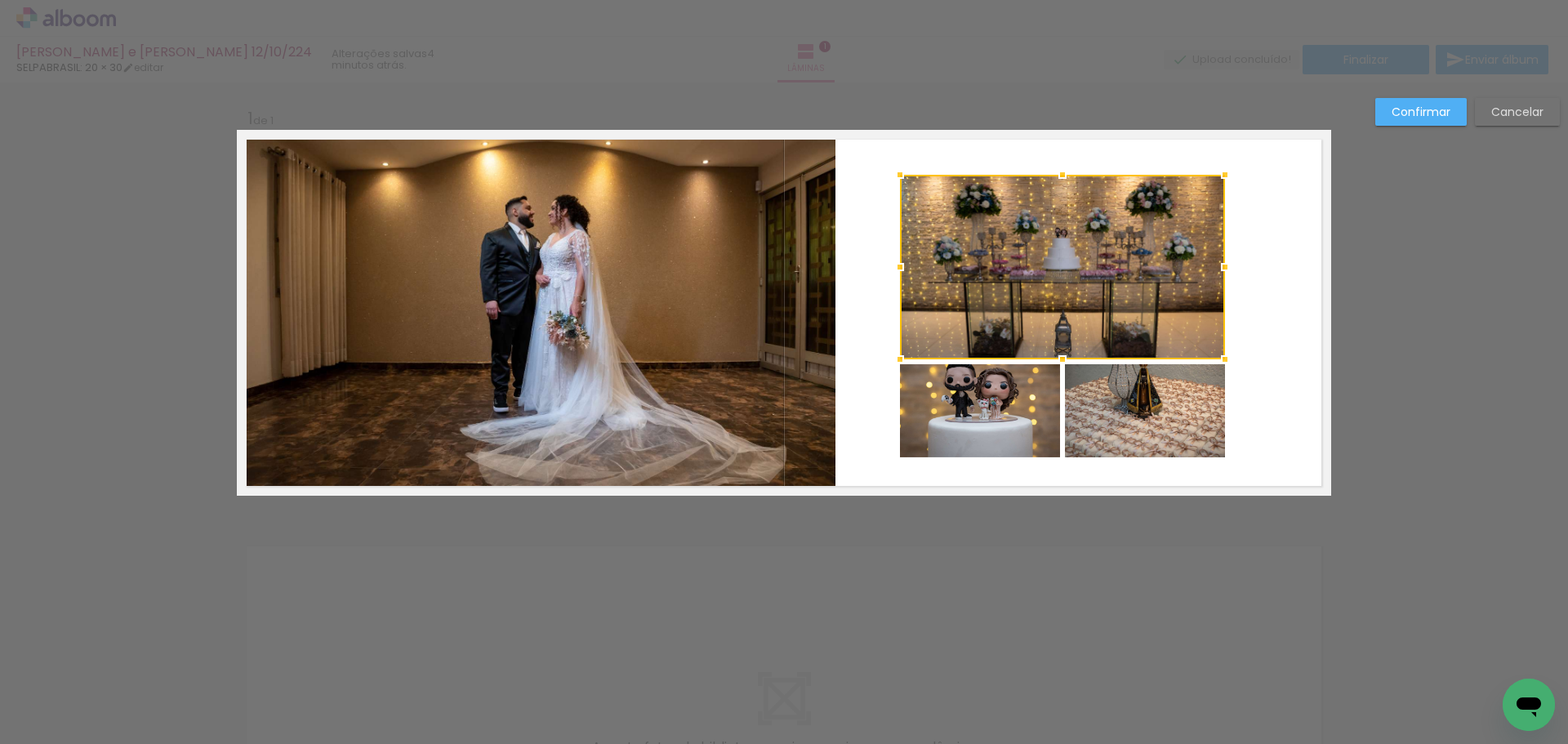
click at [1021, 407] on quentale-photo at bounding box center [980, 411] width 160 height 93
click at [1154, 433] on div at bounding box center [1063, 316] width 325 height 283
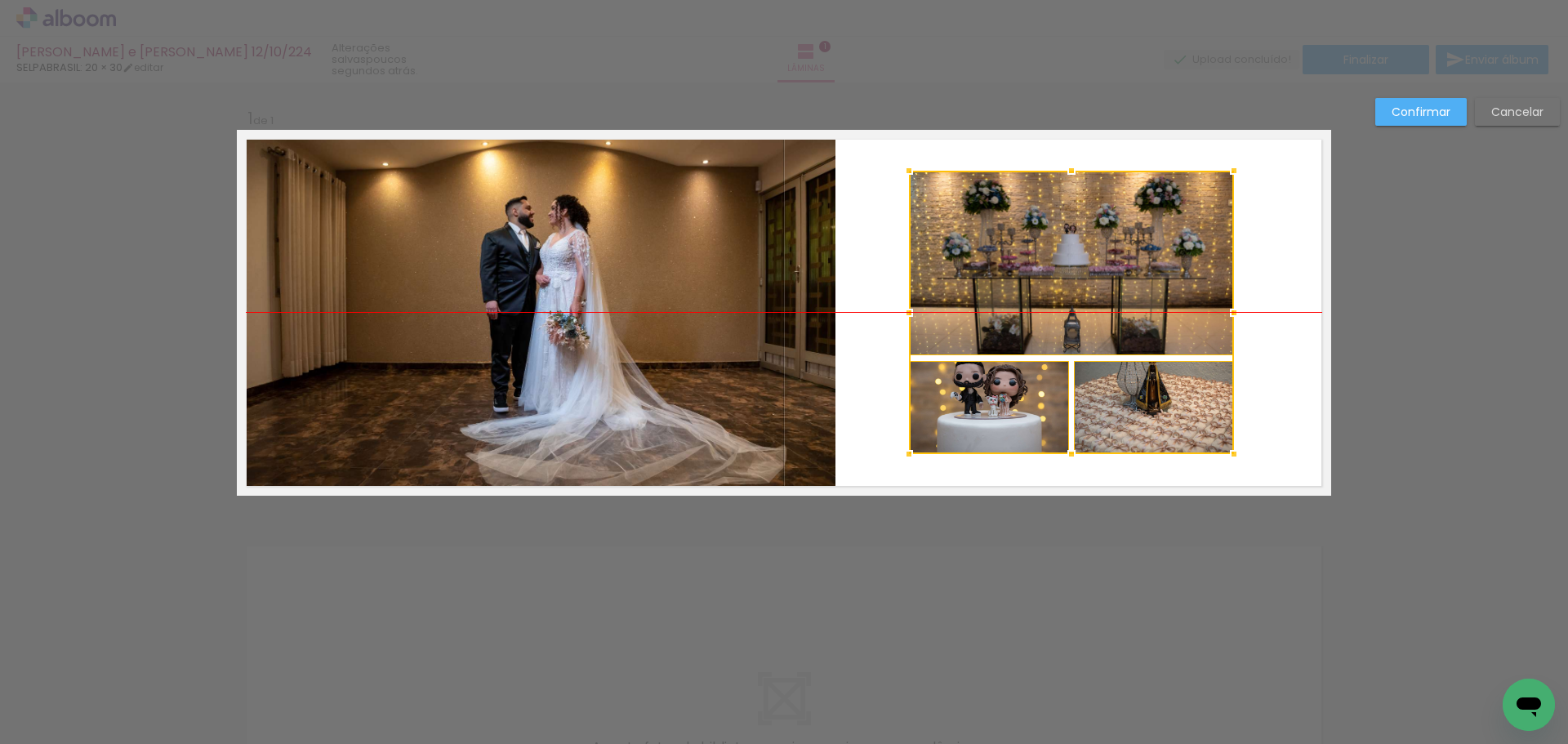
drag, startPoint x: 1140, startPoint y: 335, endPoint x: 1149, endPoint y: 331, distance: 9.8
click at [1149, 331] on div at bounding box center [1071, 312] width 325 height 283
click at [1032, 401] on quentale-photo at bounding box center [989, 407] width 160 height 93
click at [1032, 401] on div at bounding box center [989, 407] width 160 height 93
click at [0, 0] on slot "Confirmar" at bounding box center [0, 0] width 0 height 0
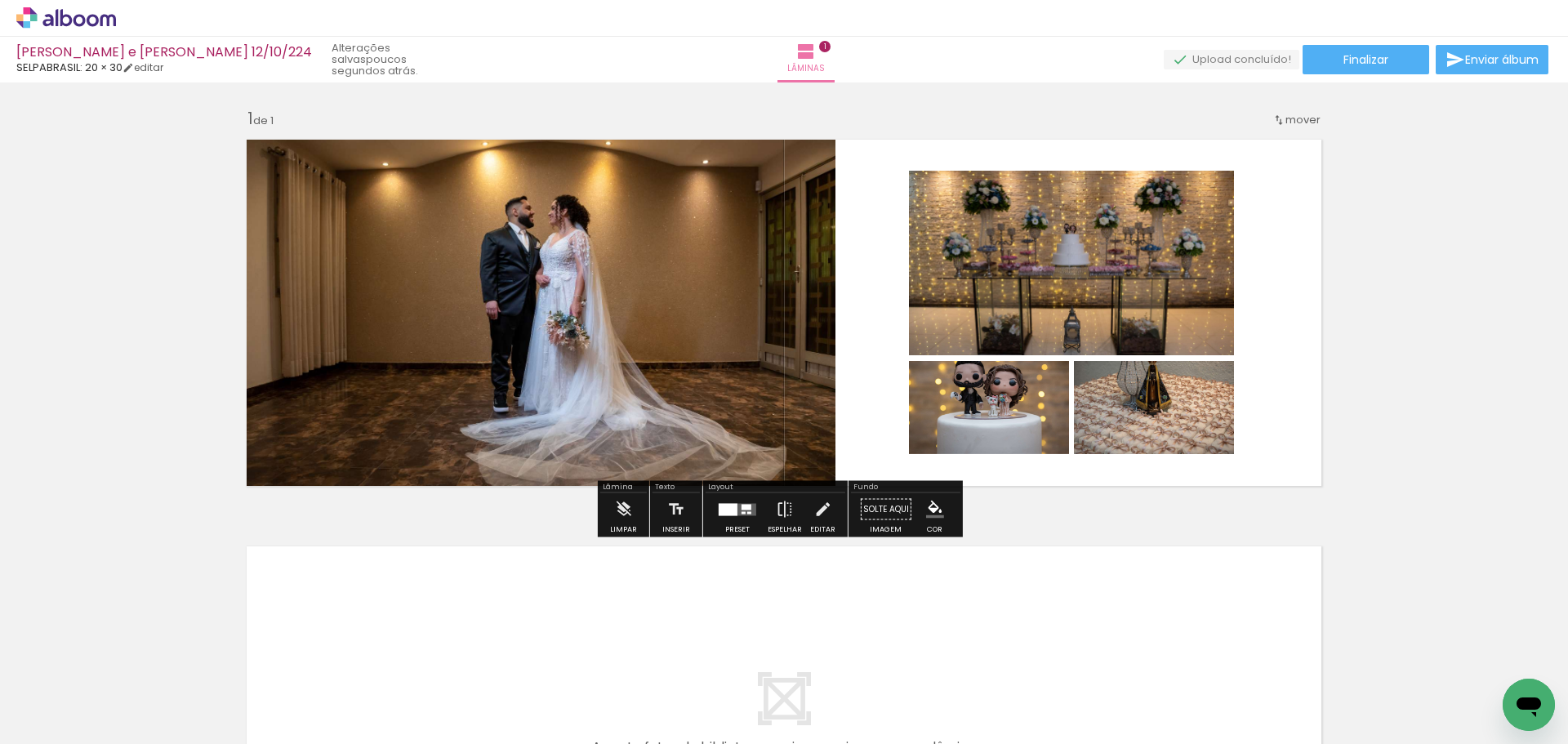
click at [976, 429] on quentale-photo at bounding box center [989, 407] width 160 height 93
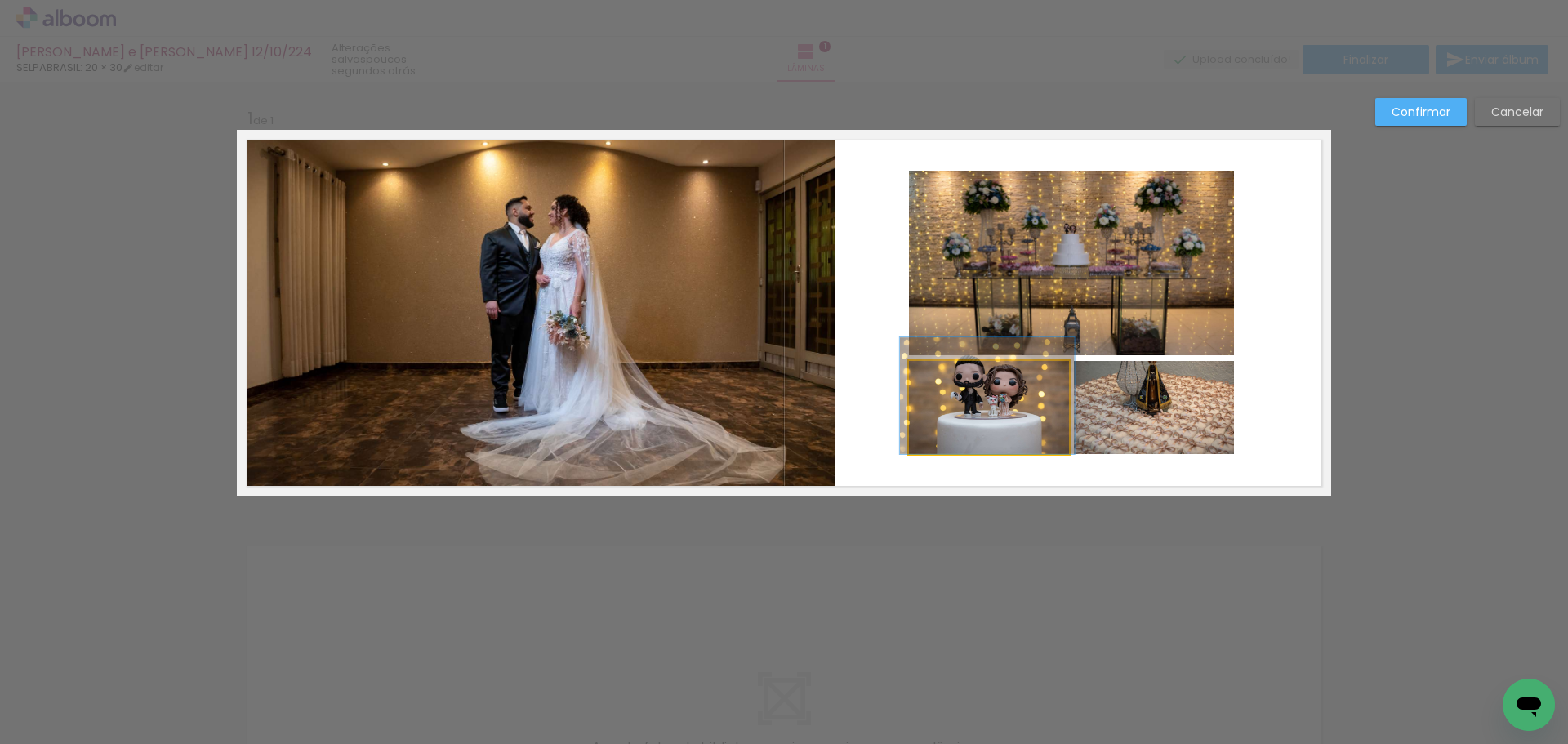
click at [990, 415] on quentale-photo at bounding box center [989, 407] width 160 height 93
click at [981, 412] on div at bounding box center [989, 407] width 160 height 93
click at [1429, 99] on paper-button "Confirmar" at bounding box center [1421, 112] width 92 height 28
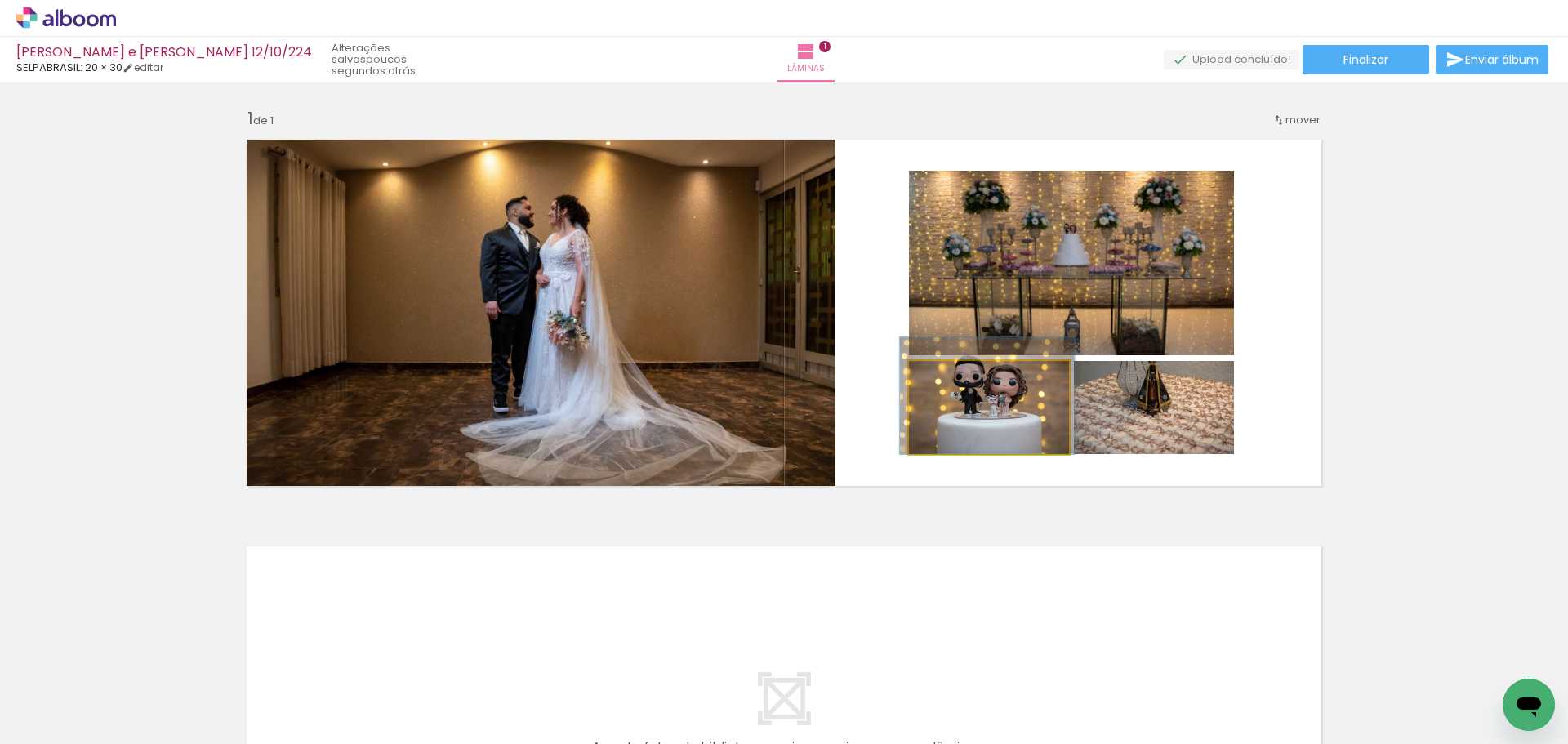
drag, startPoint x: 949, startPoint y: 381, endPoint x: 849, endPoint y: 424, distance: 108.9
type paper-slider "100"
click at [852, 411] on quentale-layouter at bounding box center [783, 313] width 1094 height 366
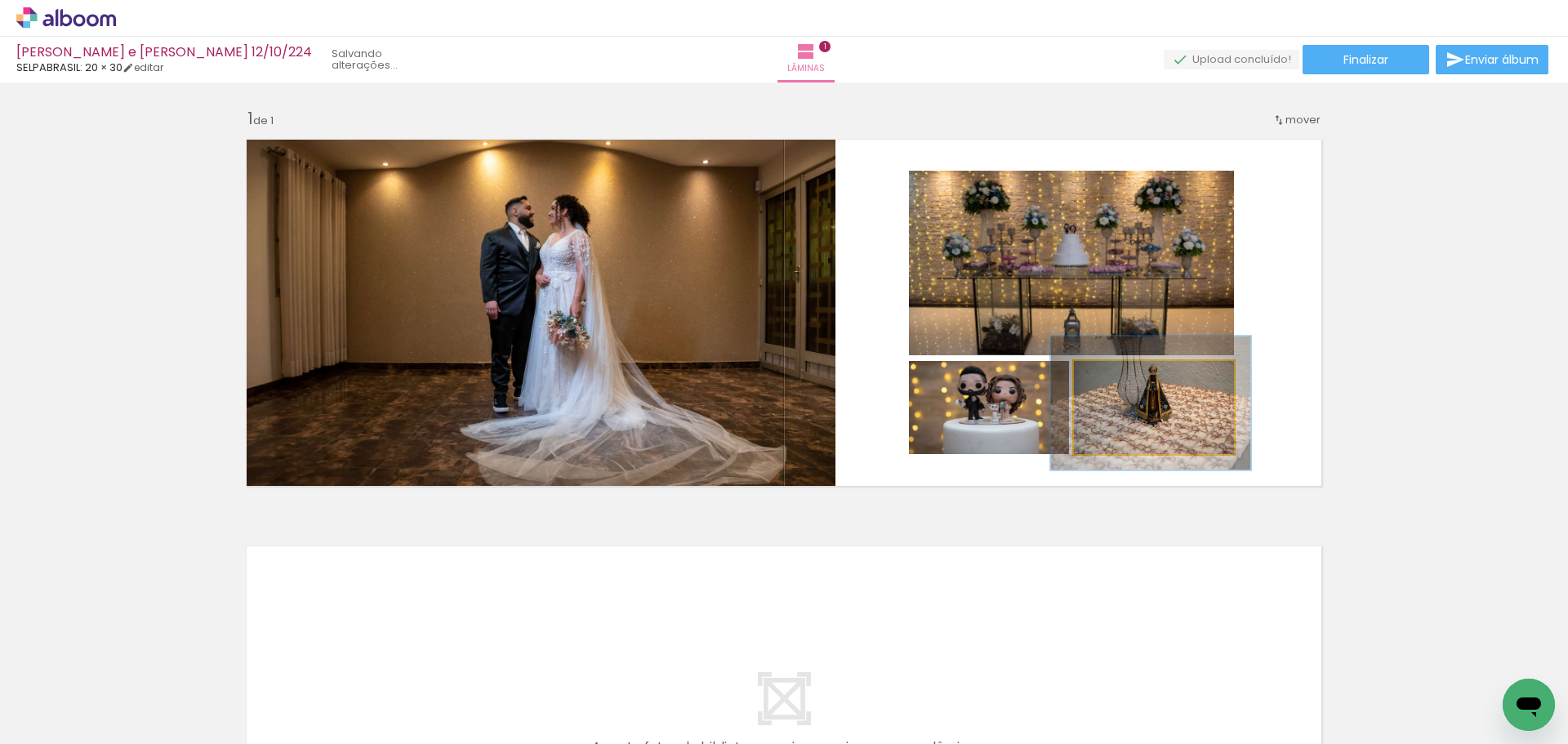
drag, startPoint x: 1183, startPoint y: 418, endPoint x: 1184, endPoint y: 428, distance: 10.0
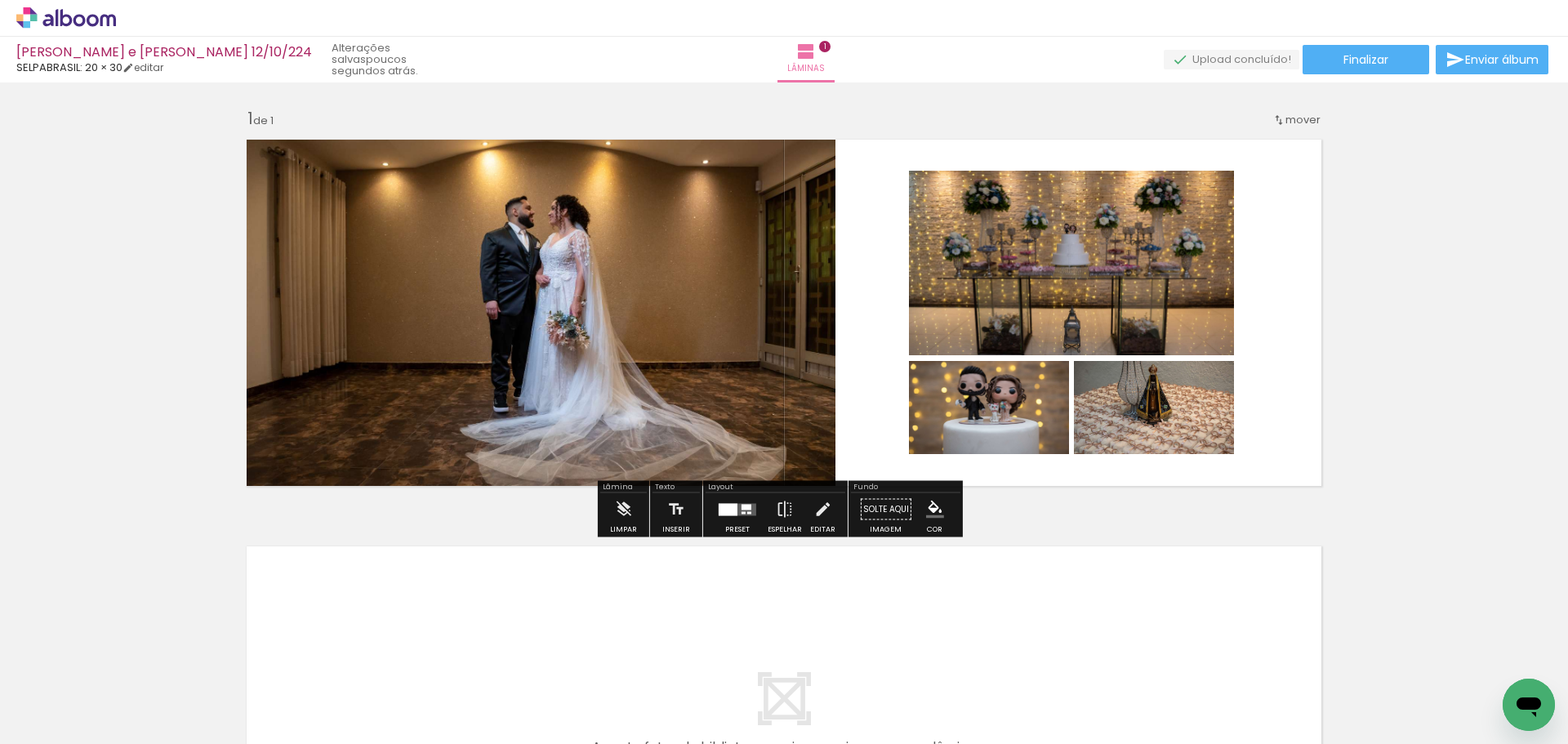
click at [1411, 429] on div "Inserir lâmina 1 de 1" at bounding box center [784, 495] width 1568 height 815
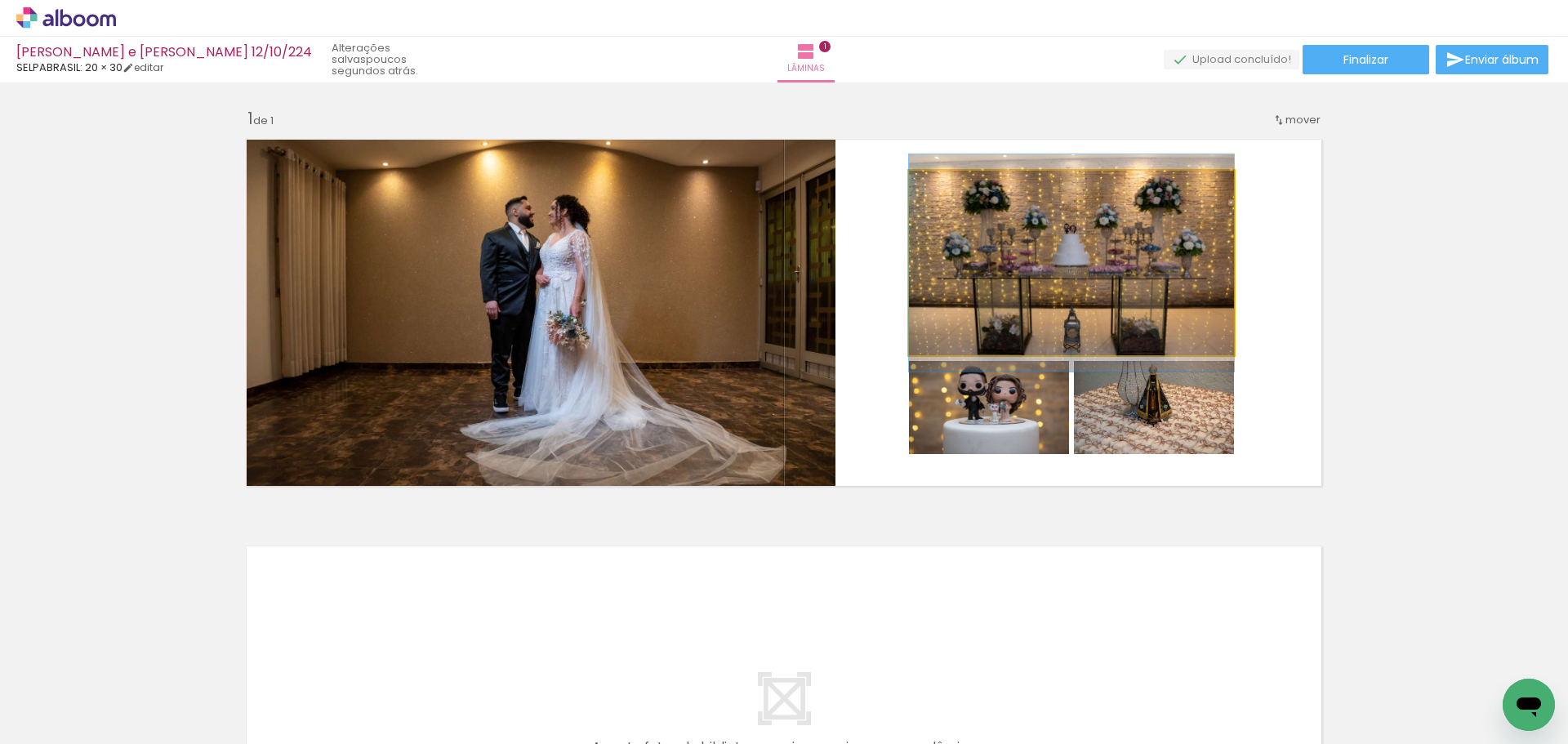
click at [1118, 264] on quentale-photo at bounding box center [1071, 263] width 325 height 185
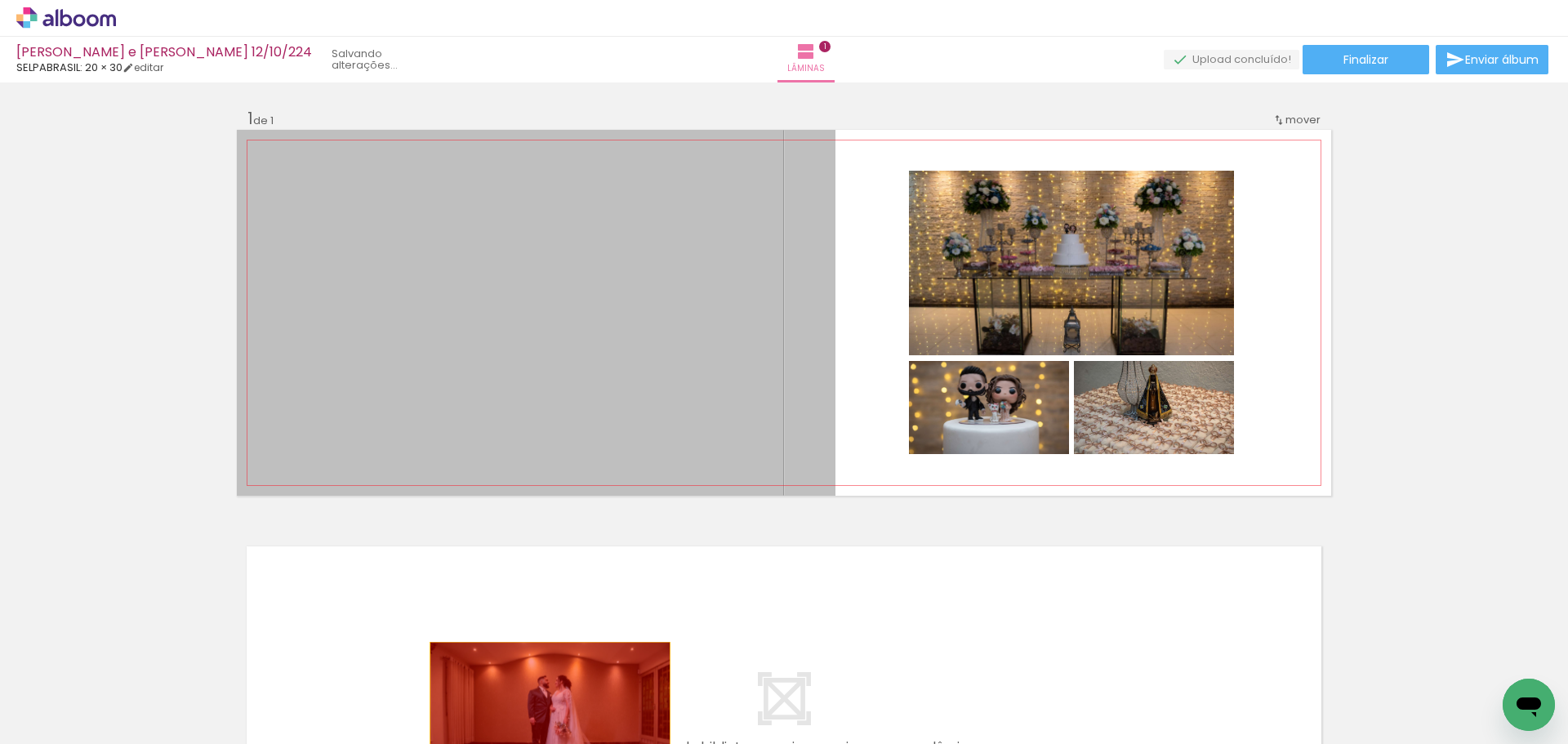
drag, startPoint x: 581, startPoint y: 333, endPoint x: 544, endPoint y: 715, distance: 383.8
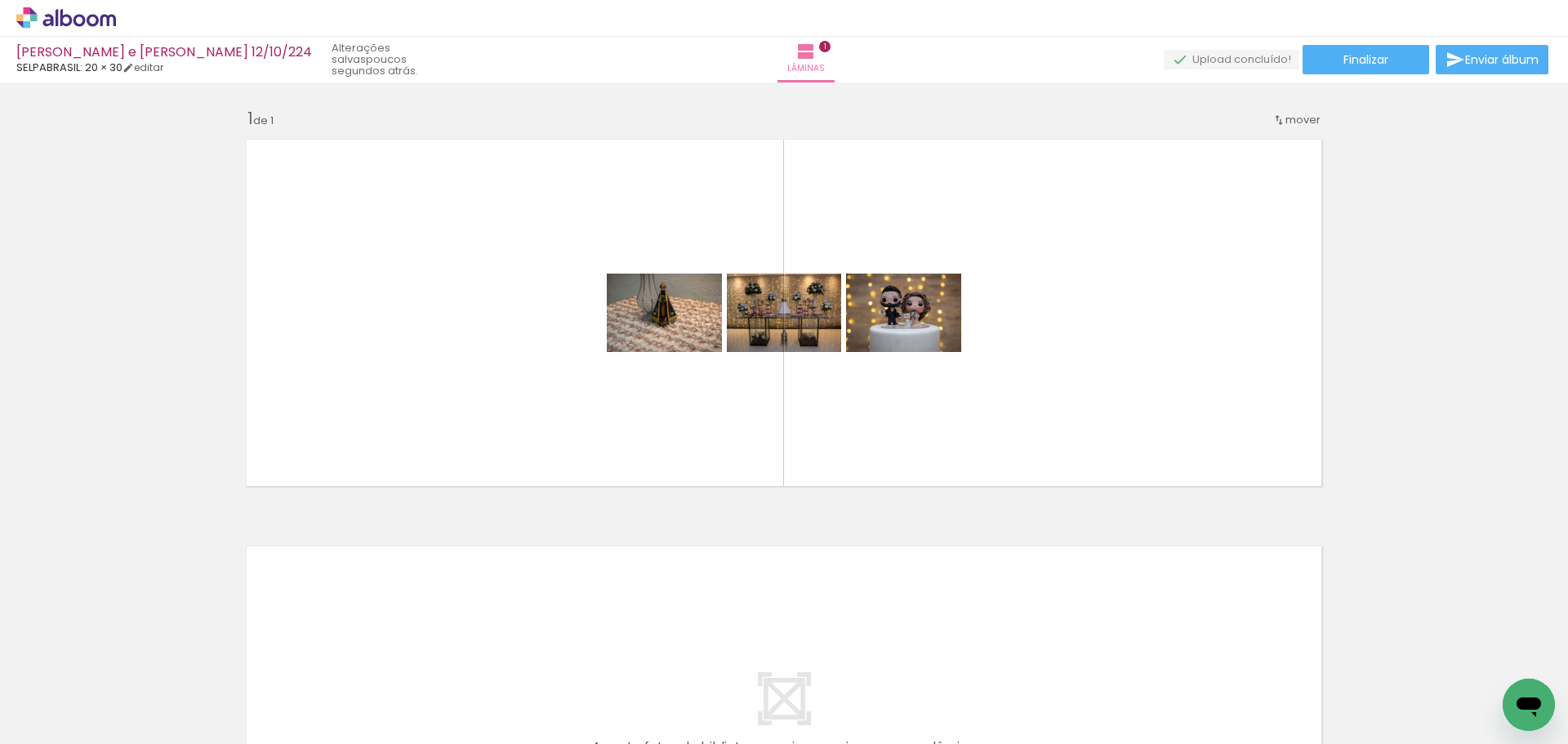
scroll to position [0, 4151]
click at [71, 723] on span "Adicionar Fotos" at bounding box center [57, 722] width 49 height 18
click at [0, 0] on input "file" at bounding box center [0, 0] width 0 height 0
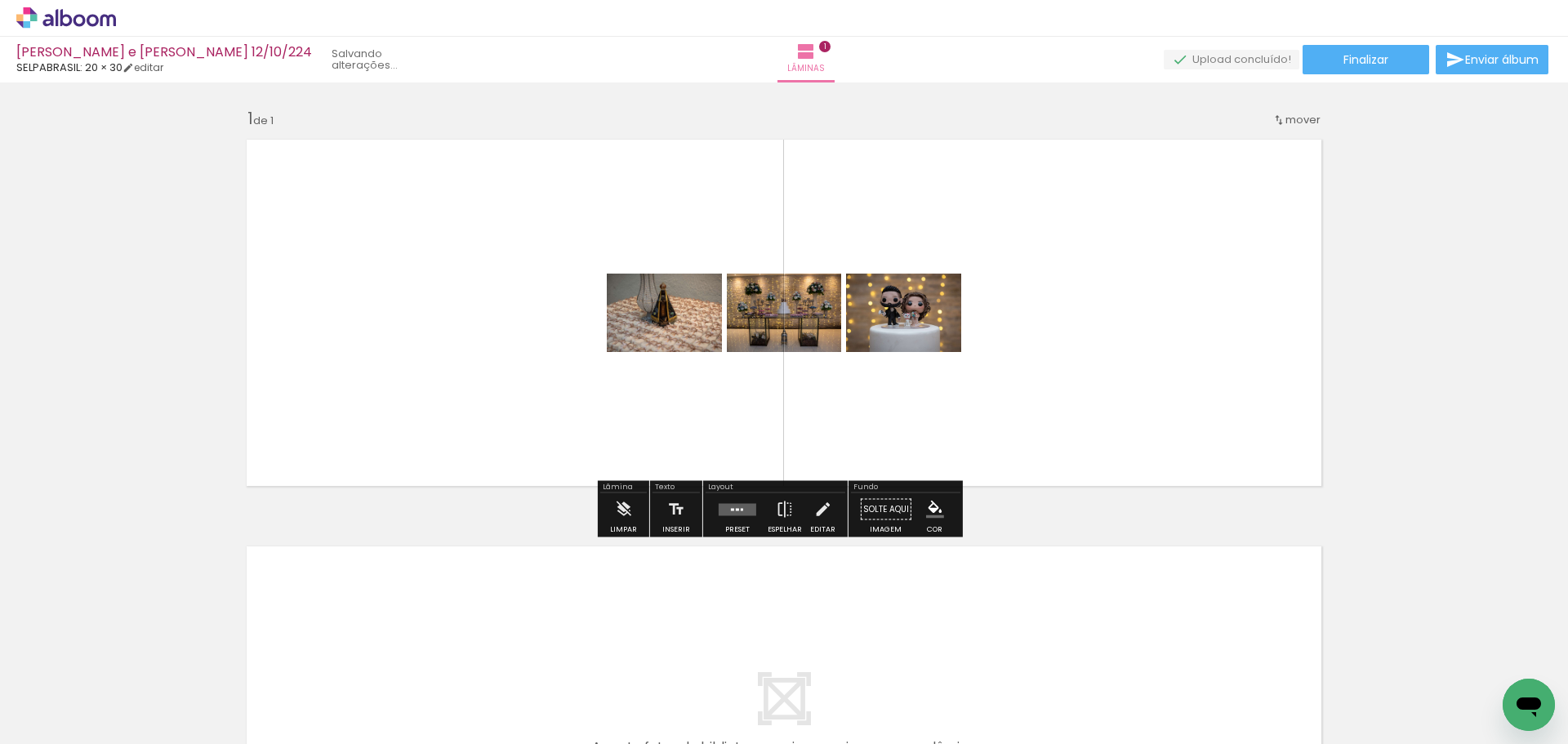
scroll to position [0, 0]
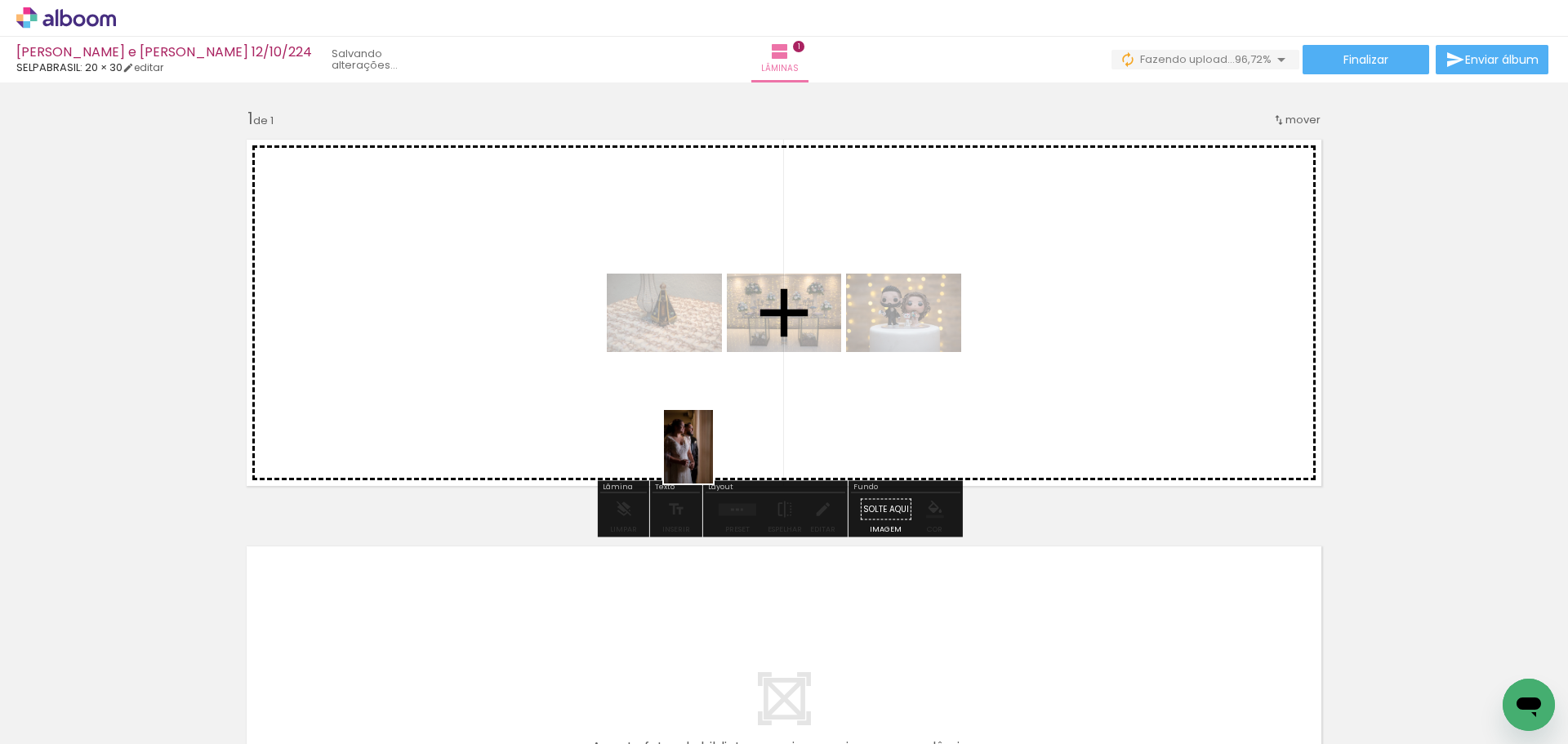
drag, startPoint x: 1145, startPoint y: 725, endPoint x: 714, endPoint y: 458, distance: 507.0
click at [714, 458] on quentale-workspace at bounding box center [784, 372] width 1568 height 744
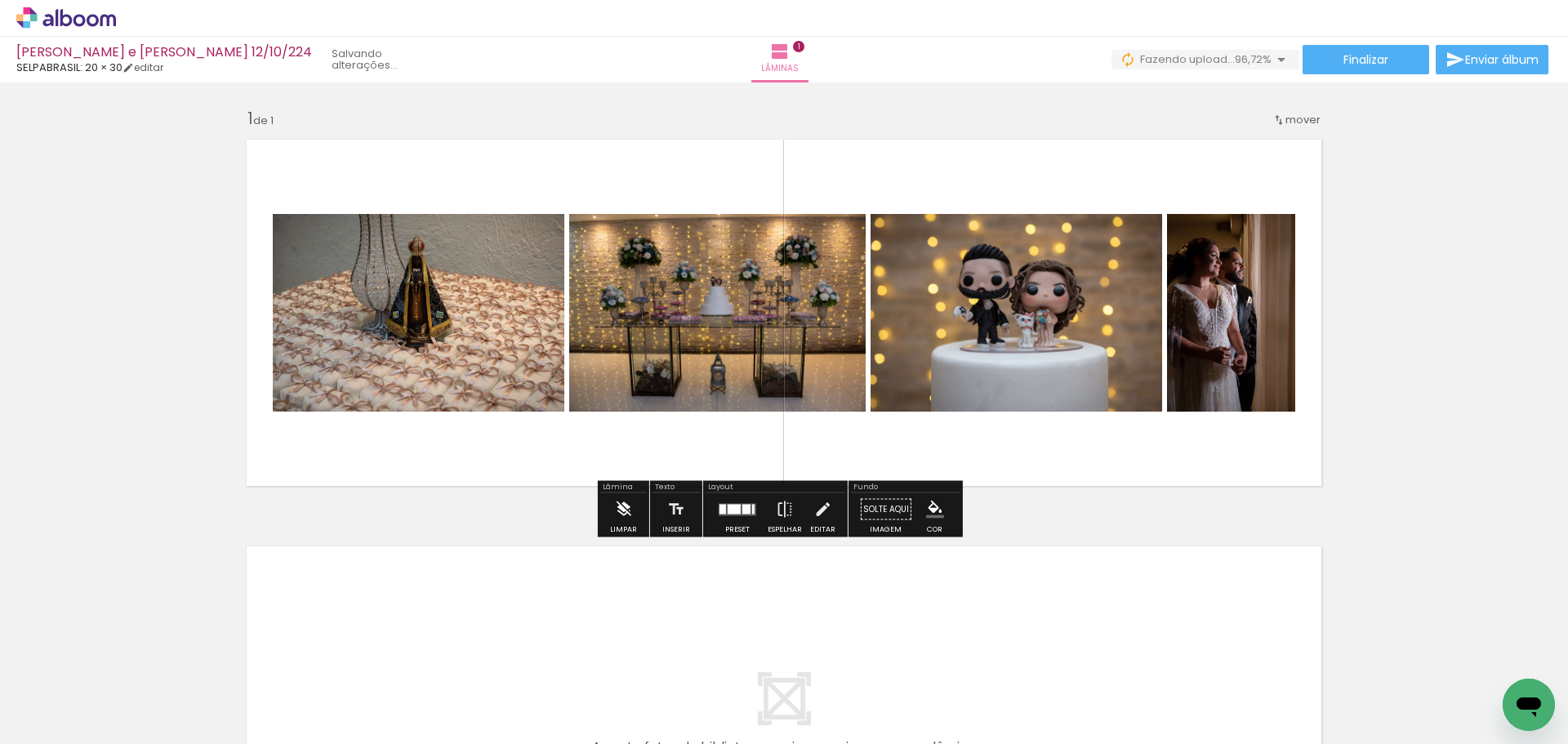
click at [626, 503] on iron-icon at bounding box center [623, 509] width 18 height 32
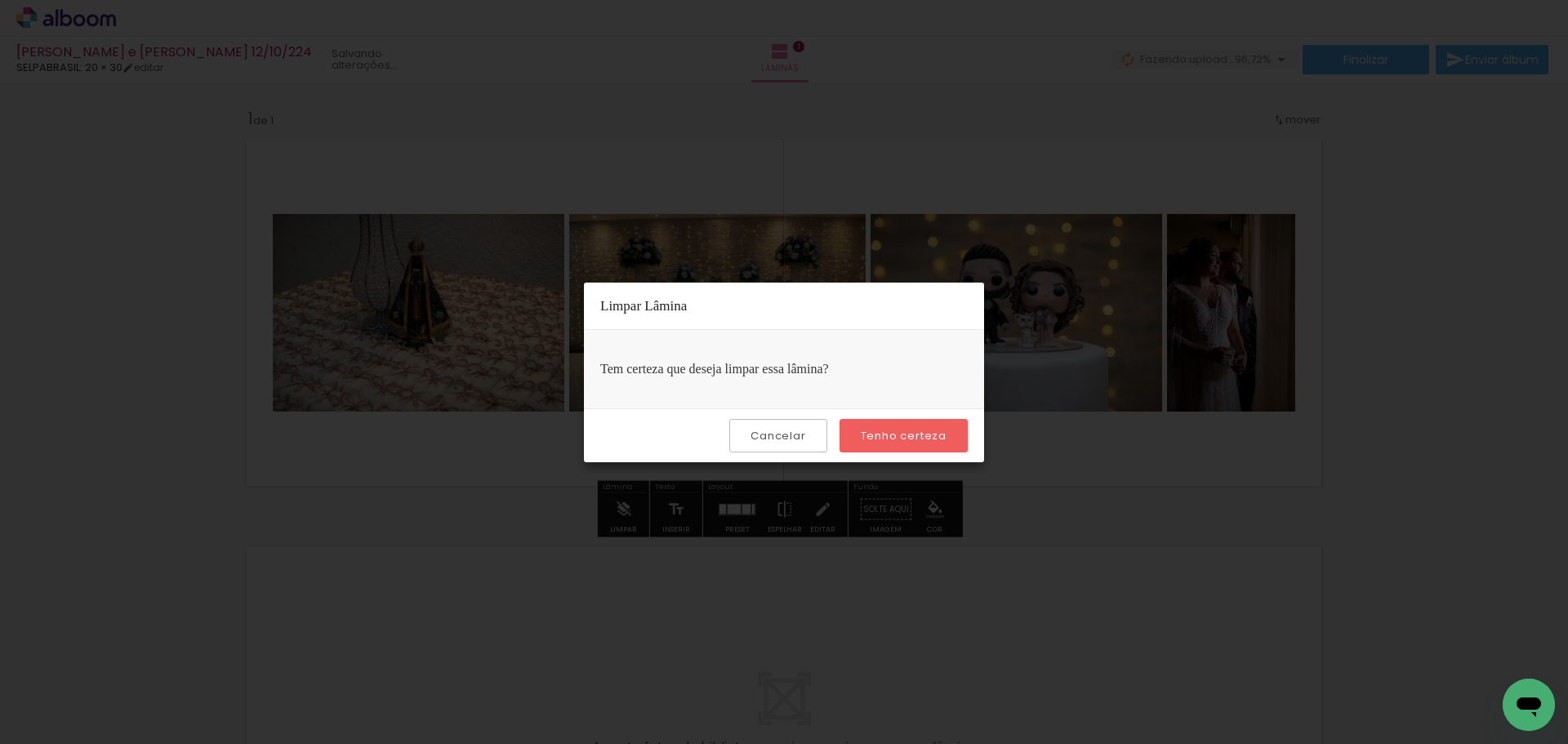
click at [0, 0] on slot "Tenho certeza" at bounding box center [0, 0] width 0 height 0
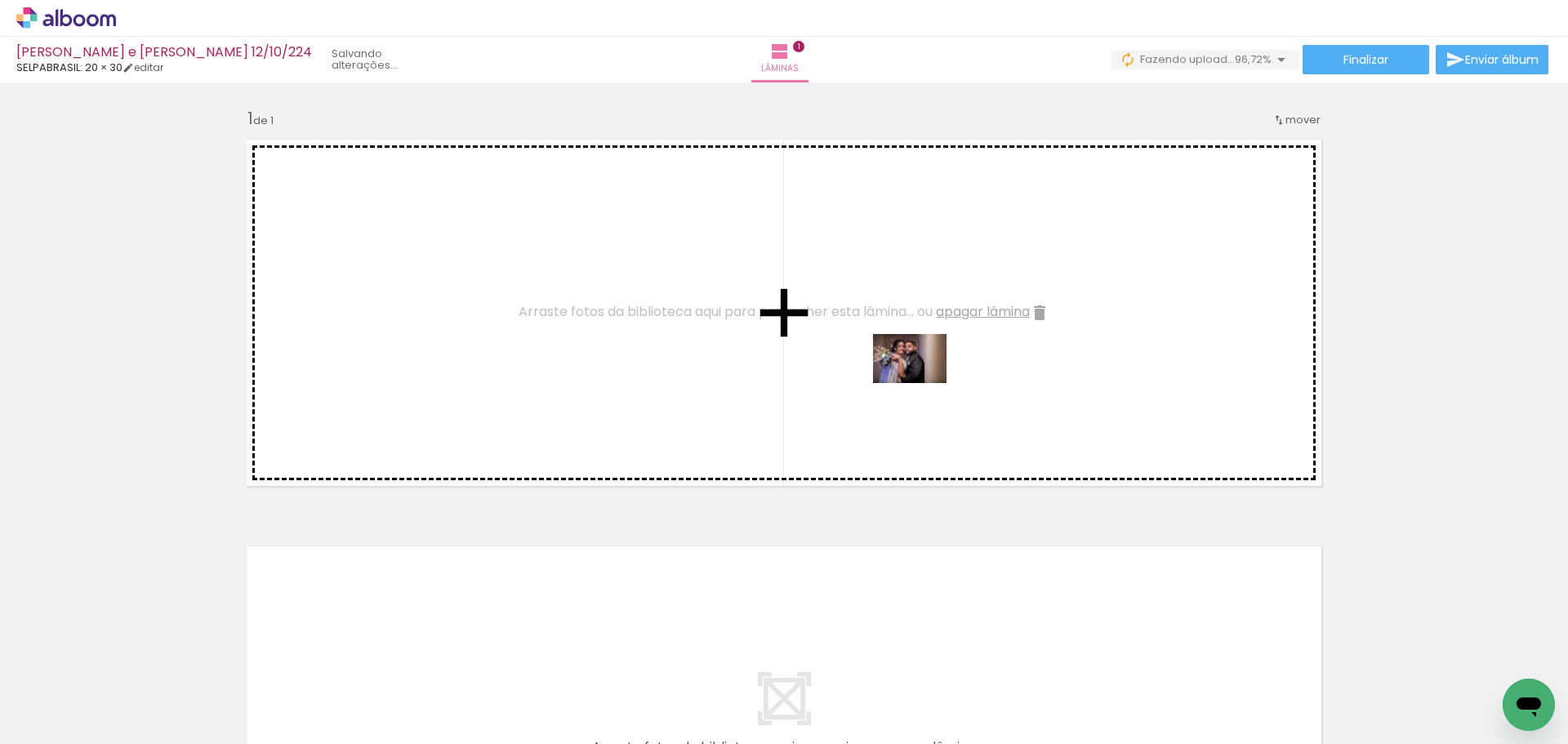
drag, startPoint x: 978, startPoint y: 711, endPoint x: 922, endPoint y: 383, distance: 332.7
click at [922, 383] on quentale-workspace at bounding box center [784, 372] width 1568 height 744
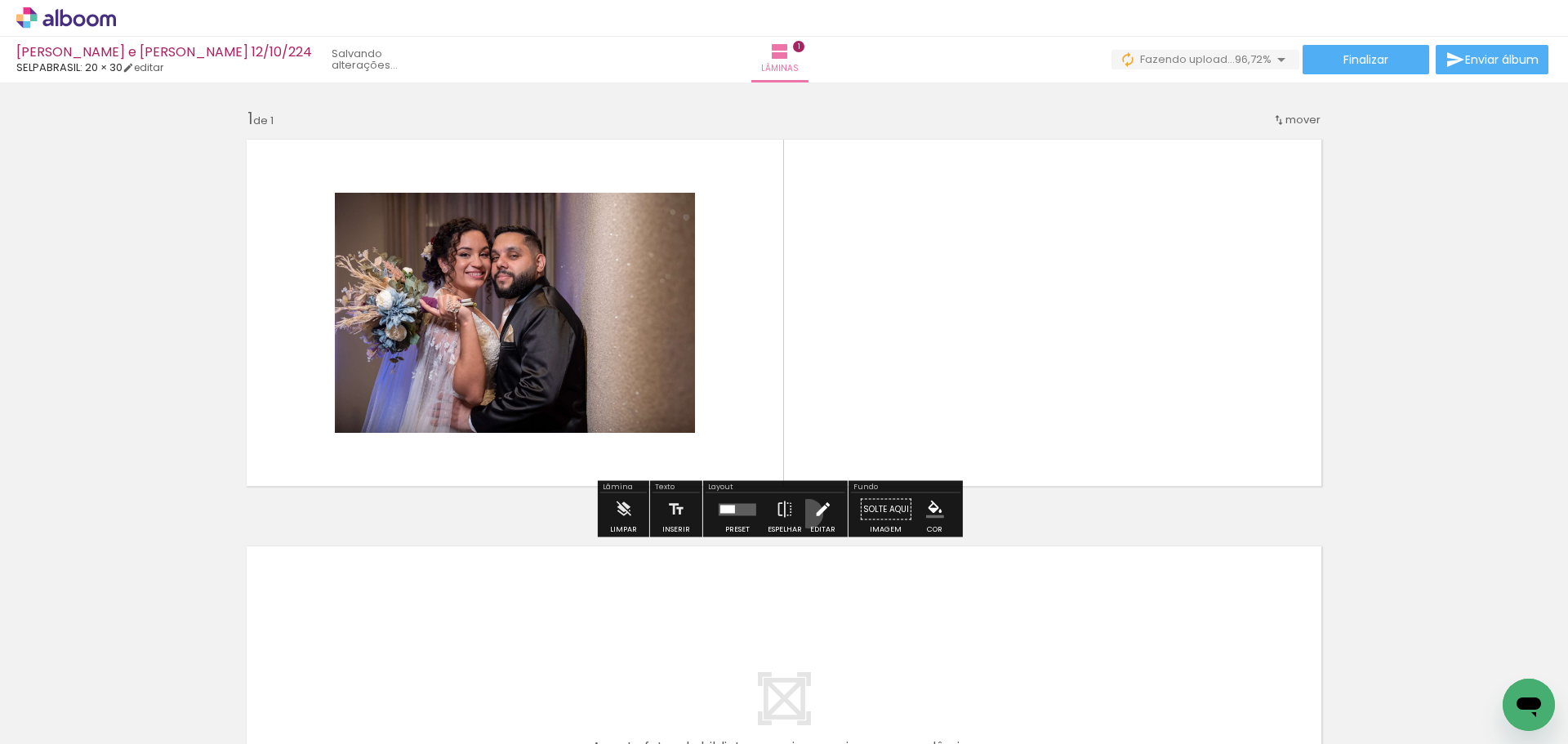
click at [806, 514] on paper-button "Editar" at bounding box center [822, 514] width 33 height 42
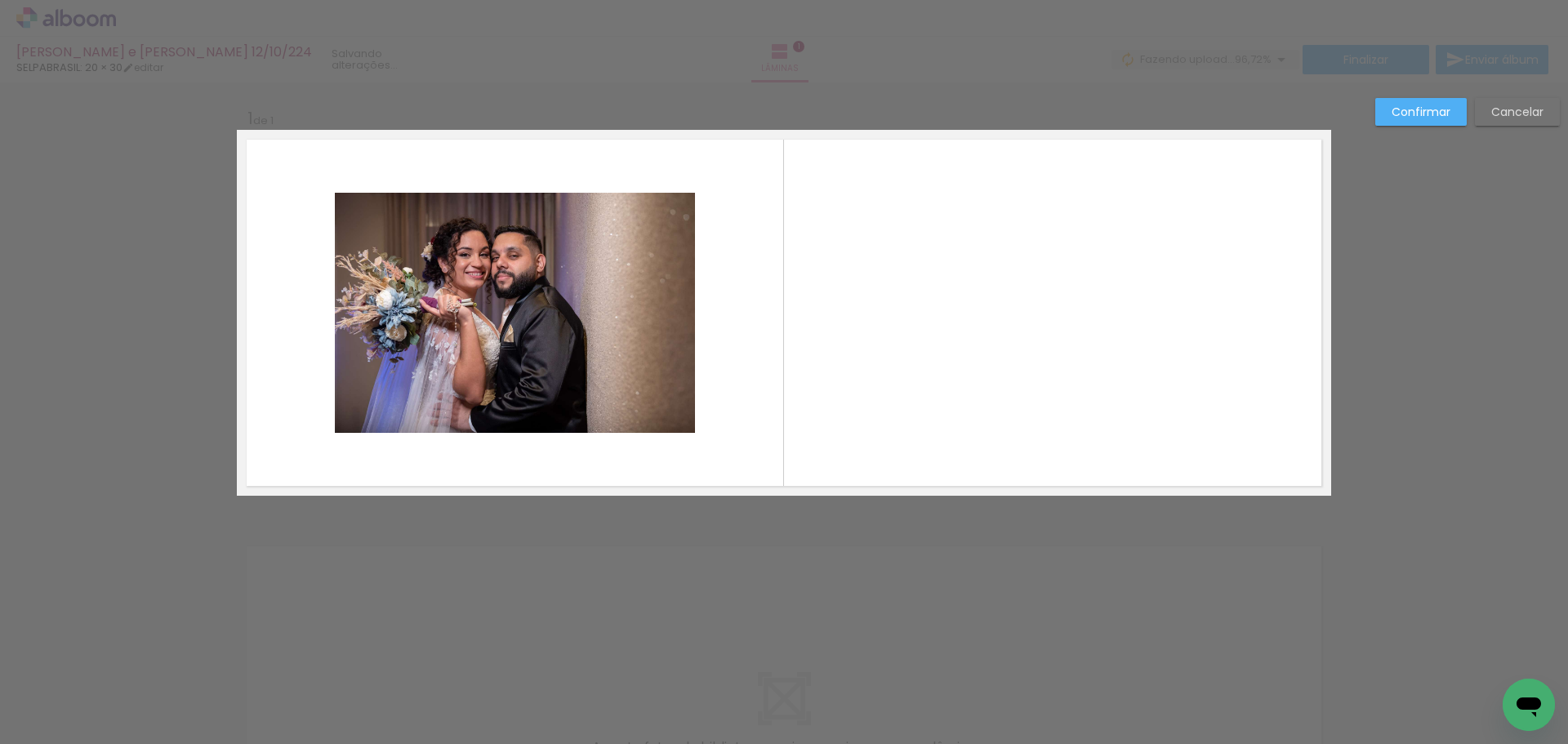
click at [662, 351] on quentale-photo at bounding box center [515, 313] width 361 height 240
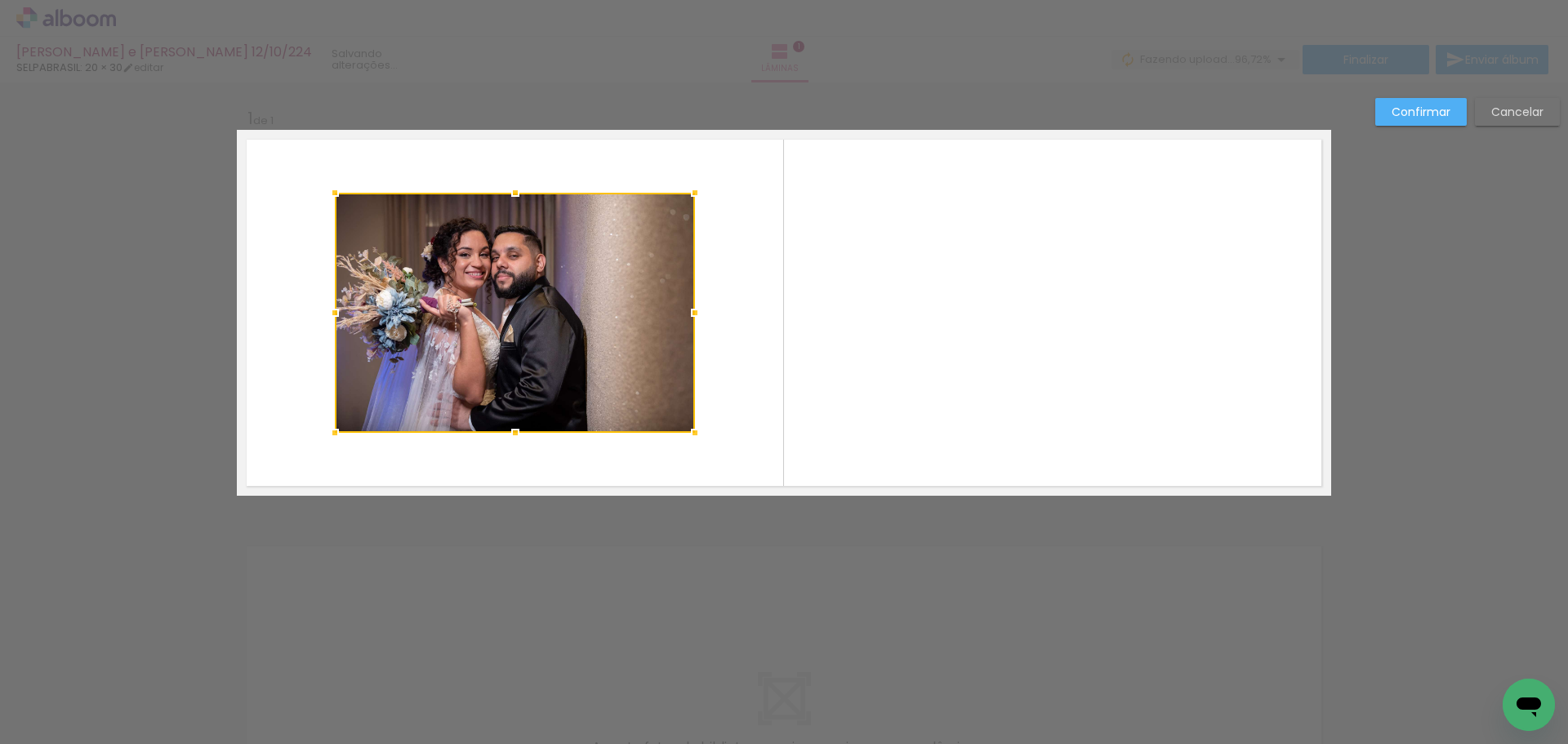
click at [644, 501] on div "Confirmar Cancelar" at bounding box center [784, 508] width 1568 height 853
click at [0, 0] on slot "Cancelar" at bounding box center [0, 0] width 0 height 0
